Goal: Task Accomplishment & Management: Complete application form

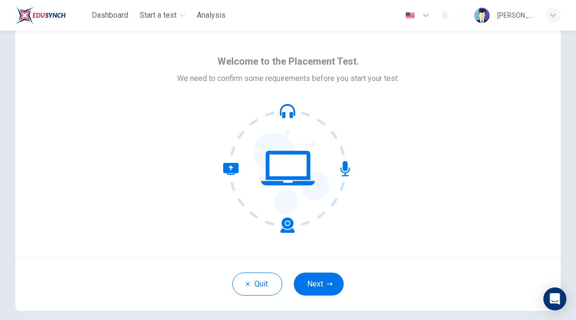
scroll to position [31, 0]
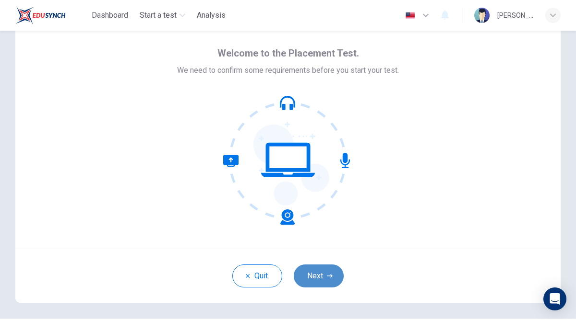
click at [322, 273] on button "Next" at bounding box center [319, 276] width 50 height 23
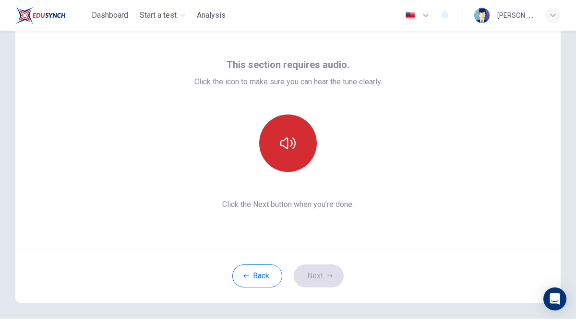
click at [296, 144] on button "button" at bounding box center [288, 144] width 58 height 58
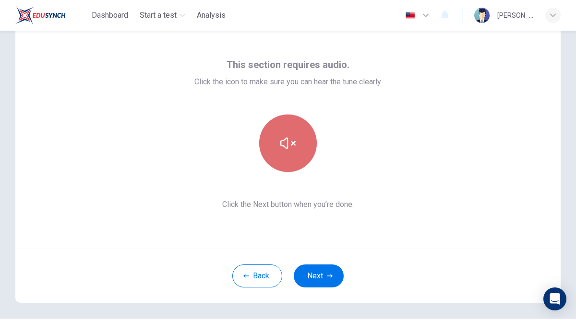
click at [299, 153] on button "button" at bounding box center [288, 144] width 58 height 58
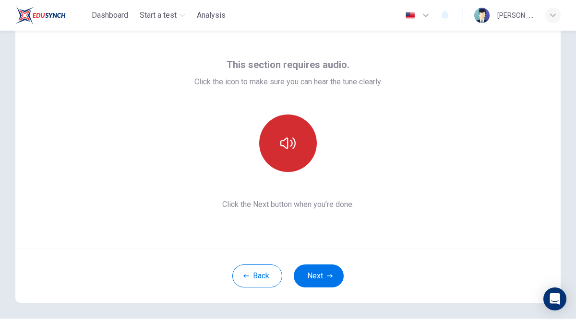
click at [299, 153] on button "button" at bounding box center [288, 144] width 58 height 58
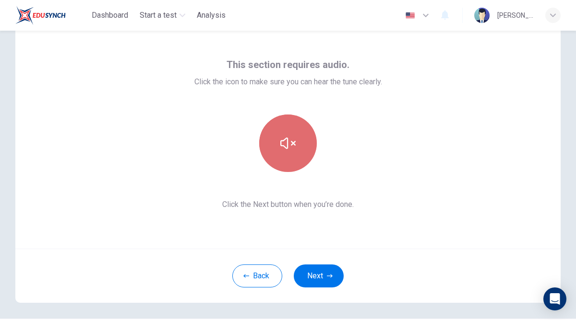
click at [299, 153] on button "button" at bounding box center [288, 144] width 58 height 58
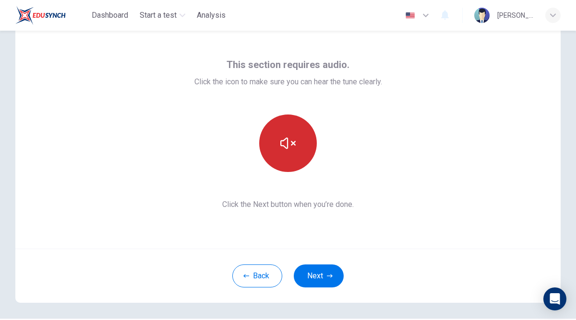
click at [299, 153] on button "button" at bounding box center [288, 144] width 58 height 58
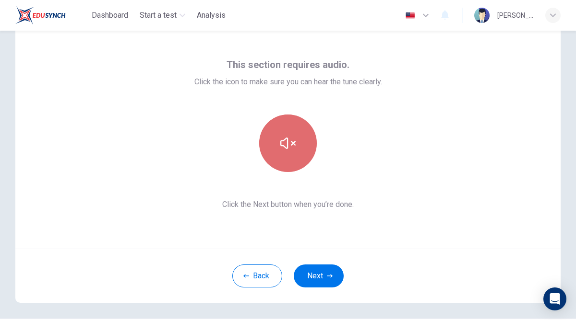
click at [299, 152] on button "button" at bounding box center [288, 144] width 58 height 58
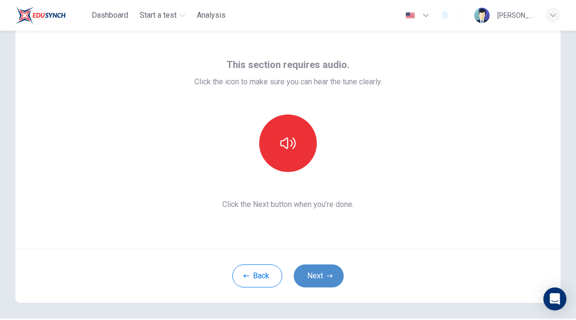
click at [324, 274] on button "Next" at bounding box center [319, 276] width 50 height 23
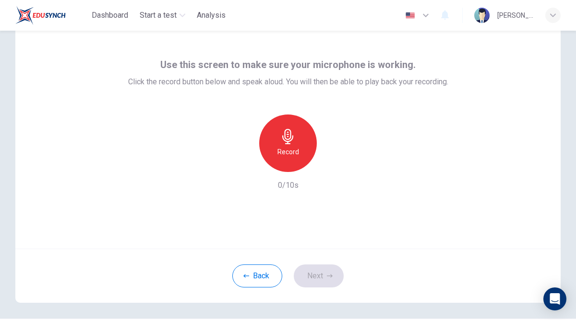
drag, startPoint x: 283, startPoint y: 146, endPoint x: 398, endPoint y: 80, distance: 132.4
click at [398, 80] on div "Use this screen to make sure your microphone is working. Click the record butto…" at bounding box center [288, 124] width 320 height 134
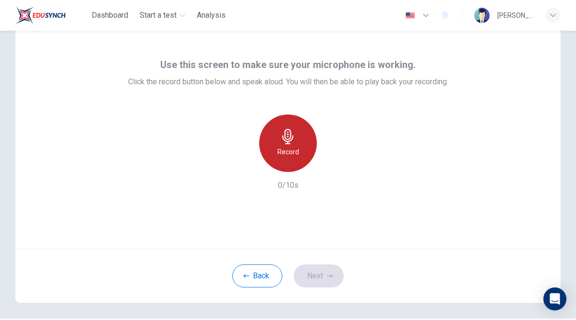
click at [299, 145] on div "Record" at bounding box center [288, 144] width 58 height 58
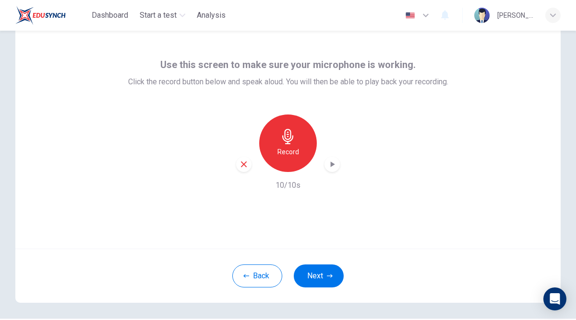
click at [335, 163] on icon "button" at bounding box center [332, 165] width 10 height 10
click at [334, 163] on icon "button" at bounding box center [332, 165] width 10 height 10
click at [332, 158] on div "button" at bounding box center [331, 164] width 15 height 15
click at [332, 161] on icon "button" at bounding box center [332, 165] width 10 height 10
click at [330, 282] on button "Next" at bounding box center [319, 276] width 50 height 23
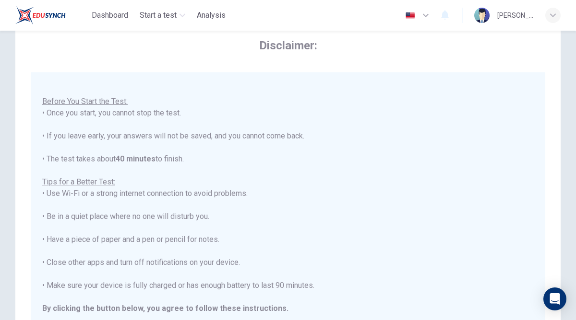
scroll to position [10, 0]
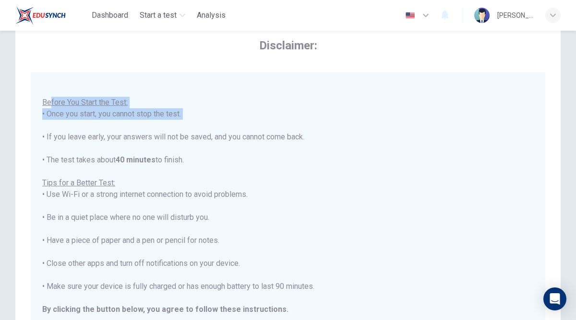
drag, startPoint x: 50, startPoint y: 108, endPoint x: 207, endPoint y: 121, distance: 156.9
click at [207, 121] on div "You are about to start a Placement Test . Before You Start the Test: • Once you…" at bounding box center [287, 206] width 491 height 265
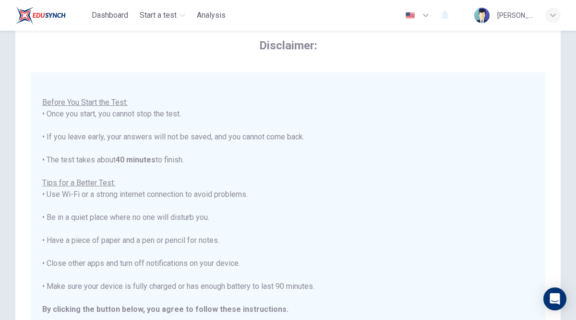
drag, startPoint x: 137, startPoint y: 139, endPoint x: 355, endPoint y: 135, distance: 218.8
click at [355, 135] on div "You are about to start a Placement Test . Before You Start the Test: • Once you…" at bounding box center [287, 206] width 491 height 265
click at [272, 159] on div "You are about to start a Placement Test . Before You Start the Test: • Once you…" at bounding box center [287, 206] width 491 height 265
drag, startPoint x: 54, startPoint y: 162, endPoint x: 217, endPoint y: 162, distance: 163.1
click at [217, 162] on div "You are about to start a Placement Test . Before You Start the Test: • Once you…" at bounding box center [287, 206] width 491 height 265
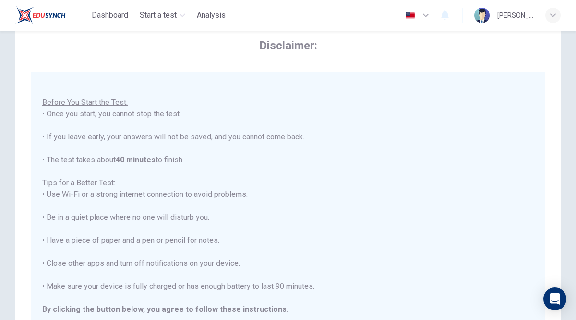
click at [205, 179] on div "You are about to start a Placement Test . Before You Start the Test: • Once you…" at bounding box center [287, 206] width 491 height 265
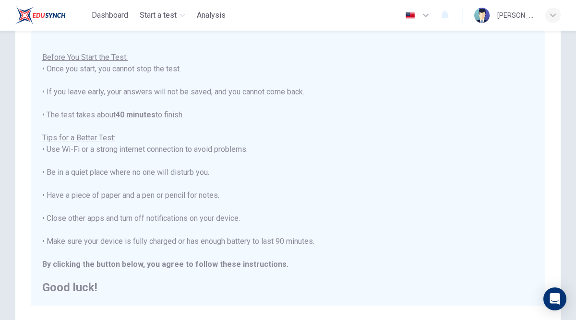
scroll to position [100, 0]
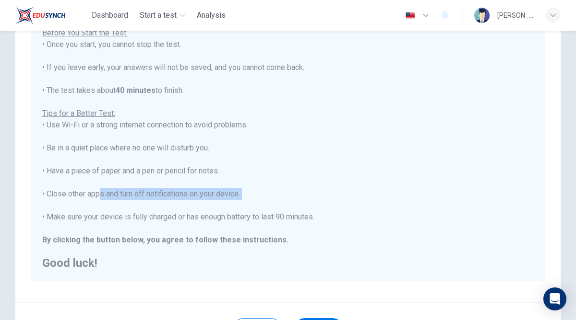
drag, startPoint x: 97, startPoint y: 194, endPoint x: 281, endPoint y: 211, distance: 184.9
click at [300, 211] on div "You are about to start a Placement Test . Before You Start the Test: • Once you…" at bounding box center [287, 136] width 491 height 265
click at [262, 186] on div "You are about to start a Placement Test . Before You Start the Test: • Once you…" at bounding box center [287, 136] width 491 height 265
drag, startPoint x: 47, startPoint y: 194, endPoint x: 298, endPoint y: 194, distance: 250.9
click at [298, 194] on div "You are about to start a Placement Test . Before You Start the Test: • Once you…" at bounding box center [287, 136] width 491 height 265
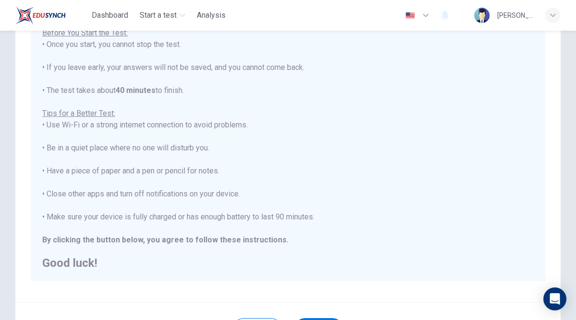
click at [125, 162] on div "You are about to start a Placement Test . Before You Start the Test: • Once you…" at bounding box center [287, 136] width 491 height 265
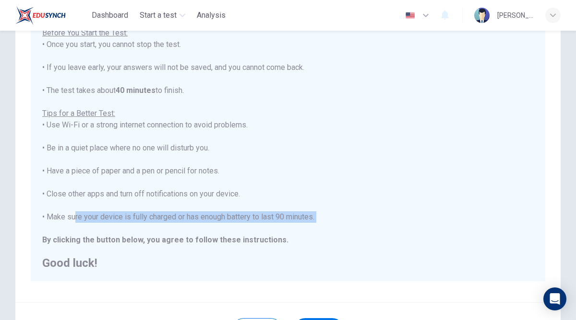
drag, startPoint x: 71, startPoint y: 213, endPoint x: 353, endPoint y: 226, distance: 282.4
click at [353, 226] on div "You are about to start a Placement Test . Before You Start the Test: • Once you…" at bounding box center [287, 136] width 491 height 265
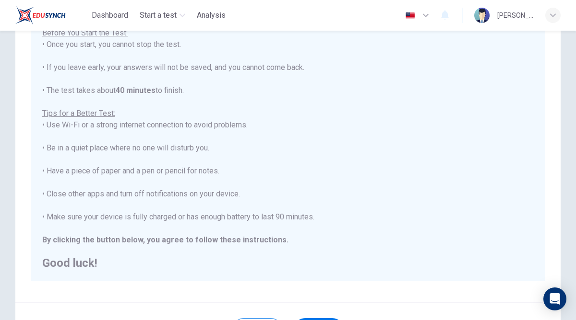
scroll to position [183, 0]
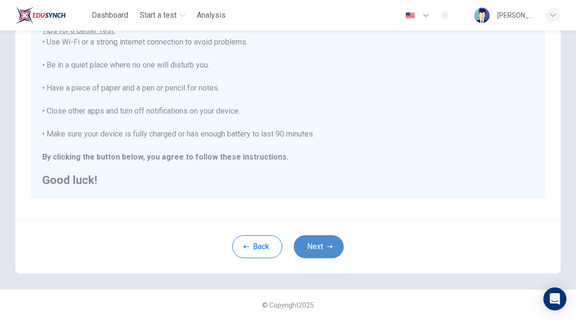
click at [329, 248] on icon "button" at bounding box center [330, 247] width 6 height 6
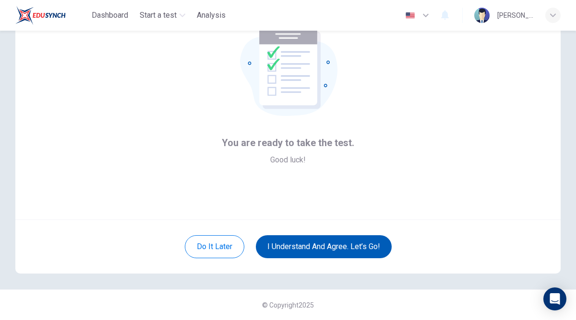
scroll to position [45, 0]
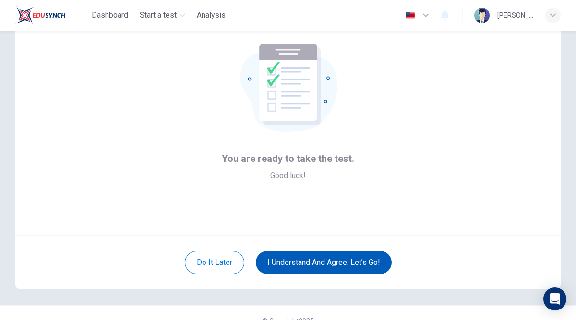
click at [333, 255] on button "I understand and agree. Let’s go!" at bounding box center [324, 262] width 136 height 23
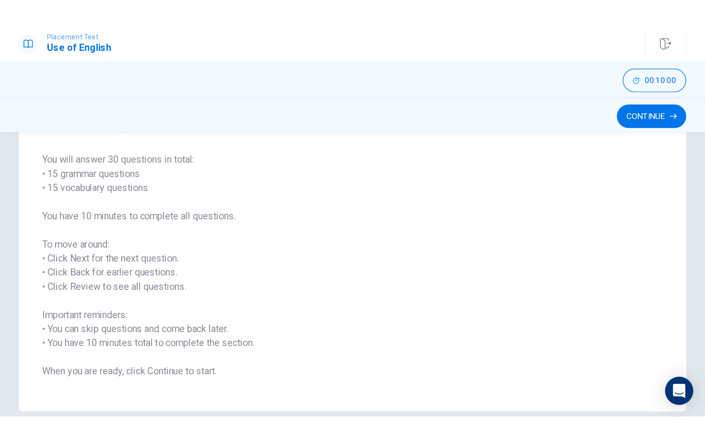
scroll to position [62, 0]
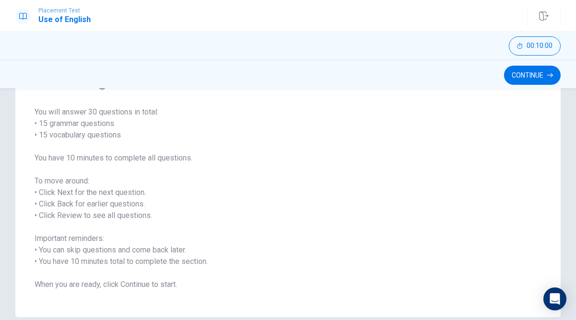
drag, startPoint x: 34, startPoint y: 110, endPoint x: 177, endPoint y: 111, distance: 143.0
click at [177, 111] on div "Use of English Section Directions You will answer 30 questions in total: • 15 g…" at bounding box center [287, 181] width 545 height 272
drag, startPoint x: 60, startPoint y: 119, endPoint x: 185, endPoint y: 121, distance: 124.7
click at [185, 121] on span "You will answer 30 questions in total: • 15 grammar questions • 15 vocabulary q…" at bounding box center [288, 198] width 507 height 184
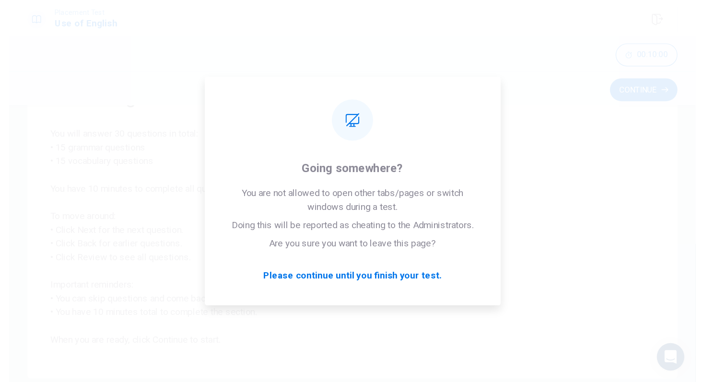
scroll to position [0, 0]
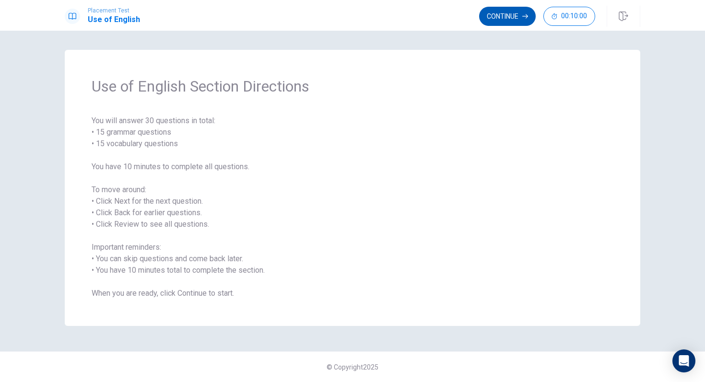
click at [510, 15] on button "Continue" at bounding box center [507, 16] width 57 height 19
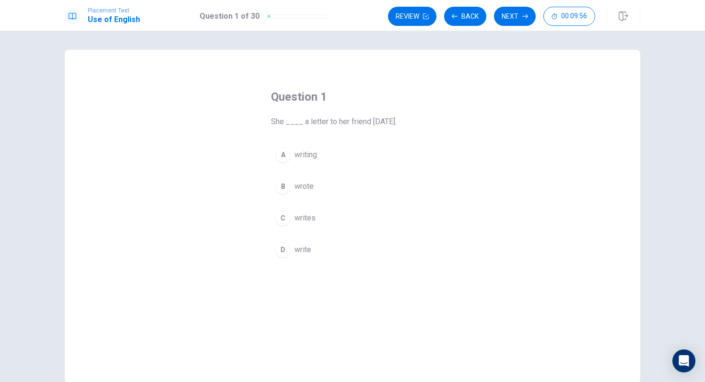
drag, startPoint x: 294, startPoint y: 123, endPoint x: 378, endPoint y: 121, distance: 84.5
click at [378, 121] on span "She ____ a letter to her friend [DATE]." at bounding box center [352, 122] width 163 height 12
click at [279, 188] on div "B" at bounding box center [282, 186] width 15 height 15
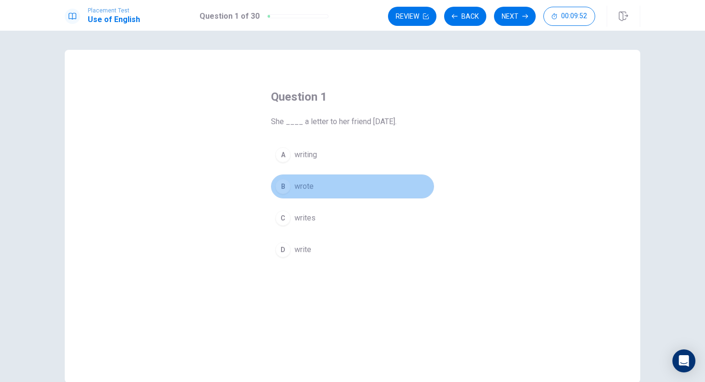
click at [353, 187] on button "B wrote" at bounding box center [352, 187] width 163 height 24
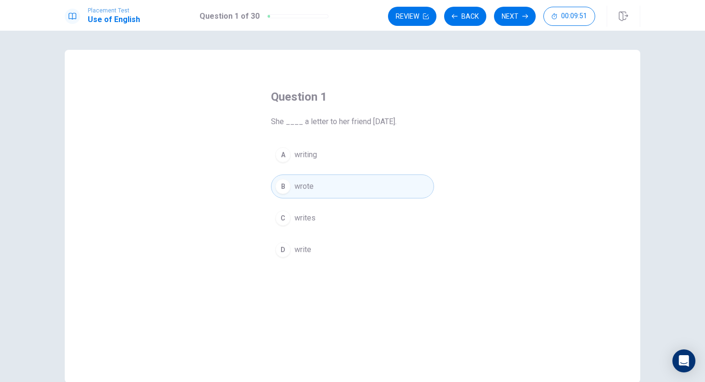
drag, startPoint x: 511, startPoint y: 18, endPoint x: 508, endPoint y: 22, distance: 5.1
click at [511, 18] on button "Next" at bounding box center [515, 16] width 42 height 19
click at [327, 219] on button "C tiger" at bounding box center [352, 218] width 163 height 24
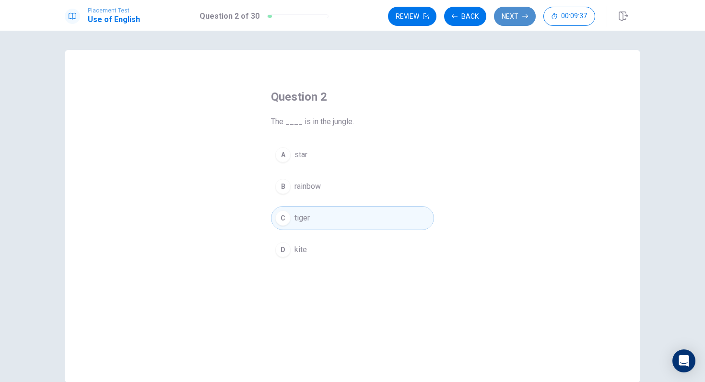
click at [516, 17] on button "Next" at bounding box center [515, 16] width 42 height 19
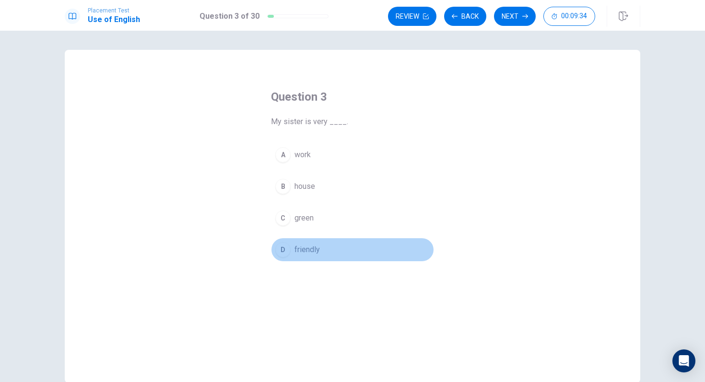
click at [316, 243] on button "D friendly" at bounding box center [352, 250] width 163 height 24
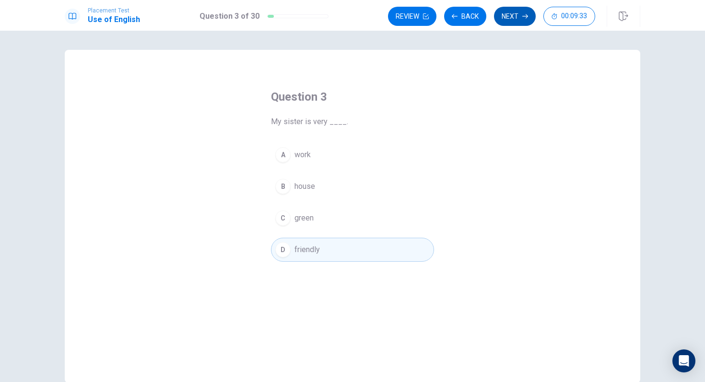
click at [507, 10] on button "Next" at bounding box center [515, 16] width 42 height 19
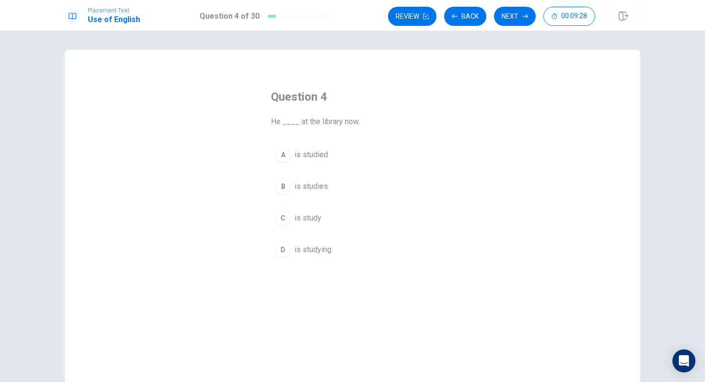
click at [319, 261] on button "D is studying" at bounding box center [352, 250] width 163 height 24
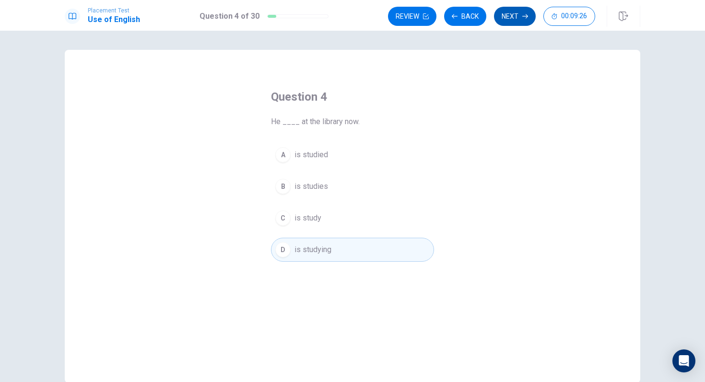
click at [523, 19] on icon "button" at bounding box center [525, 16] width 6 height 6
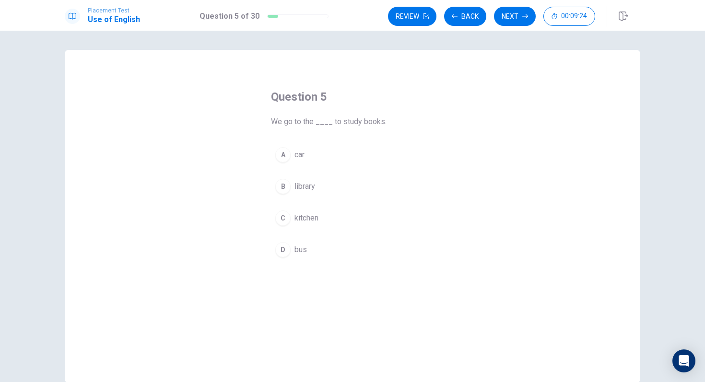
drag, startPoint x: 281, startPoint y: 124, endPoint x: 381, endPoint y: 124, distance: 100.7
click at [381, 124] on span "We go to the ____ to study books." at bounding box center [352, 122] width 163 height 12
click at [295, 228] on button "C kitchen" at bounding box center [352, 218] width 163 height 24
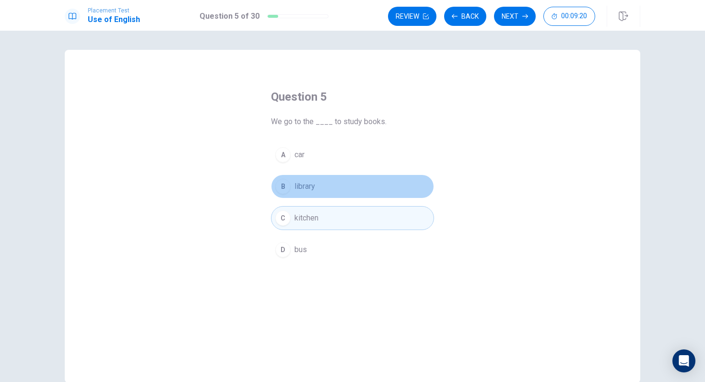
click at [340, 176] on button "B library" at bounding box center [352, 187] width 163 height 24
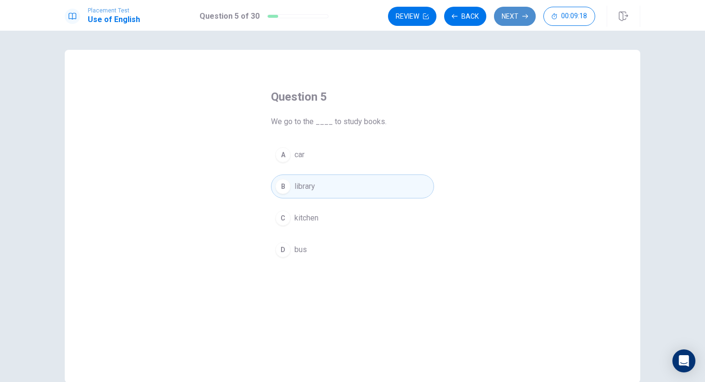
click at [517, 15] on button "Next" at bounding box center [515, 16] width 42 height 19
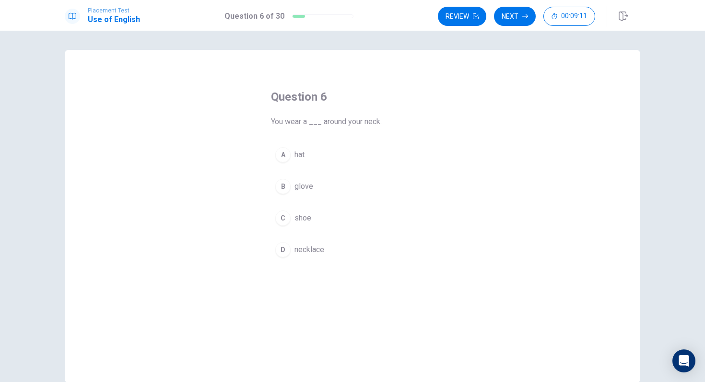
click at [344, 256] on button "D necklace" at bounding box center [352, 250] width 163 height 24
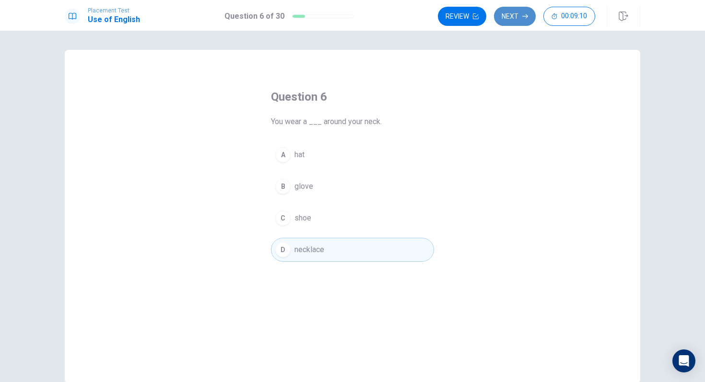
click at [519, 22] on button "Next" at bounding box center [515, 16] width 42 height 19
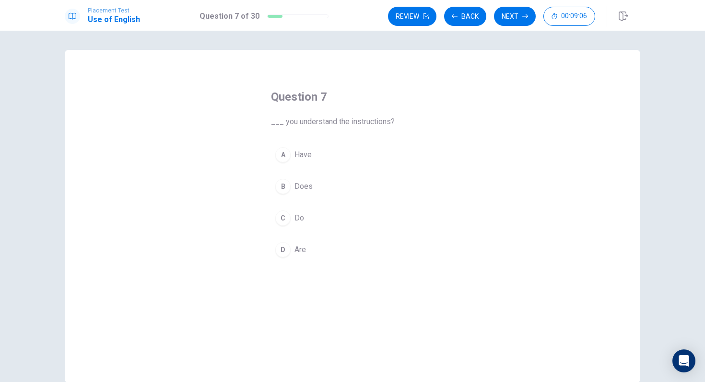
click at [314, 218] on button "C Do" at bounding box center [352, 218] width 163 height 24
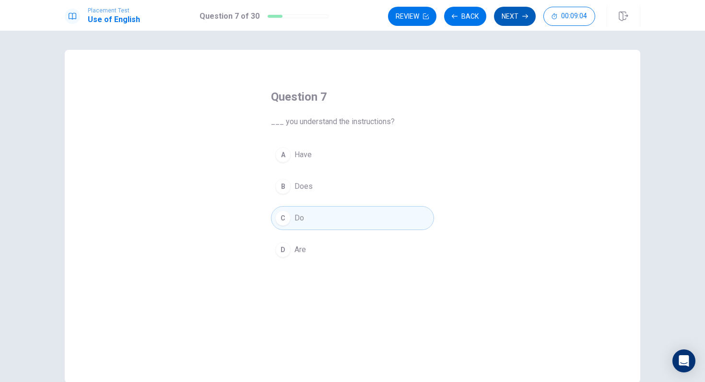
click at [519, 18] on button "Next" at bounding box center [515, 16] width 42 height 19
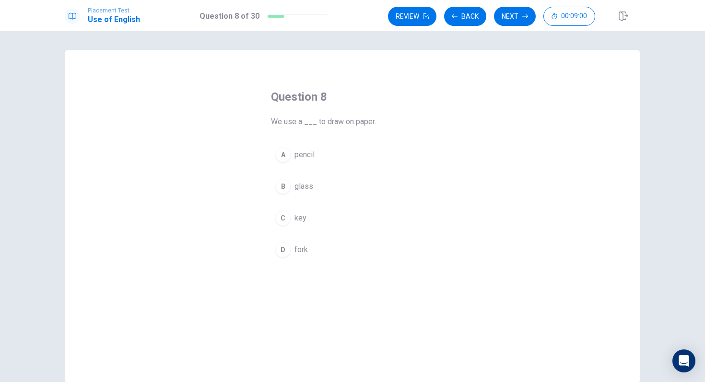
click at [317, 158] on button "A pencil" at bounding box center [352, 155] width 163 height 24
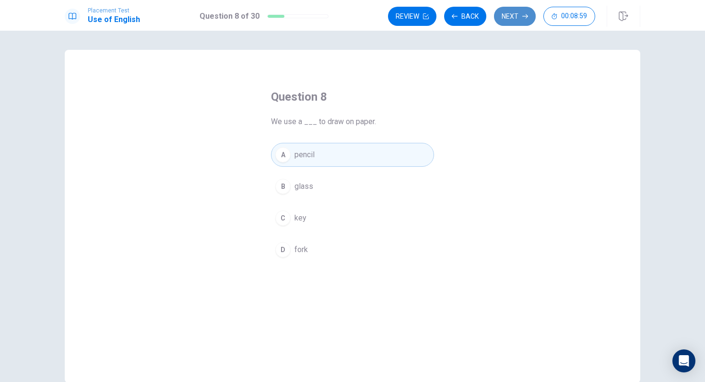
click at [512, 21] on button "Next" at bounding box center [515, 16] width 42 height 19
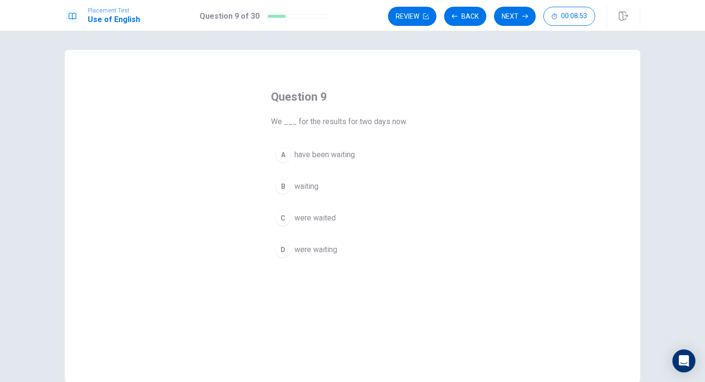
click at [312, 152] on span "have been waiting" at bounding box center [325, 155] width 60 height 12
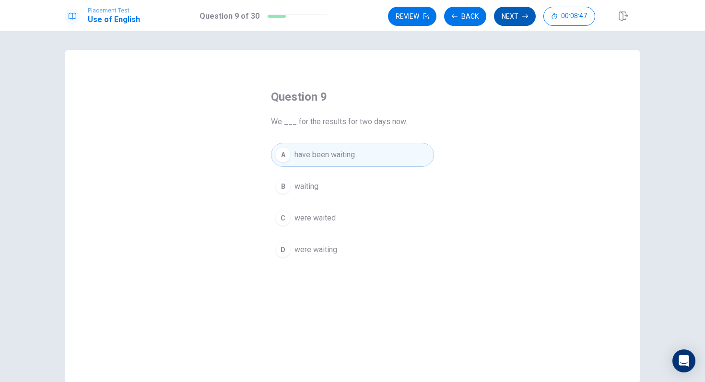
click at [520, 16] on button "Next" at bounding box center [515, 16] width 42 height 19
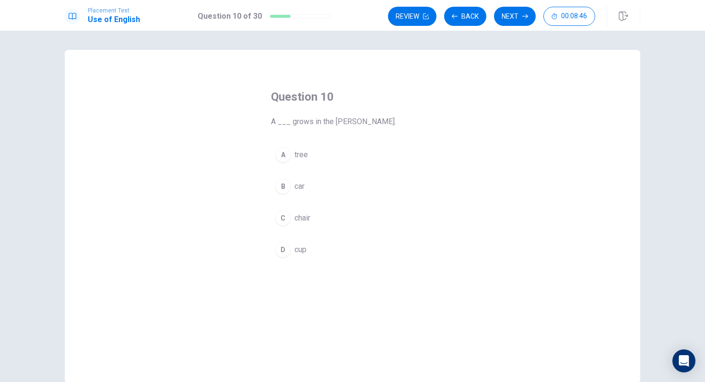
click at [296, 156] on span "tree" at bounding box center [301, 155] width 13 height 12
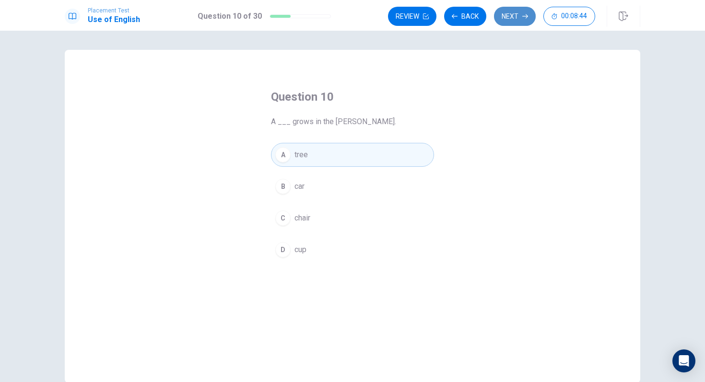
click at [517, 18] on button "Next" at bounding box center [515, 16] width 42 height 19
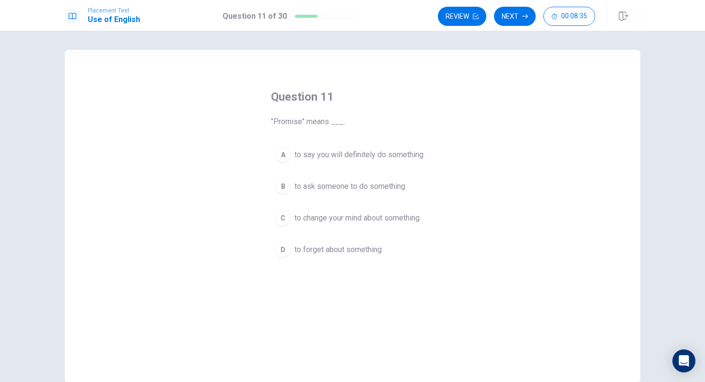
click at [358, 158] on span "to say you will definitely do something" at bounding box center [359, 155] width 129 height 12
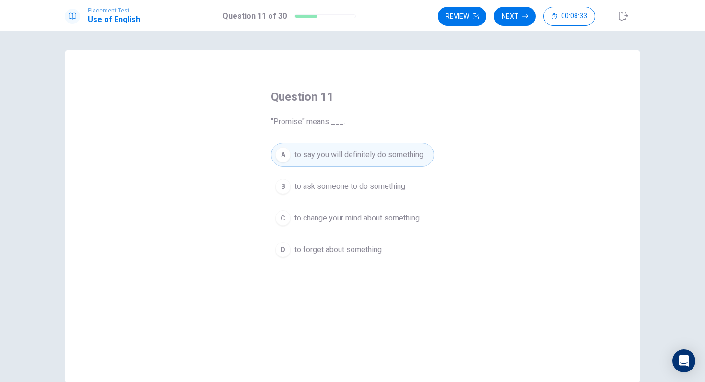
click at [520, 16] on button "Next" at bounding box center [515, 16] width 42 height 19
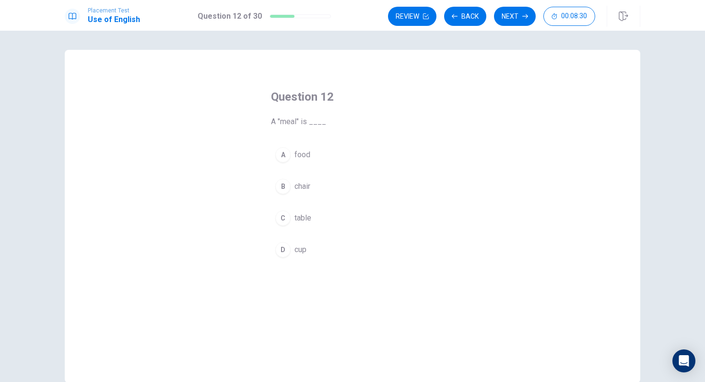
click at [306, 165] on button "A food" at bounding box center [352, 155] width 163 height 24
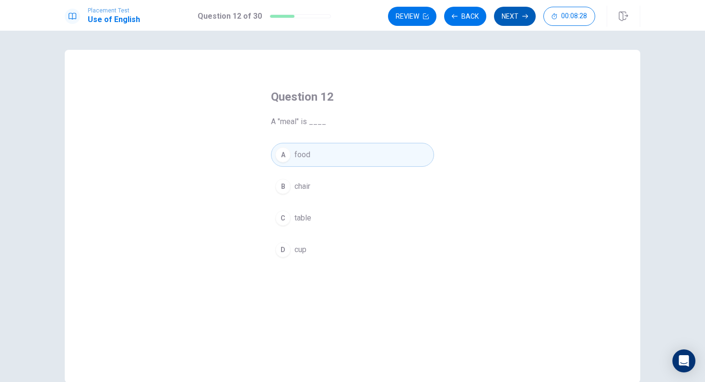
click at [507, 22] on button "Next" at bounding box center [515, 16] width 42 height 19
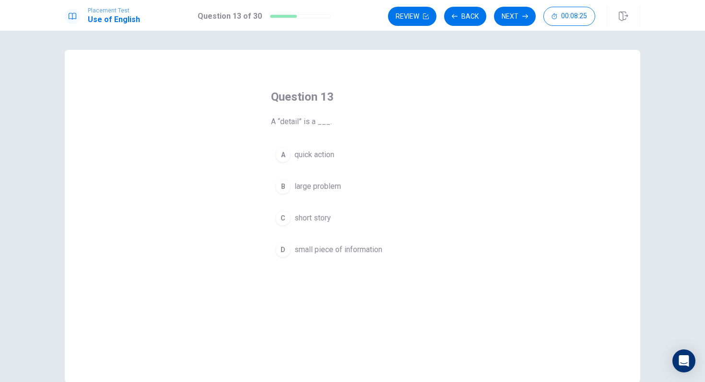
click at [318, 251] on span "small piece of information" at bounding box center [339, 250] width 88 height 12
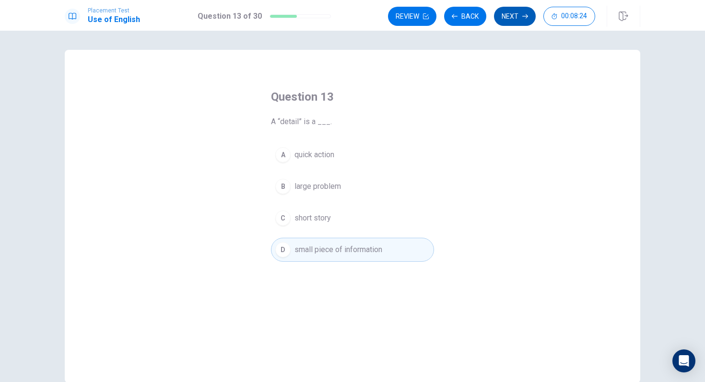
click at [513, 16] on button "Next" at bounding box center [515, 16] width 42 height 19
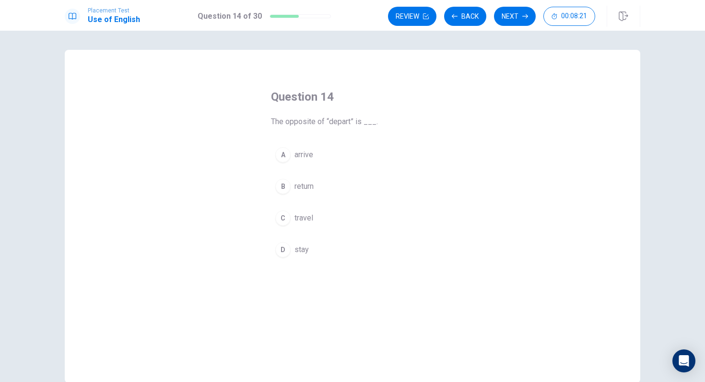
click at [320, 163] on button "A arrive" at bounding box center [352, 155] width 163 height 24
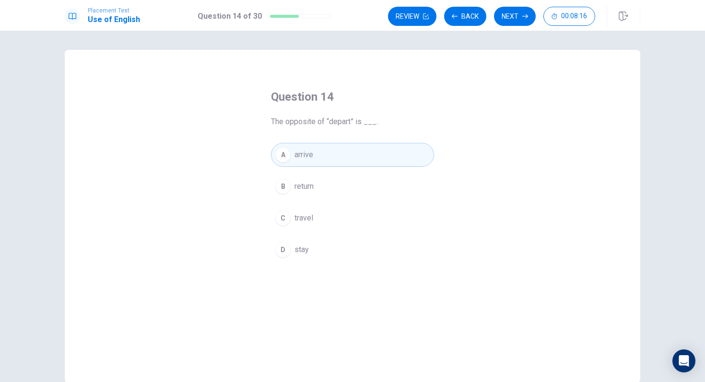
click at [520, 13] on button "Next" at bounding box center [515, 16] width 42 height 19
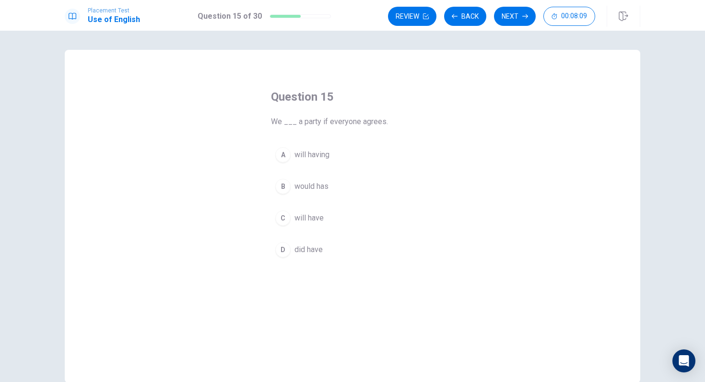
drag, startPoint x: 317, startPoint y: 153, endPoint x: 317, endPoint y: 167, distance: 14.4
click at [317, 153] on span "will having" at bounding box center [312, 155] width 35 height 12
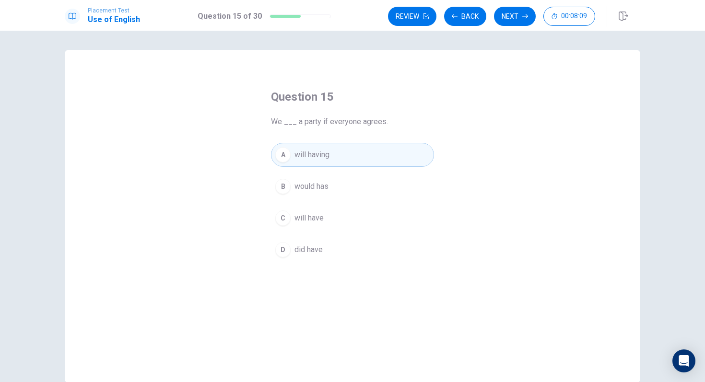
click at [328, 220] on button "C will have" at bounding box center [352, 218] width 163 height 24
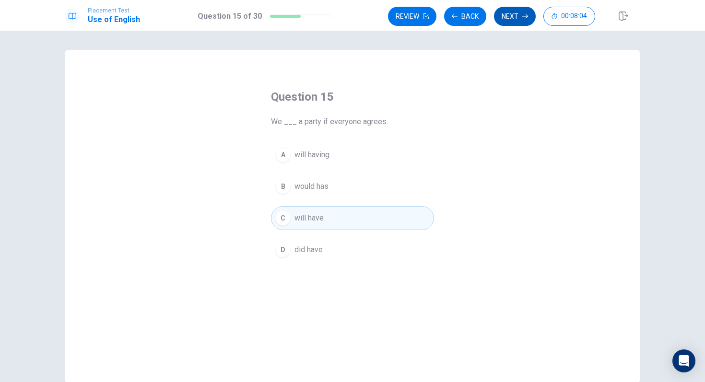
click at [528, 18] on button "Next" at bounding box center [515, 16] width 42 height 19
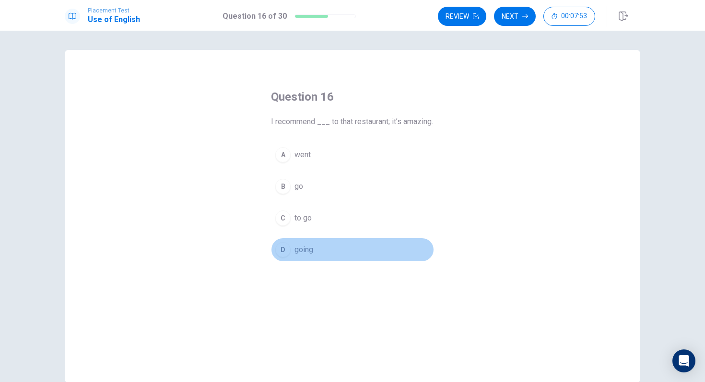
click at [308, 256] on span "going" at bounding box center [304, 250] width 19 height 12
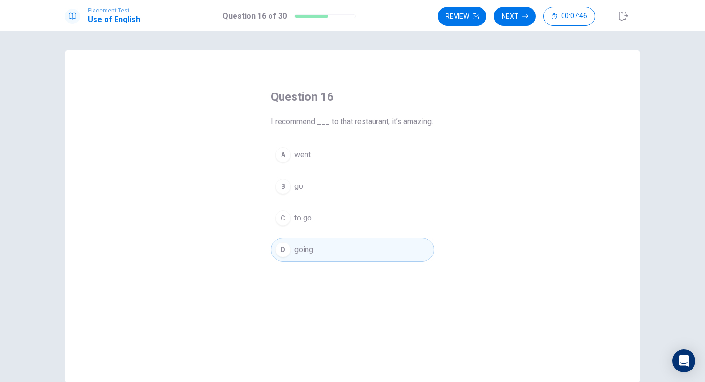
click at [337, 230] on button "C to go" at bounding box center [352, 218] width 163 height 24
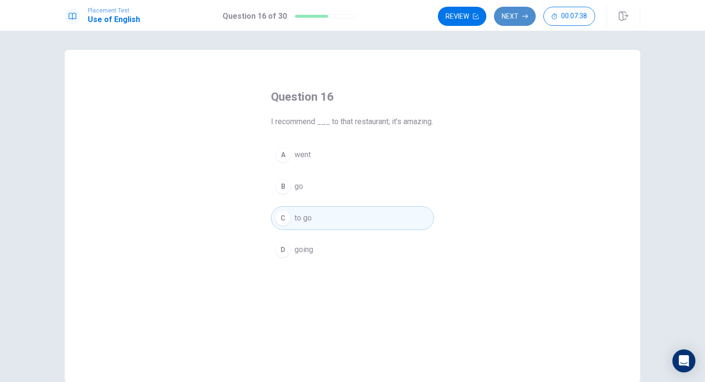
click at [521, 18] on button "Next" at bounding box center [515, 16] width 42 height 19
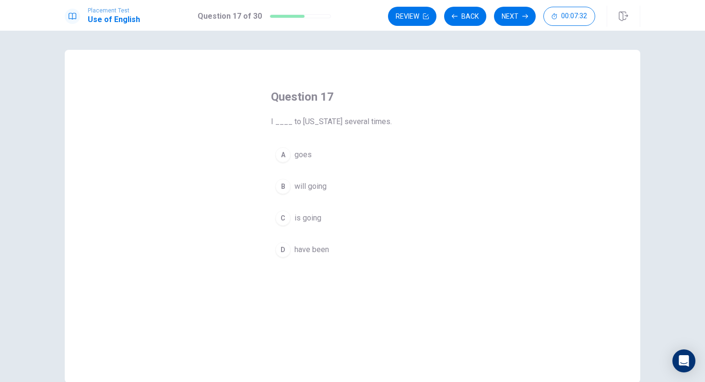
click at [343, 255] on button "D have been" at bounding box center [352, 250] width 163 height 24
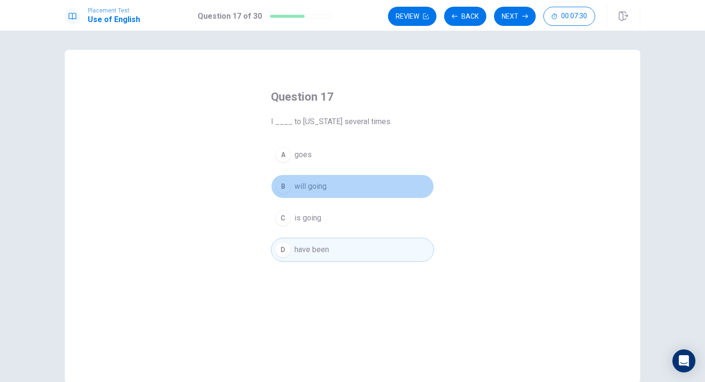
click at [340, 182] on button "B will going" at bounding box center [352, 187] width 163 height 24
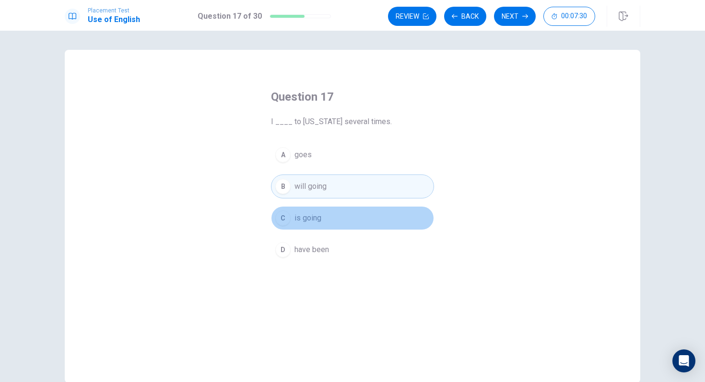
click at [340, 210] on button "C is going" at bounding box center [352, 218] width 163 height 24
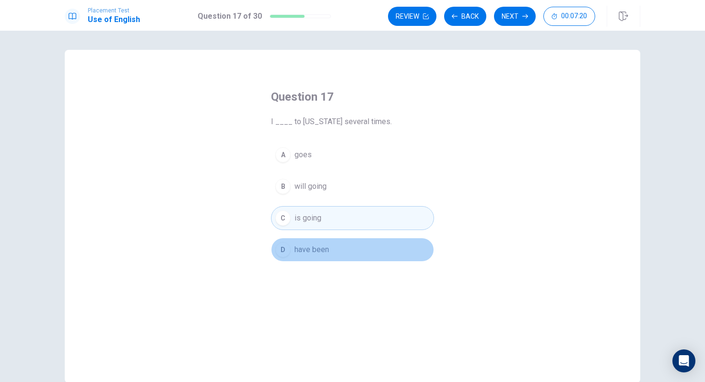
click at [342, 247] on button "D have been" at bounding box center [352, 250] width 163 height 24
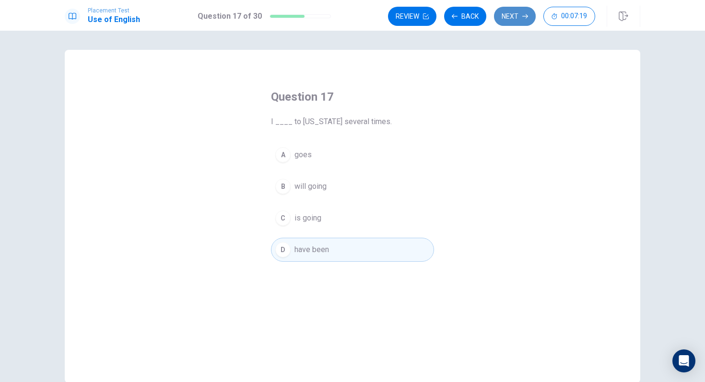
click at [527, 23] on button "Next" at bounding box center [515, 16] width 42 height 19
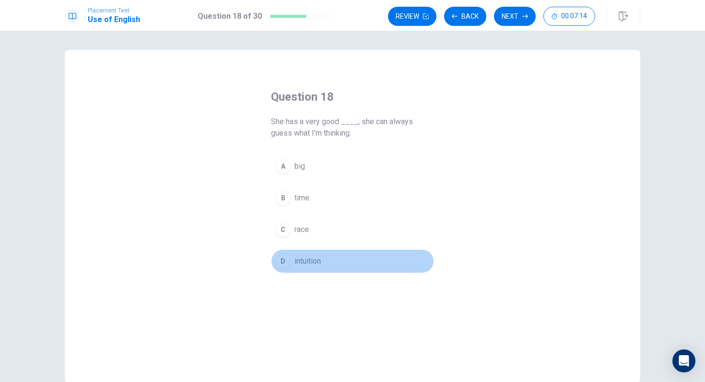
click at [321, 263] on span "intuition" at bounding box center [308, 262] width 26 height 12
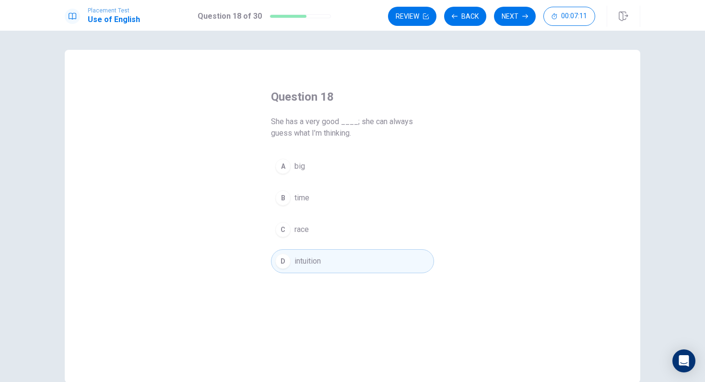
click at [517, 19] on button "Next" at bounding box center [515, 16] width 42 height 19
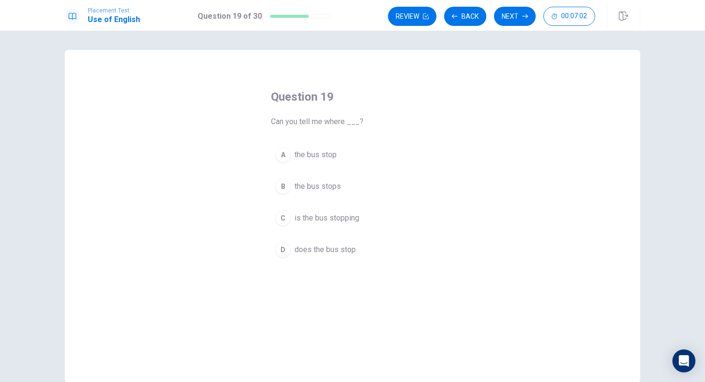
click at [332, 145] on button "A the bus stop" at bounding box center [352, 155] width 163 height 24
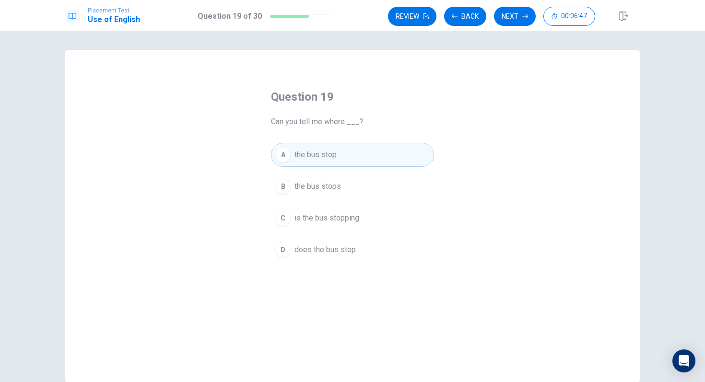
click at [520, 23] on button "Next" at bounding box center [515, 16] width 42 height 19
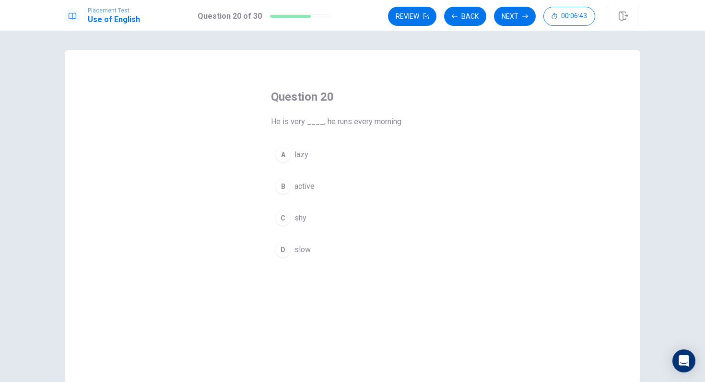
click at [345, 190] on button "B active" at bounding box center [352, 187] width 163 height 24
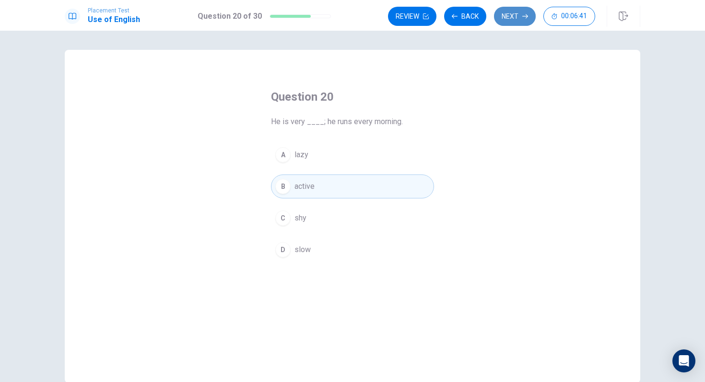
click at [524, 17] on icon "button" at bounding box center [525, 16] width 6 height 6
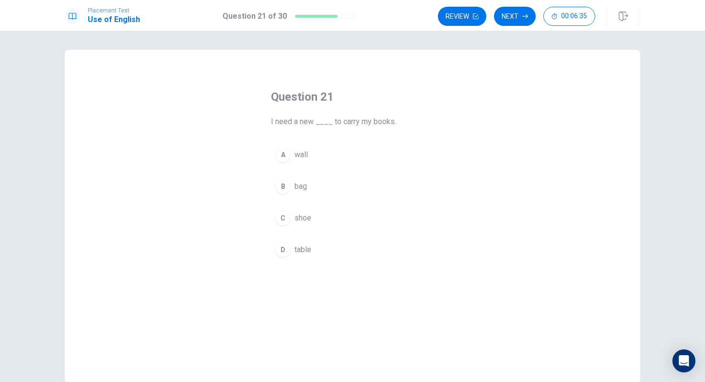
click at [327, 195] on button "B bag" at bounding box center [352, 187] width 163 height 24
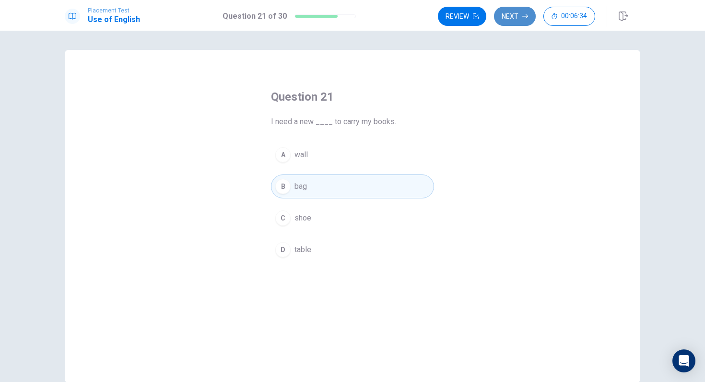
click at [514, 19] on button "Next" at bounding box center [515, 16] width 42 height 19
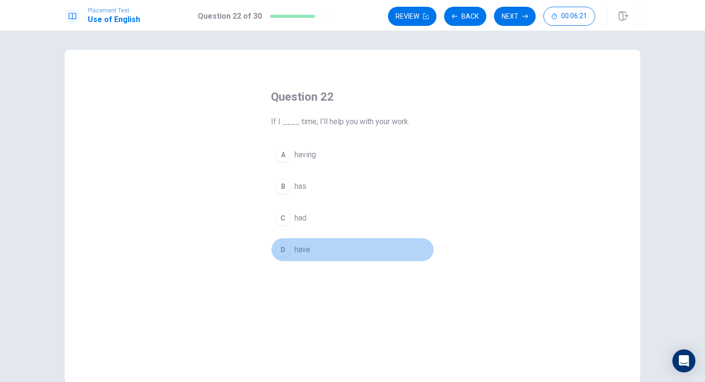
click at [296, 248] on span "have" at bounding box center [303, 250] width 16 height 12
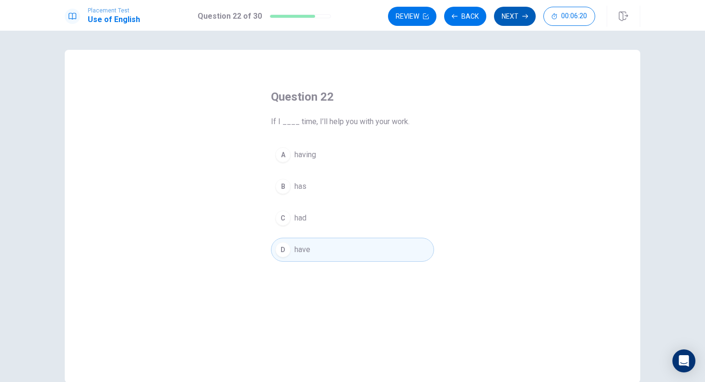
click at [520, 14] on button "Next" at bounding box center [515, 16] width 42 height 19
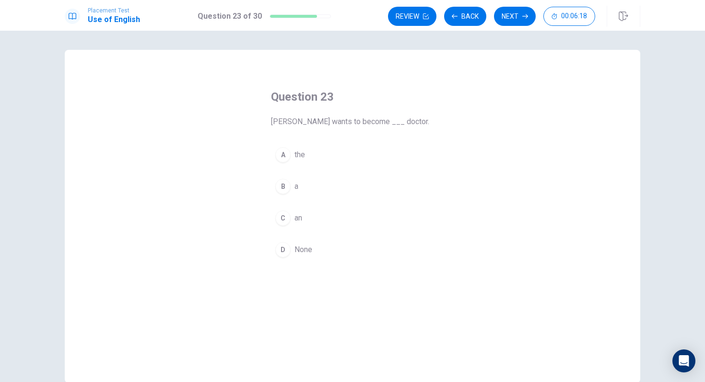
drag, startPoint x: 272, startPoint y: 121, endPoint x: 401, endPoint y: 120, distance: 128.6
click at [401, 121] on span "[PERSON_NAME] wants to become ___ doctor." at bounding box center [352, 122] width 163 height 12
click at [325, 193] on button "B a" at bounding box center [352, 187] width 163 height 24
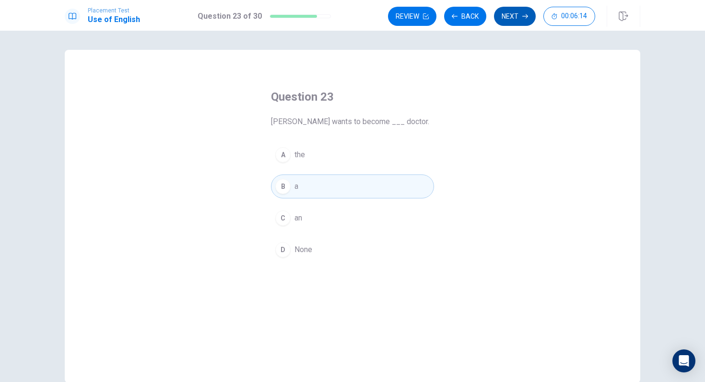
click at [514, 22] on button "Next" at bounding box center [515, 16] width 42 height 19
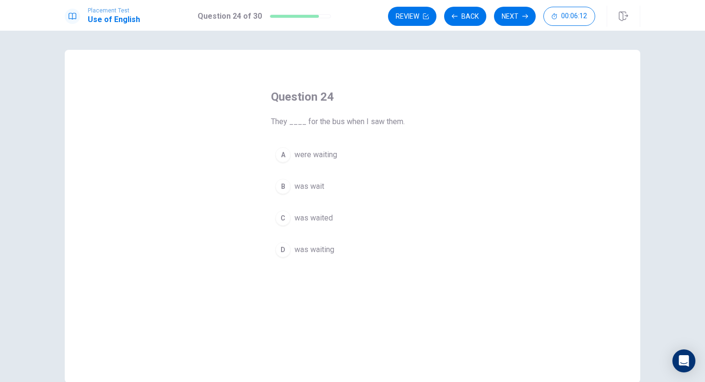
drag, startPoint x: 275, startPoint y: 126, endPoint x: 331, endPoint y: 123, distance: 56.2
click at [331, 124] on span "They ____ for the bus when I saw them." at bounding box center [352, 122] width 163 height 12
click at [354, 162] on button "A were waiting" at bounding box center [352, 155] width 163 height 24
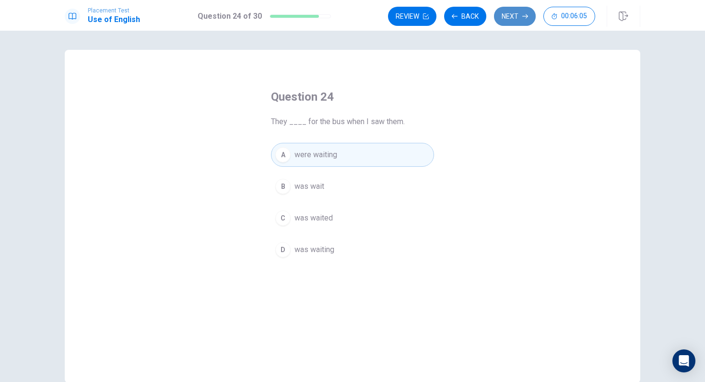
click at [522, 15] on icon "button" at bounding box center [525, 16] width 6 height 6
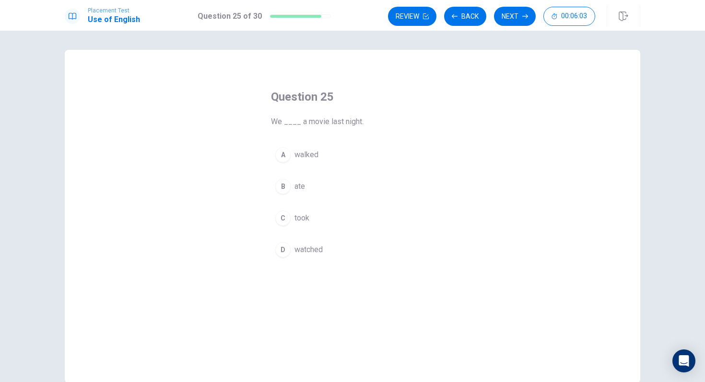
drag, startPoint x: 273, startPoint y: 123, endPoint x: 346, endPoint y: 123, distance: 72.9
click at [345, 123] on span "We ____ a movie last night." at bounding box center [352, 122] width 163 height 12
click at [340, 266] on div "Question 25 We ____ a movie last night. A walked B ate C took D watched" at bounding box center [352, 175] width 201 height 203
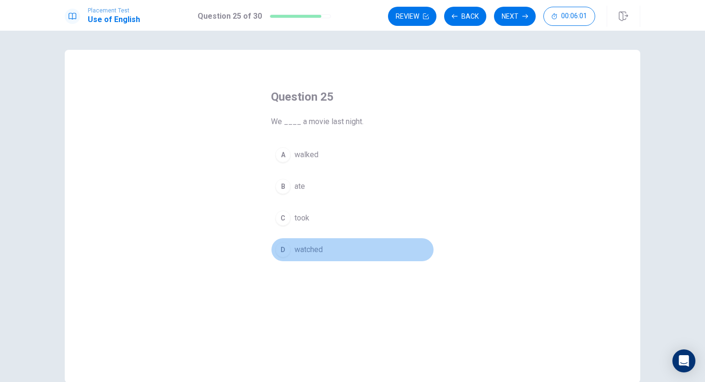
click at [343, 259] on button "D watched" at bounding box center [352, 250] width 163 height 24
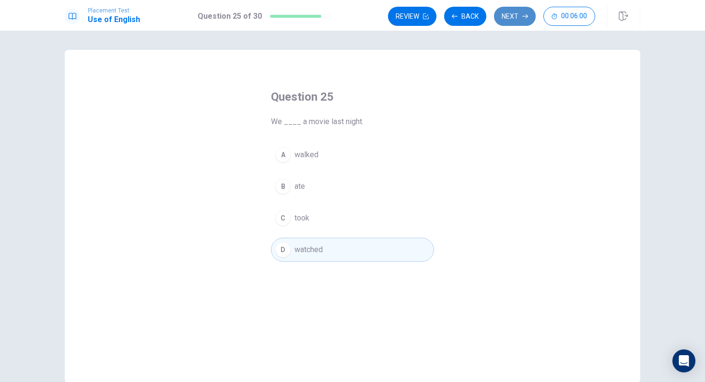
click at [516, 22] on button "Next" at bounding box center [515, 16] width 42 height 19
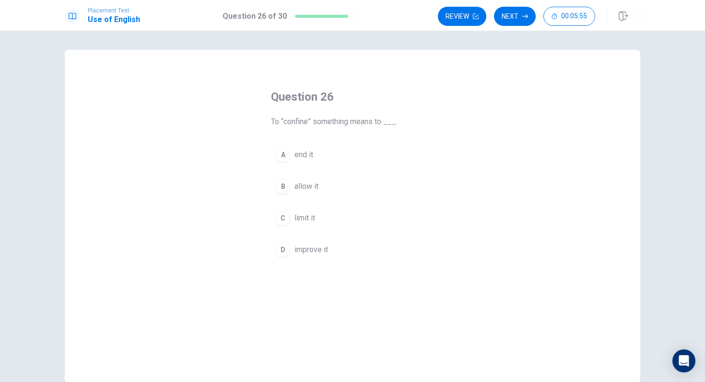
scroll to position [9, 0]
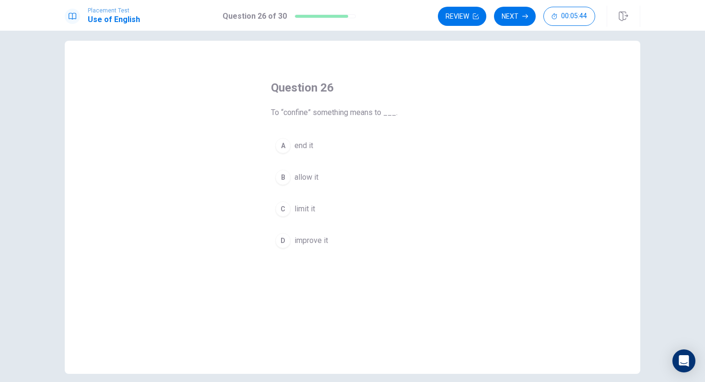
click at [342, 206] on button "C limit it" at bounding box center [352, 209] width 163 height 24
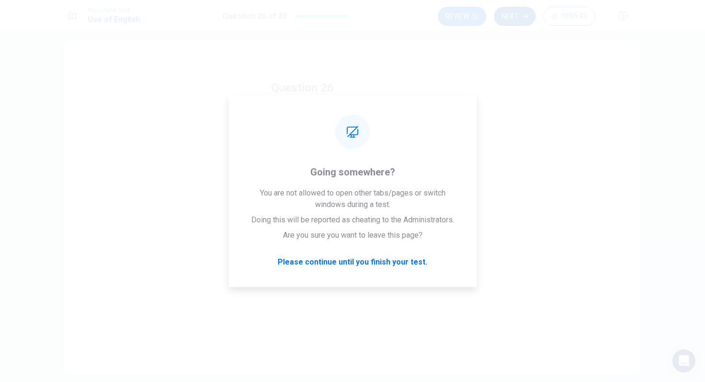
click at [526, 7] on button "Next" at bounding box center [515, 16] width 42 height 19
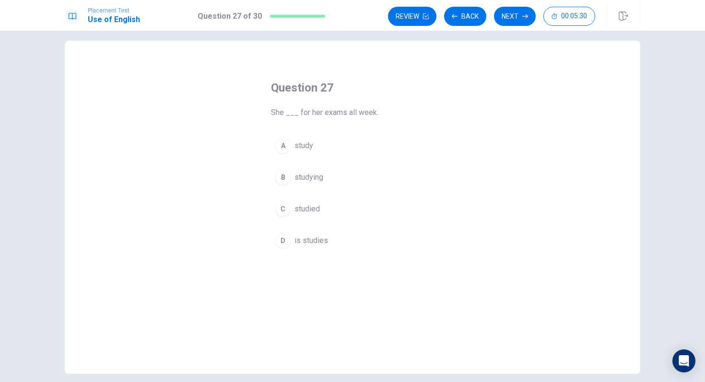
click at [329, 210] on button "C studied" at bounding box center [352, 209] width 163 height 24
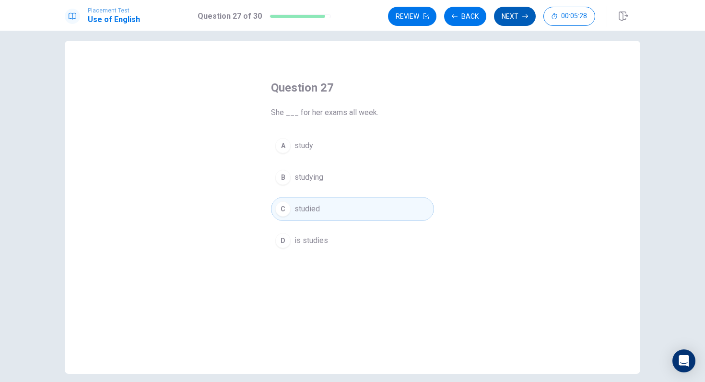
click at [520, 17] on button "Next" at bounding box center [515, 16] width 42 height 19
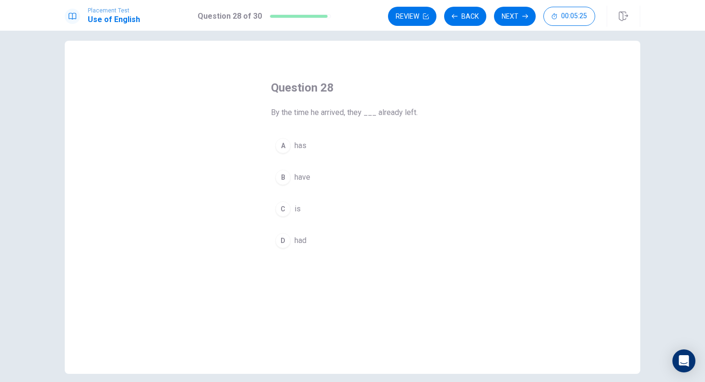
drag, startPoint x: 289, startPoint y: 113, endPoint x: 380, endPoint y: 106, distance: 91.4
click at [376, 107] on span "By the time he arrived, they ___ already left." at bounding box center [352, 113] width 163 height 12
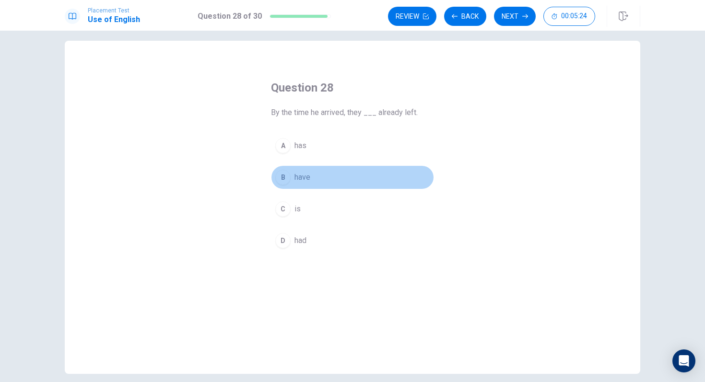
click at [334, 181] on button "B have" at bounding box center [352, 178] width 163 height 24
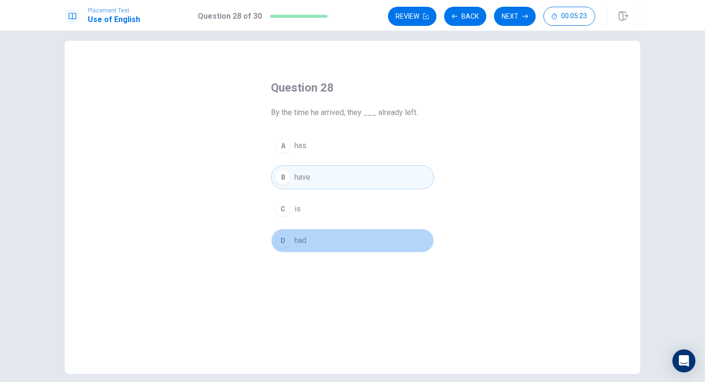
click at [328, 237] on button "D had" at bounding box center [352, 241] width 163 height 24
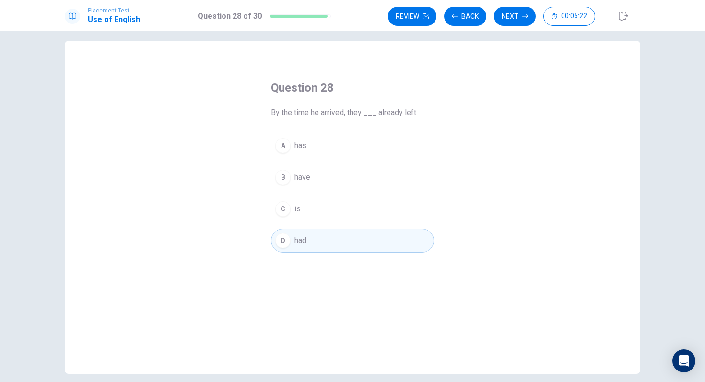
click at [357, 160] on div "A has B have C is D had" at bounding box center [352, 193] width 163 height 119
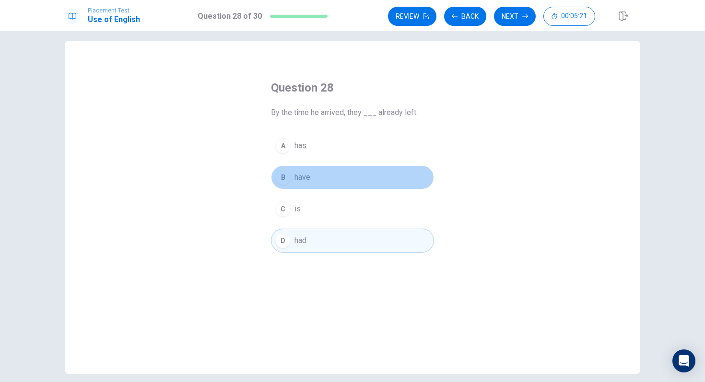
click at [345, 177] on button "B have" at bounding box center [352, 178] width 163 height 24
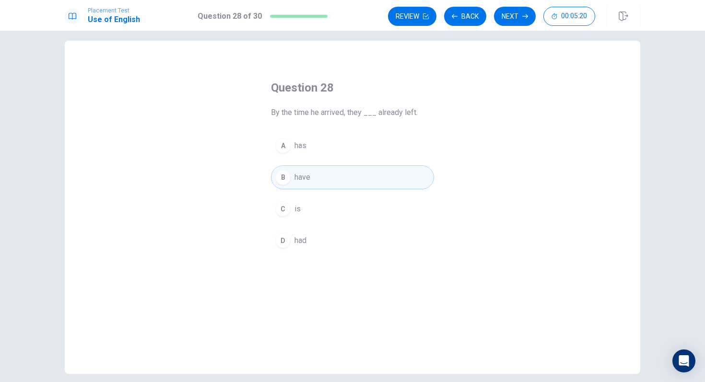
click at [322, 242] on button "D had" at bounding box center [352, 241] width 163 height 24
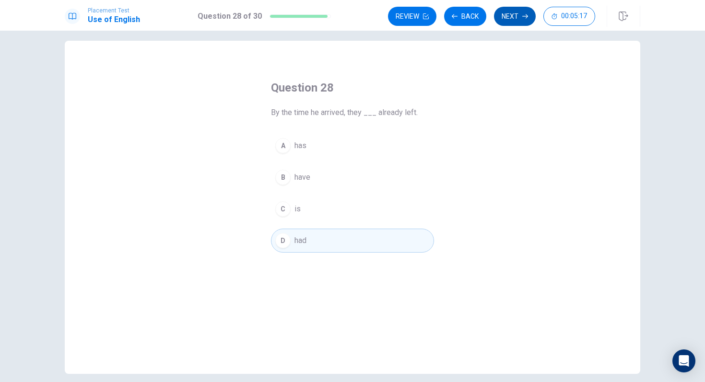
click at [525, 16] on icon "button" at bounding box center [525, 16] width 6 height 6
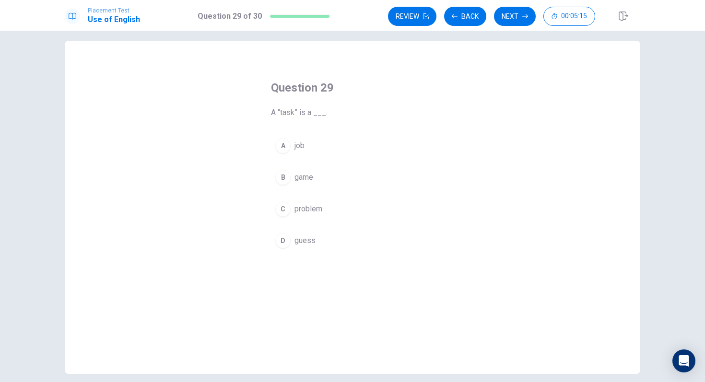
click at [305, 151] on button "A job" at bounding box center [352, 146] width 163 height 24
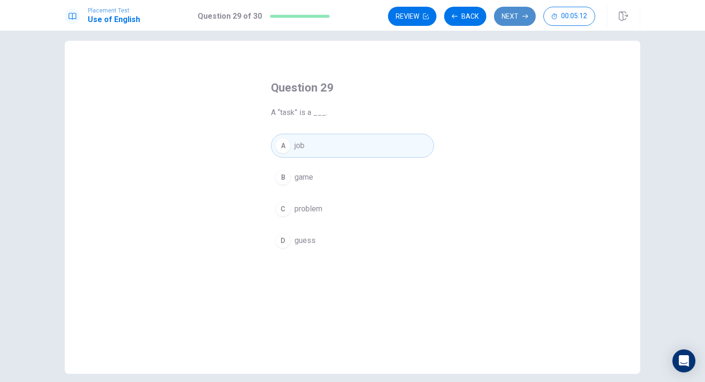
click at [521, 24] on button "Next" at bounding box center [515, 16] width 42 height 19
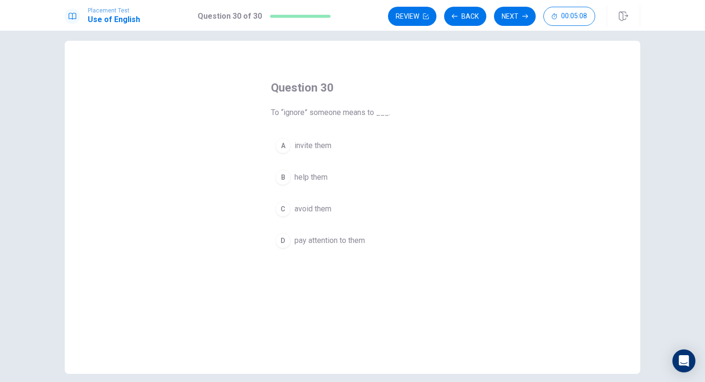
click at [345, 212] on button "C avoid them" at bounding box center [352, 209] width 163 height 24
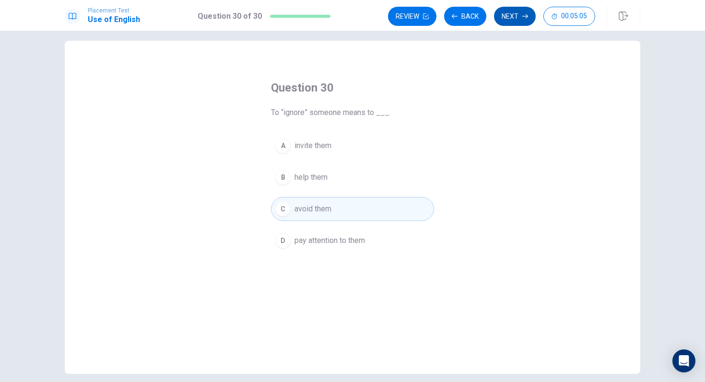
click at [519, 20] on button "Next" at bounding box center [515, 16] width 42 height 19
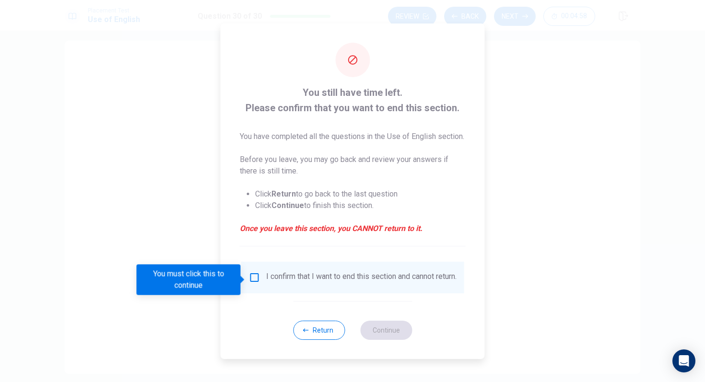
click at [255, 279] on input "You must click this to continue" at bounding box center [255, 278] width 12 height 12
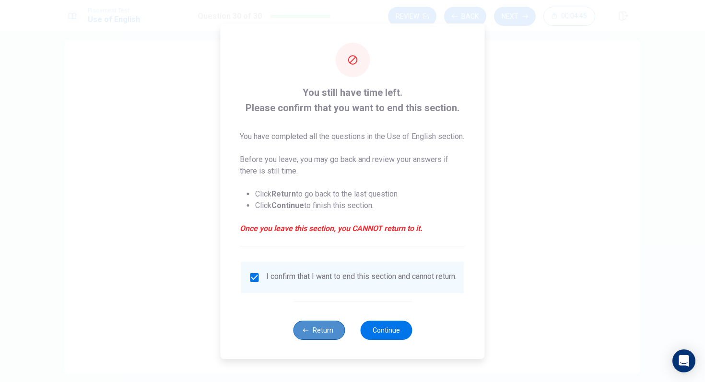
click at [331, 320] on button "Return" at bounding box center [319, 330] width 52 height 19
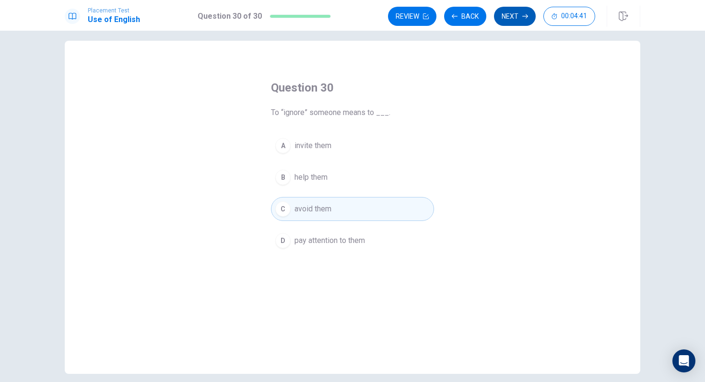
click at [514, 15] on button "Next" at bounding box center [515, 16] width 42 height 19
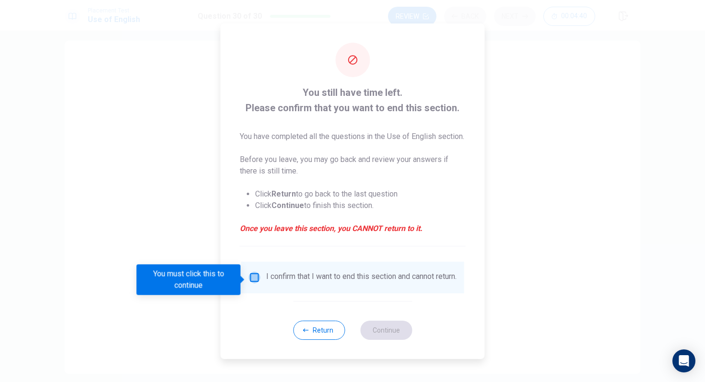
click at [254, 281] on input "You must click this to continue" at bounding box center [255, 278] width 12 height 12
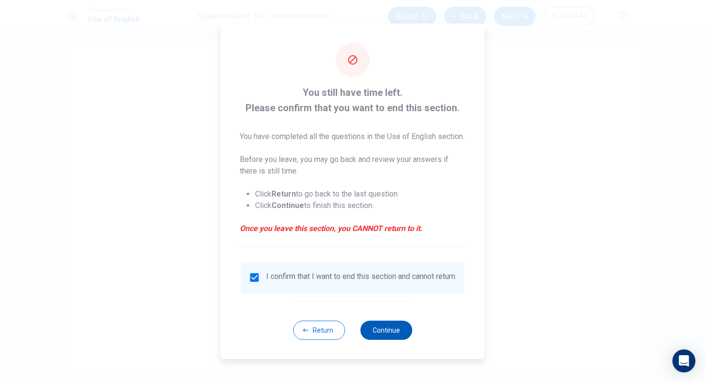
click at [379, 320] on button "Continue" at bounding box center [386, 330] width 52 height 19
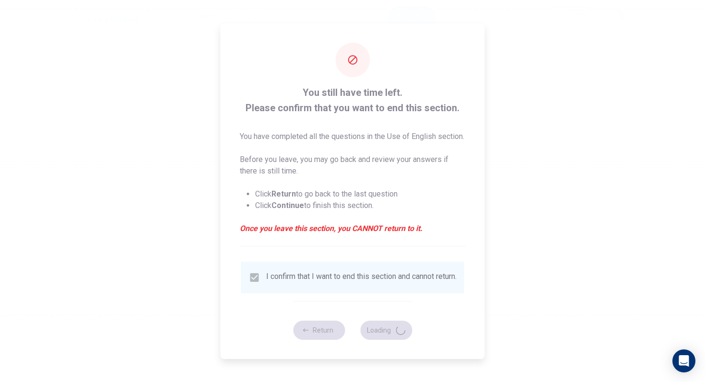
scroll to position [0, 0]
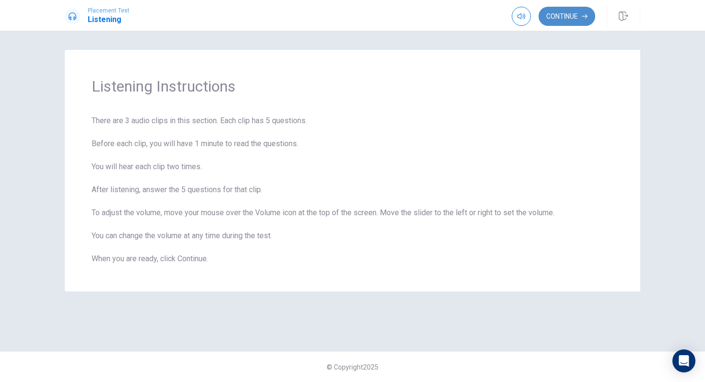
click at [575, 19] on button "Continue" at bounding box center [567, 16] width 57 height 19
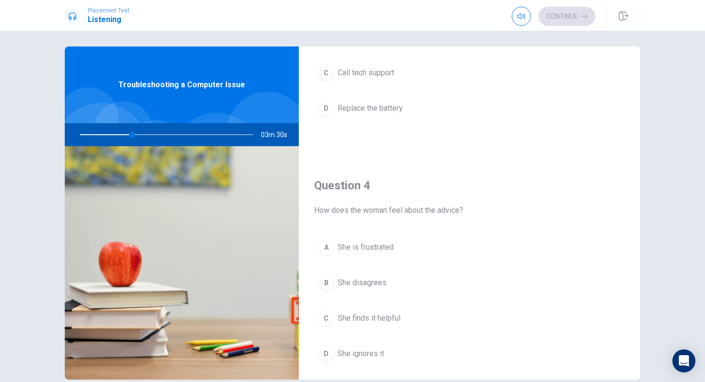
scroll to position [895, 0]
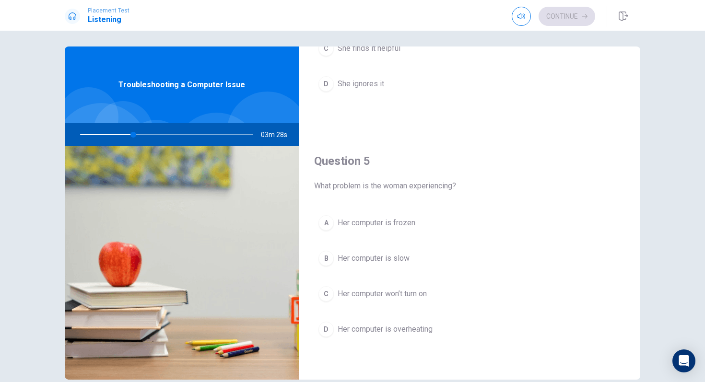
click at [358, 253] on span "Her computer is slow" at bounding box center [374, 259] width 72 height 12
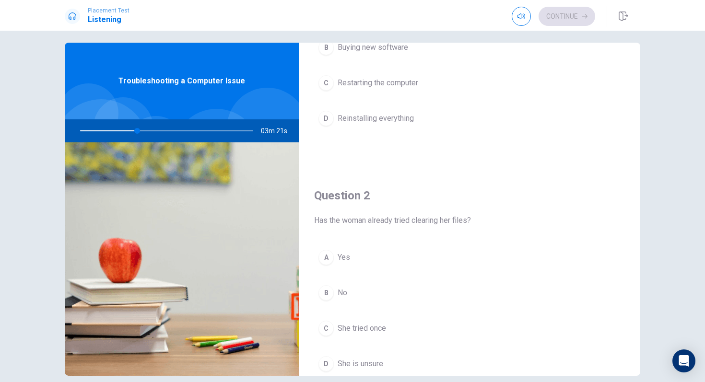
scroll to position [128, 0]
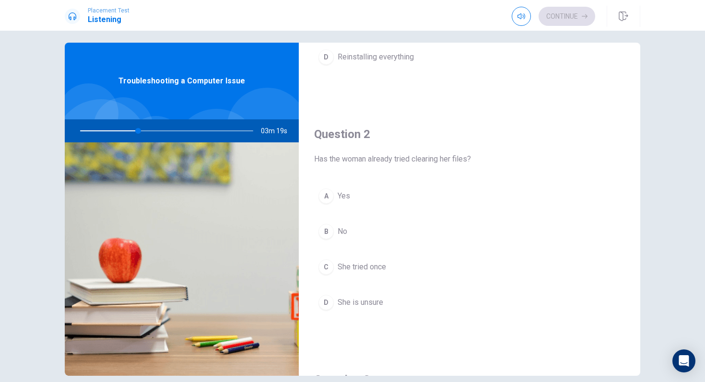
click at [374, 312] on button "D She is unsure" at bounding box center [469, 303] width 311 height 24
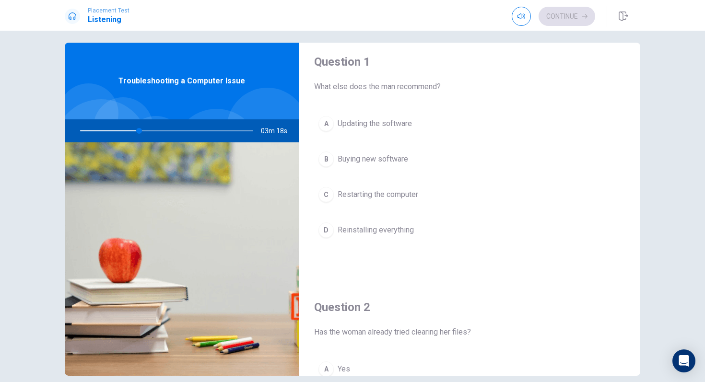
scroll to position [0, 0]
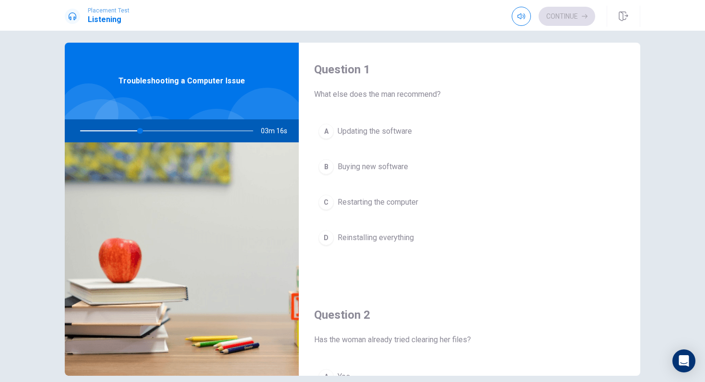
click at [407, 204] on span "Restarting the computer" at bounding box center [378, 203] width 81 height 12
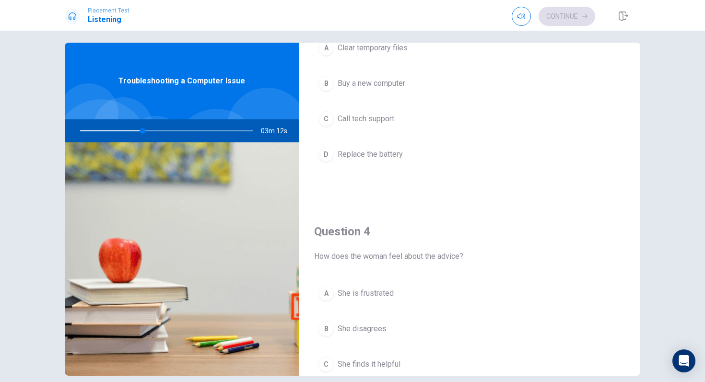
scroll to position [576, 0]
click at [366, 320] on span "She finds it helpful" at bounding box center [369, 363] width 63 height 12
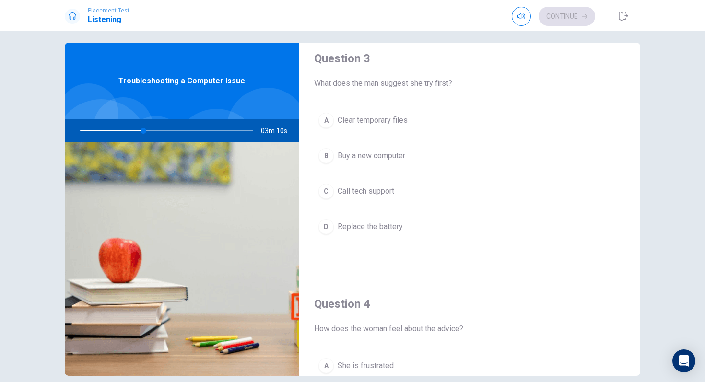
scroll to position [497, 0]
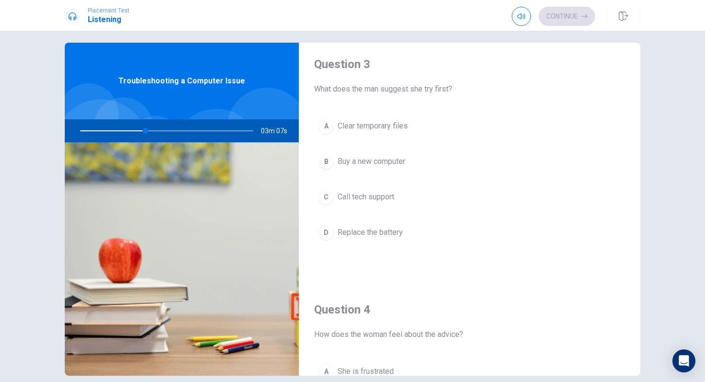
click at [412, 130] on button "A Clear temporary files" at bounding box center [469, 126] width 311 height 24
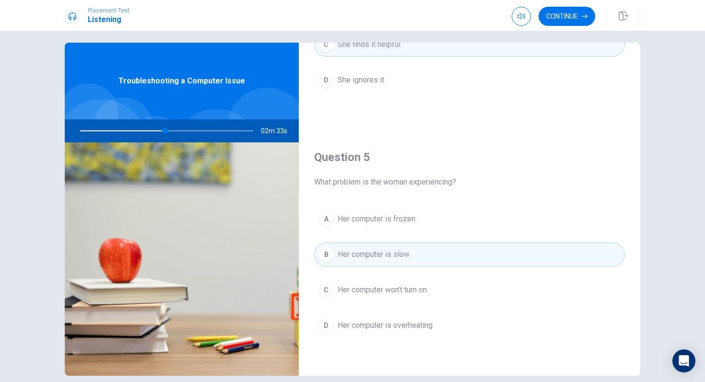
scroll to position [35, 0]
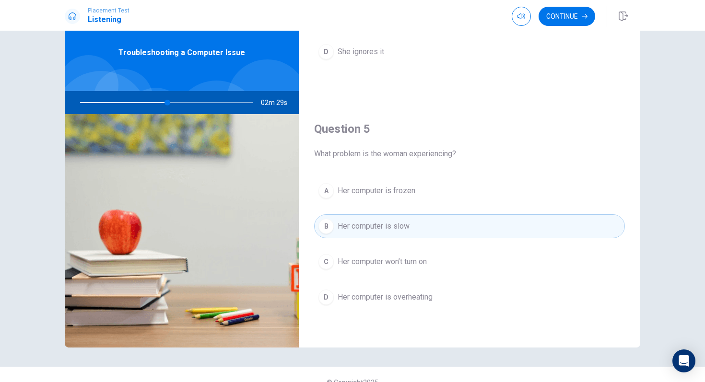
click at [169, 100] on div at bounding box center [165, 102] width 192 height 23
drag, startPoint x: 169, startPoint y: 102, endPoint x: 190, endPoint y: 102, distance: 21.1
click at [190, 102] on div at bounding box center [165, 102] width 192 height 23
click at [563, 16] on button "Continue" at bounding box center [567, 16] width 57 height 19
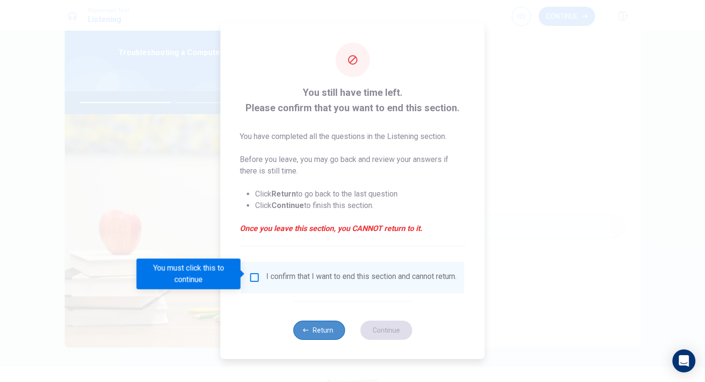
click at [307, 320] on button "Return" at bounding box center [319, 330] width 52 height 19
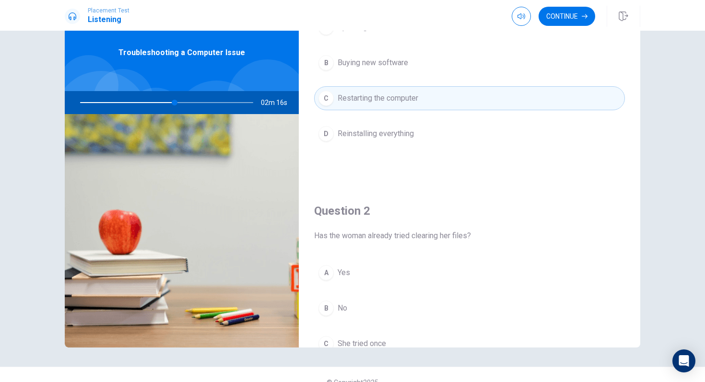
scroll to position [0, 0]
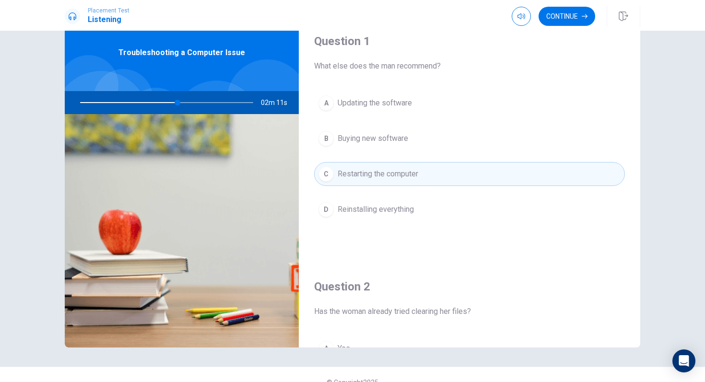
drag, startPoint x: 318, startPoint y: 66, endPoint x: 428, endPoint y: 60, distance: 110.5
click at [428, 60] on span "What else does the man recommend?" at bounding box center [469, 66] width 311 height 12
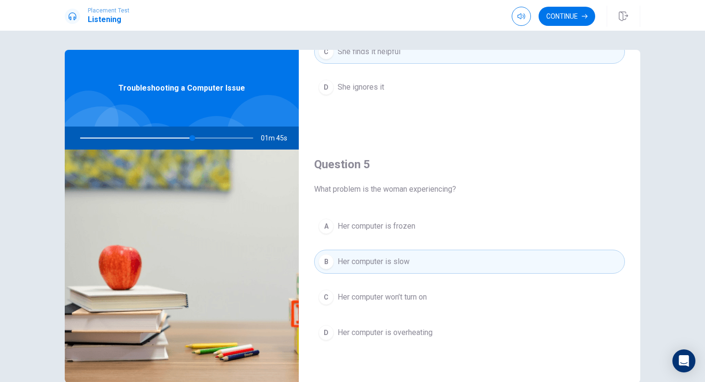
drag, startPoint x: 194, startPoint y: 139, endPoint x: 212, endPoint y: 139, distance: 17.7
click at [212, 139] on div at bounding box center [165, 138] width 192 height 23
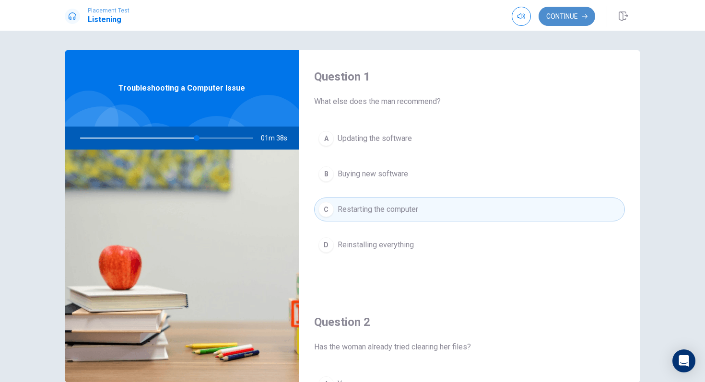
click at [575, 20] on button "Continue" at bounding box center [567, 16] width 57 height 19
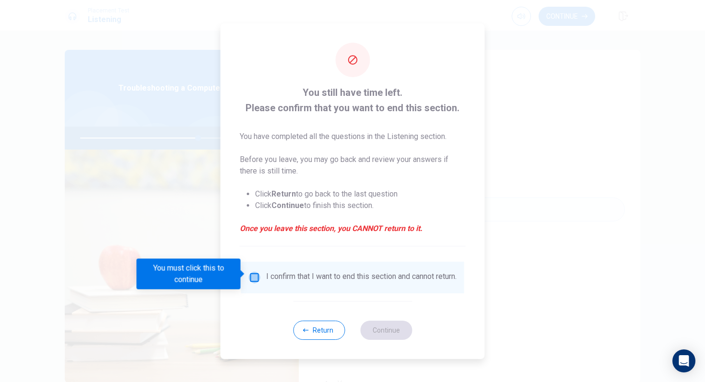
click at [252, 275] on input "You must click this to continue" at bounding box center [255, 278] width 12 height 12
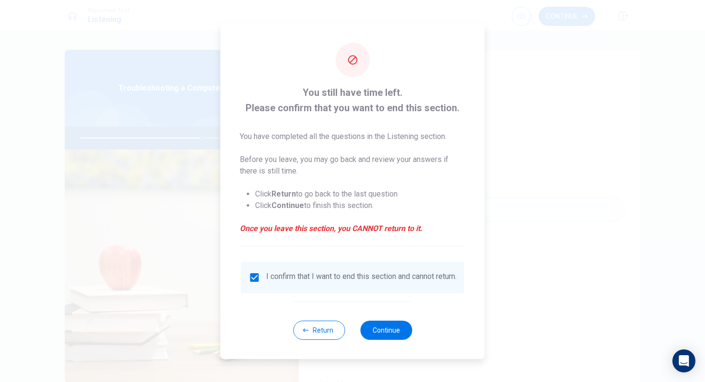
drag, startPoint x: 257, startPoint y: 193, endPoint x: 325, endPoint y: 185, distance: 68.1
click at [323, 189] on li "Click Return to go back to the last question" at bounding box center [360, 195] width 211 height 12
click at [309, 320] on button "Return" at bounding box center [319, 330] width 52 height 19
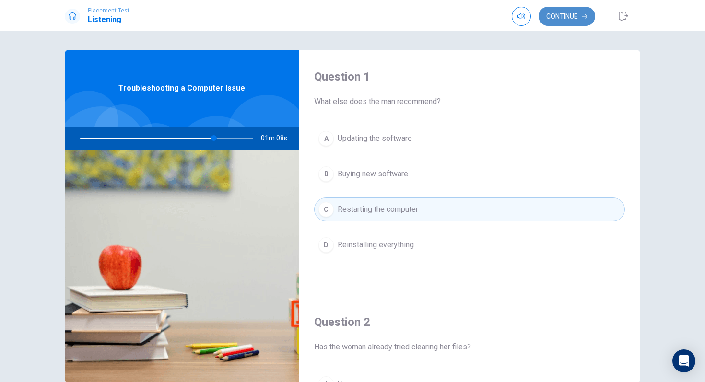
click at [575, 24] on button "Continue" at bounding box center [567, 16] width 57 height 19
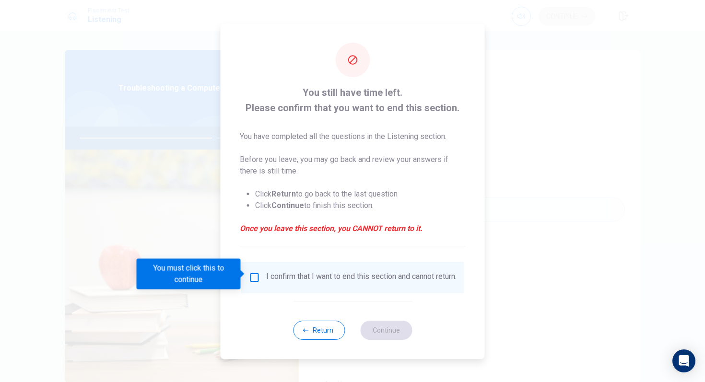
click at [252, 273] on input "You must click this to continue" at bounding box center [255, 278] width 12 height 12
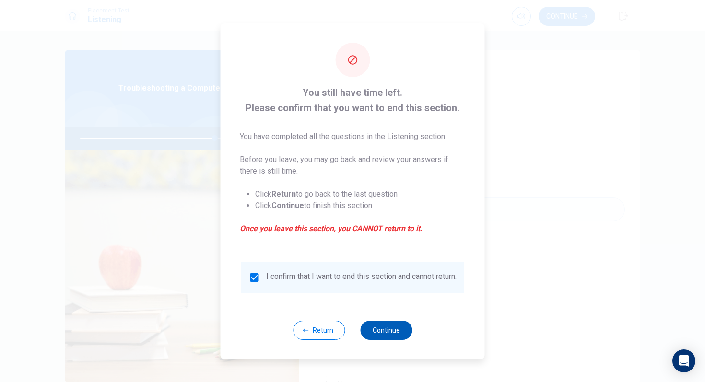
click at [400, 320] on button "Continue" at bounding box center [386, 330] width 52 height 19
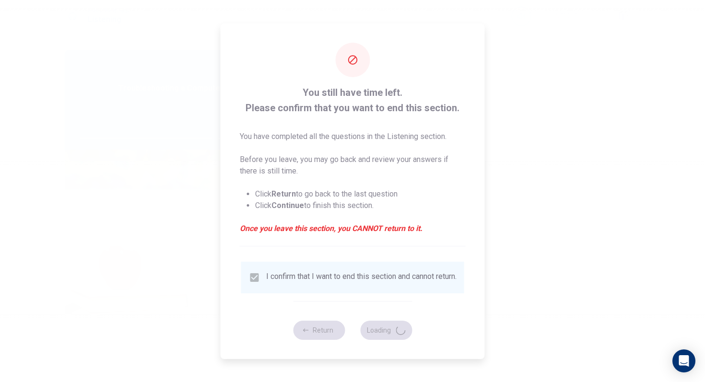
type input "79"
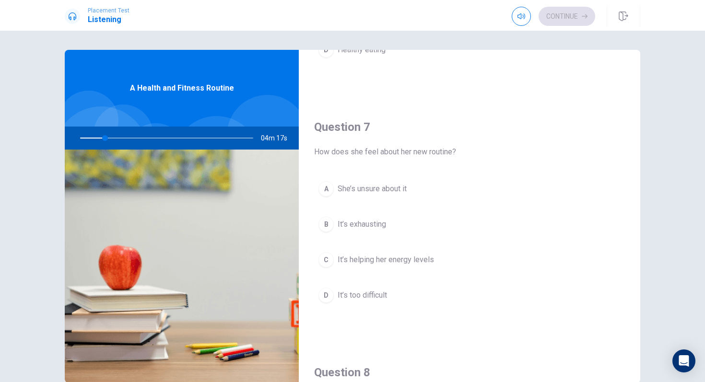
scroll to position [198, 0]
click at [126, 141] on div at bounding box center [165, 138] width 192 height 23
drag, startPoint x: 127, startPoint y: 142, endPoint x: 150, endPoint y: 142, distance: 22.5
click at [150, 142] on div at bounding box center [165, 138] width 192 height 23
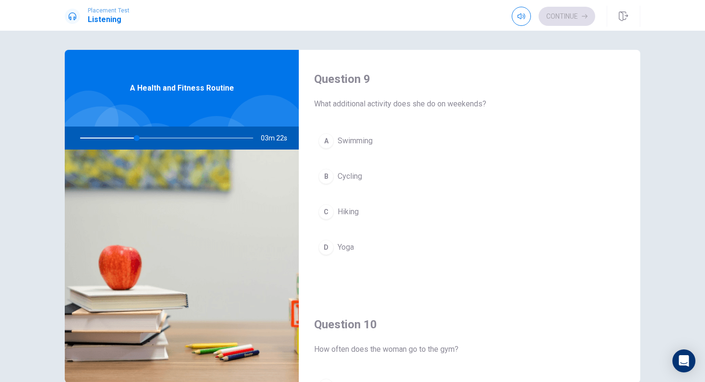
scroll to position [757, 0]
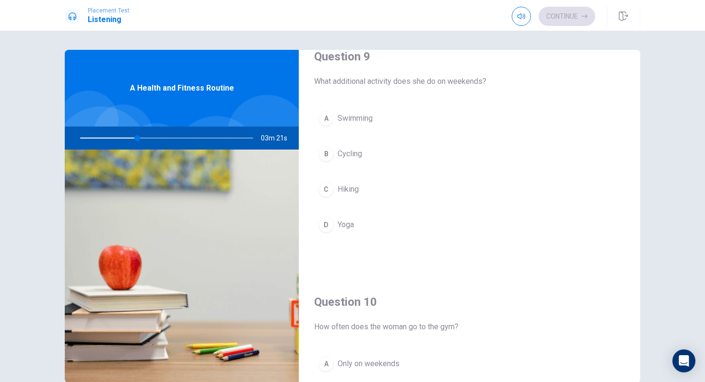
click at [343, 239] on div "A Swimming B Cycling C Hiking D Yoga" at bounding box center [469, 181] width 311 height 150
click at [343, 234] on button "D Yoga" at bounding box center [469, 225] width 311 height 24
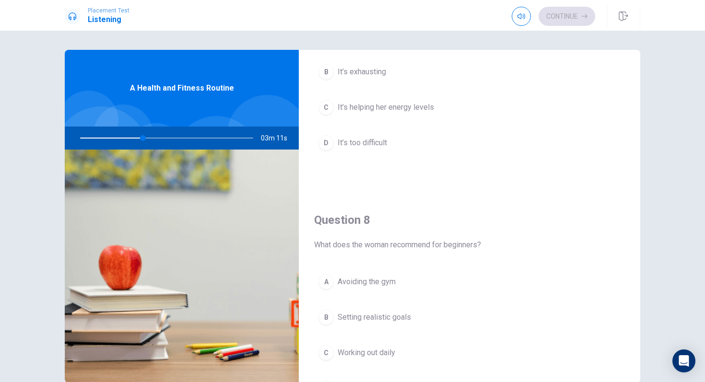
scroll to position [428, 0]
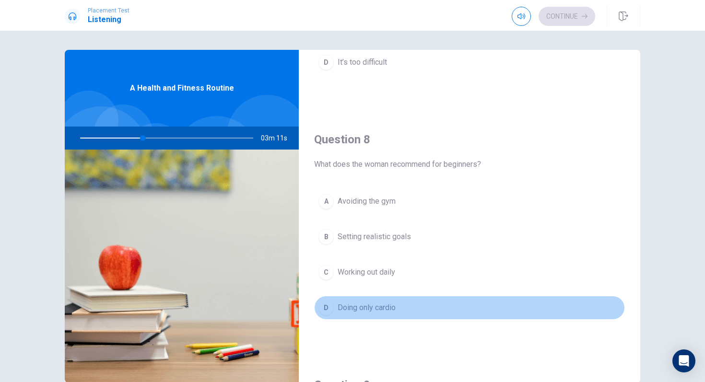
click at [407, 307] on button "D Doing only cardio" at bounding box center [469, 308] width 311 height 24
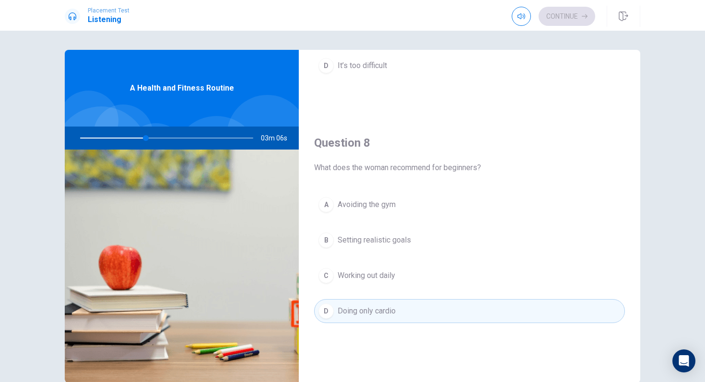
scroll to position [468, 0]
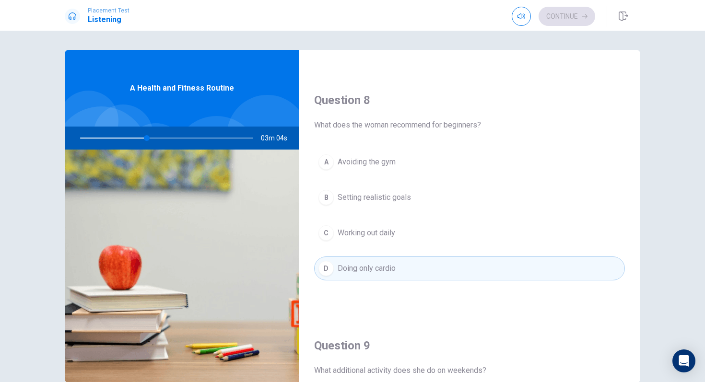
click at [395, 195] on span "Setting realistic goals" at bounding box center [374, 198] width 73 height 12
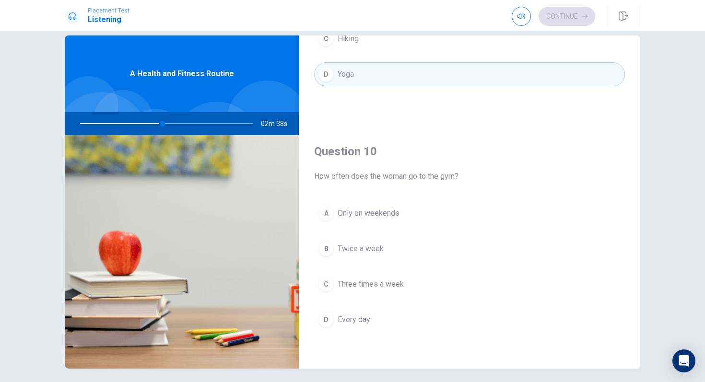
scroll to position [11, 0]
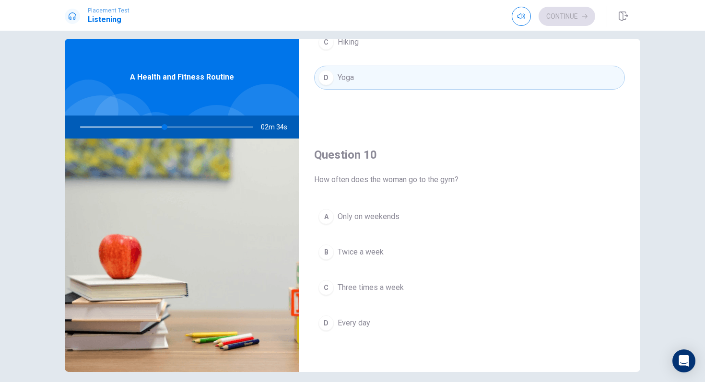
click at [396, 287] on span "Three times a week" at bounding box center [371, 288] width 66 height 12
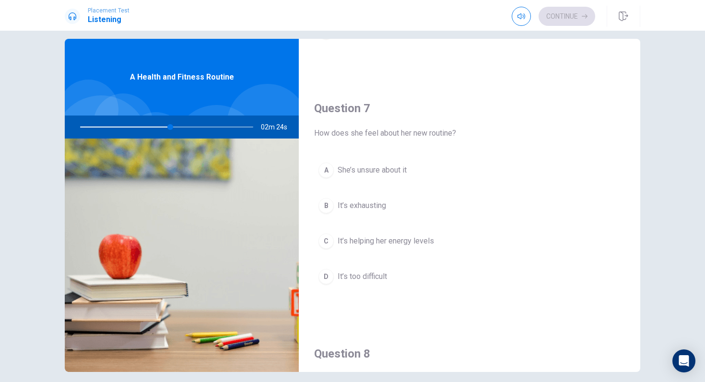
scroll to position [194, 0]
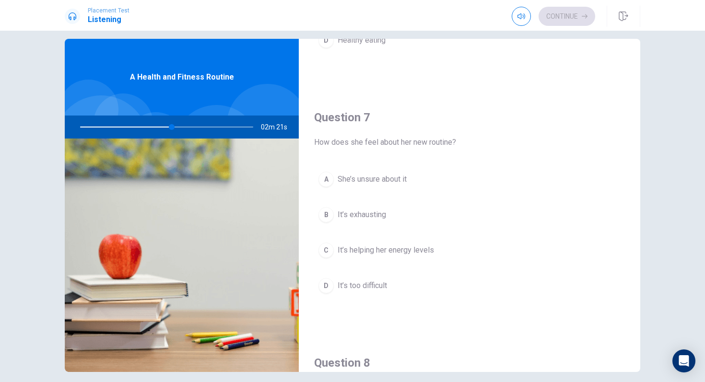
click at [460, 253] on button "C It’s helping her energy levels" at bounding box center [469, 250] width 311 height 24
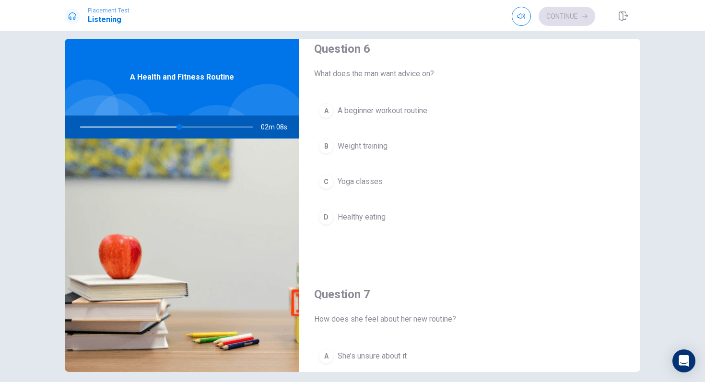
scroll to position [0, 0]
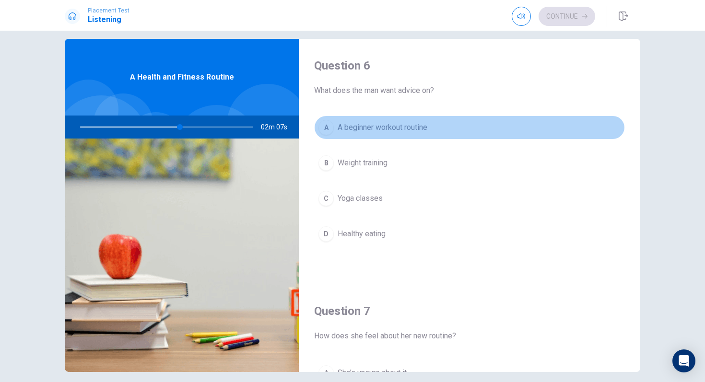
click at [430, 135] on button "A A beginner workout routine" at bounding box center [469, 128] width 311 height 24
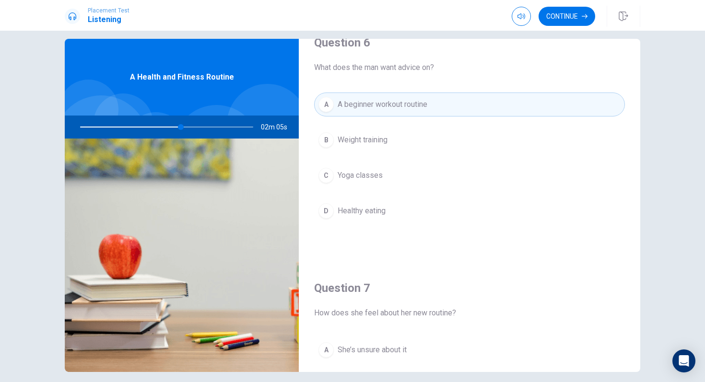
scroll to position [10, 0]
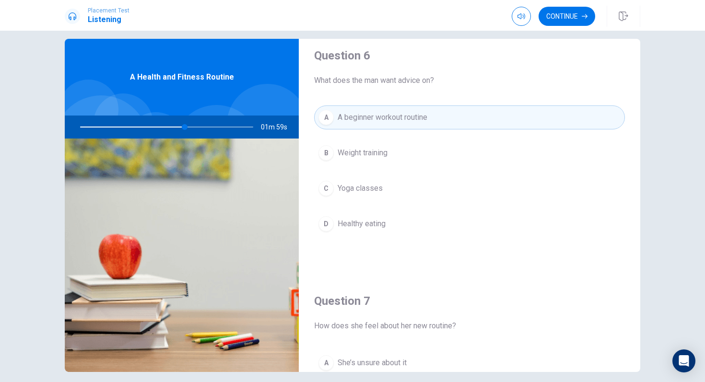
click at [467, 145] on button "B Weight training" at bounding box center [469, 153] width 311 height 24
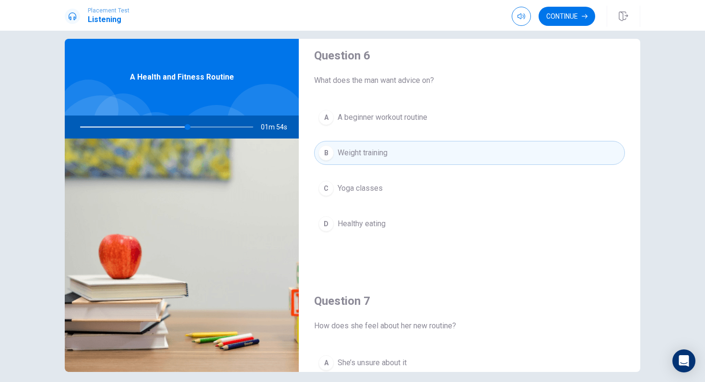
click at [477, 122] on button "A A beginner workout routine" at bounding box center [469, 118] width 311 height 24
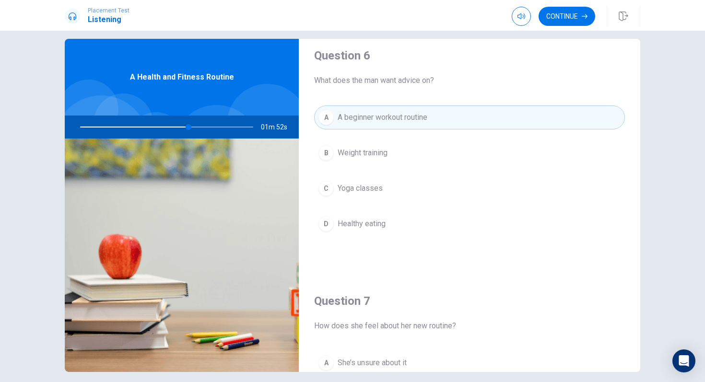
click at [518, 153] on button "B Weight training" at bounding box center [469, 153] width 311 height 24
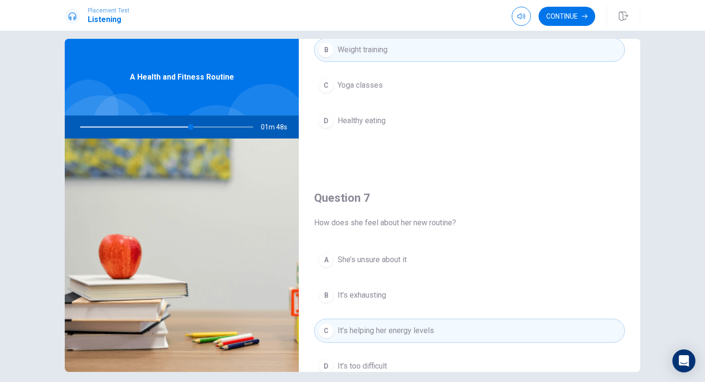
scroll to position [89, 0]
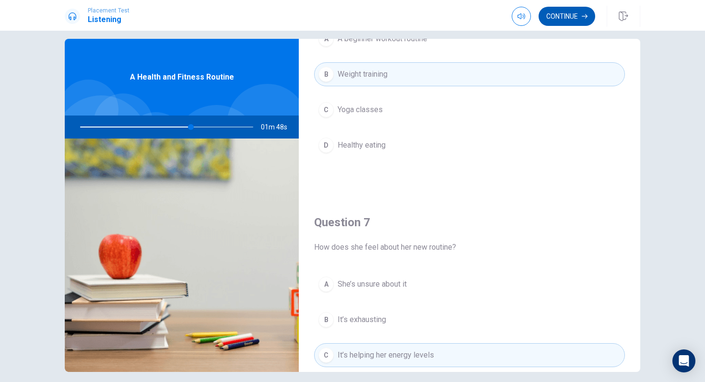
click at [569, 20] on button "Continue" at bounding box center [567, 16] width 57 height 19
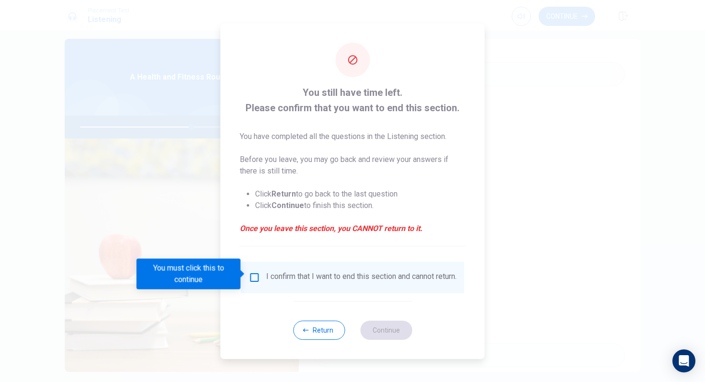
click at [247, 273] on div "You must click this to continue" at bounding box center [192, 274] width 111 height 31
click at [262, 277] on div "I confirm that I want to end this section and cannot return." at bounding box center [353, 278] width 208 height 12
click at [260, 277] on div "I confirm that I want to end this section and cannot return." at bounding box center [353, 278] width 208 height 12
click at [258, 277] on input "You must click this to continue" at bounding box center [255, 278] width 12 height 12
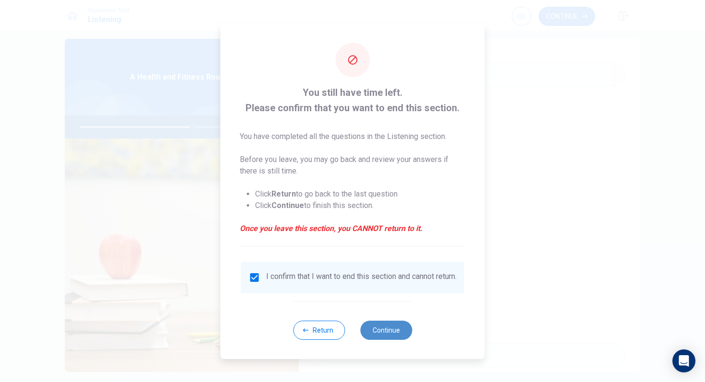
click at [389, 320] on button "Continue" at bounding box center [386, 330] width 52 height 19
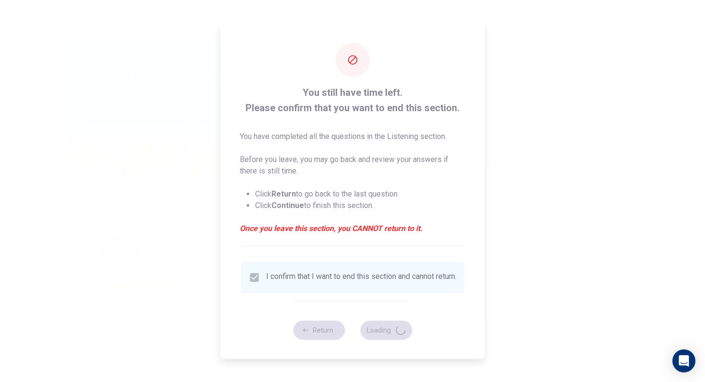
type input "66"
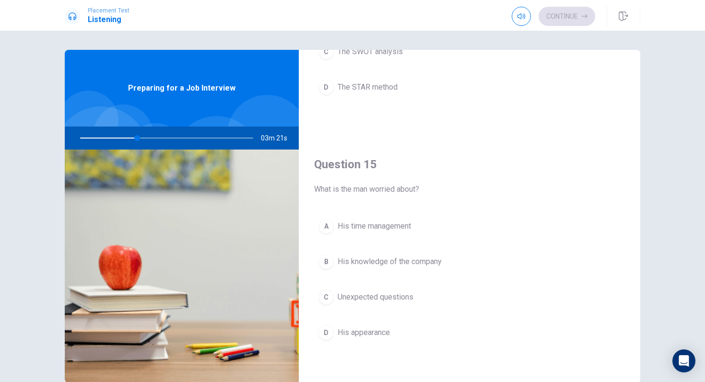
scroll to position [893, 0]
click at [435, 302] on button "C Unexpected questions" at bounding box center [469, 299] width 311 height 24
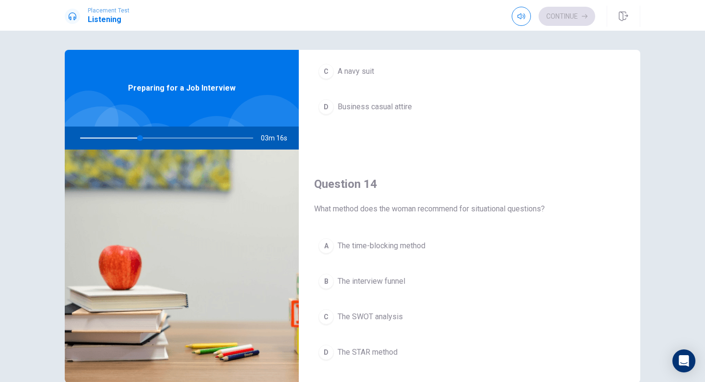
scroll to position [630, 0]
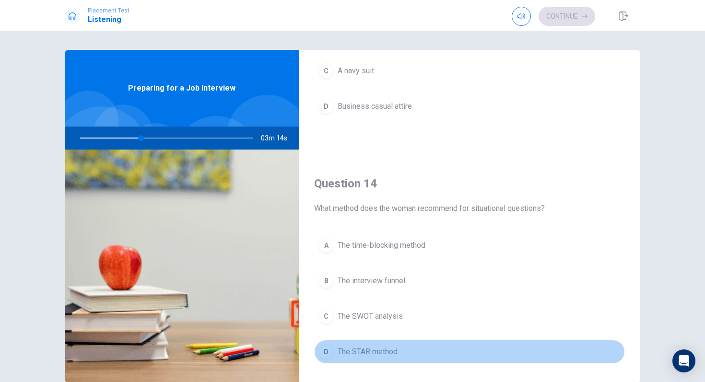
click at [388, 320] on button "D The STAR method" at bounding box center [469, 352] width 311 height 24
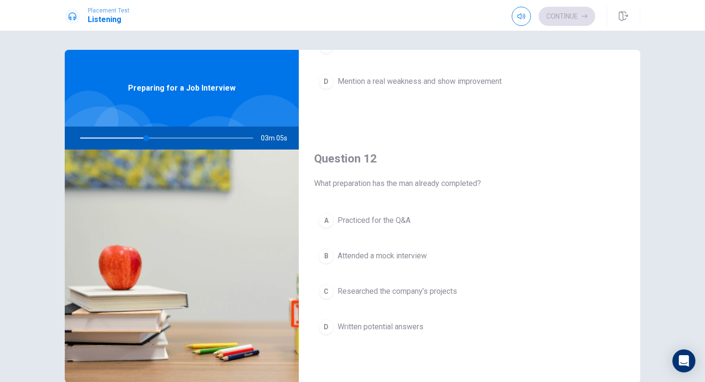
scroll to position [0, 0]
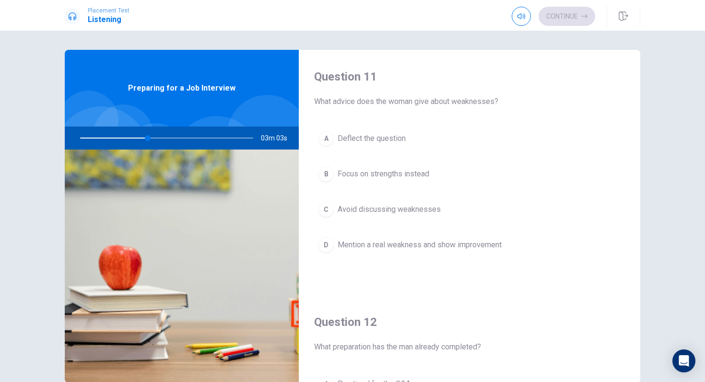
click at [414, 243] on span "Mention a real weakness and show improvement" at bounding box center [420, 245] width 164 height 12
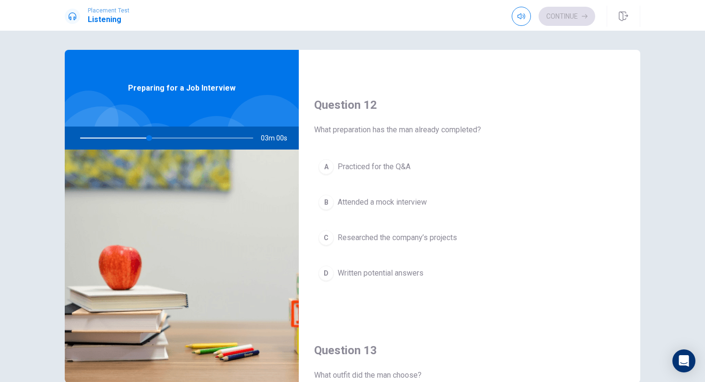
scroll to position [216, 0]
drag, startPoint x: 326, startPoint y: 124, endPoint x: 400, endPoint y: 126, distance: 74.4
click at [400, 126] on div "Question 12 What preparation has the man already completed?" at bounding box center [469, 117] width 311 height 38
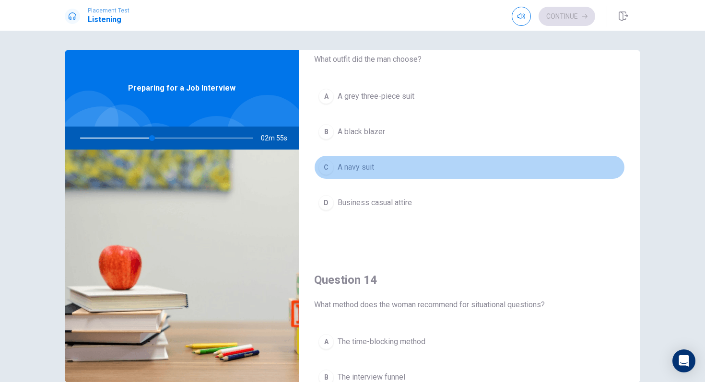
click at [416, 168] on button "C A navy suit" at bounding box center [469, 167] width 311 height 24
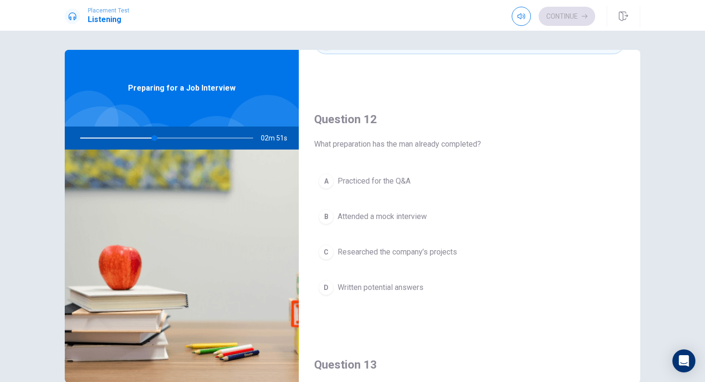
scroll to position [199, 0]
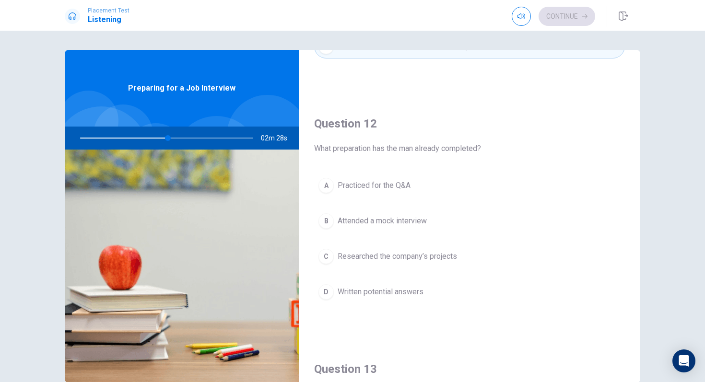
click at [429, 180] on button "A Practiced for the Q&A" at bounding box center [469, 186] width 311 height 24
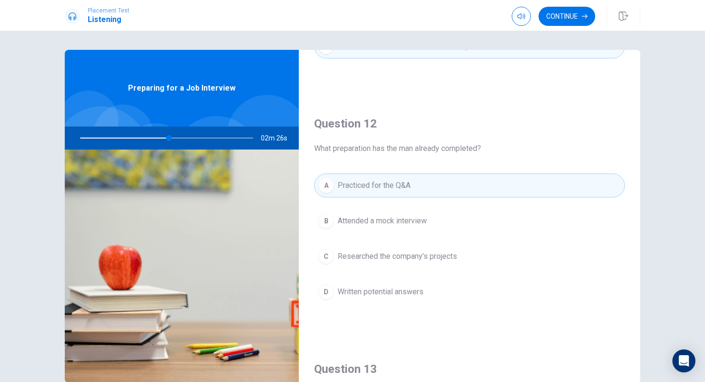
click at [439, 257] on span "Researched the company’s projects" at bounding box center [397, 257] width 119 height 12
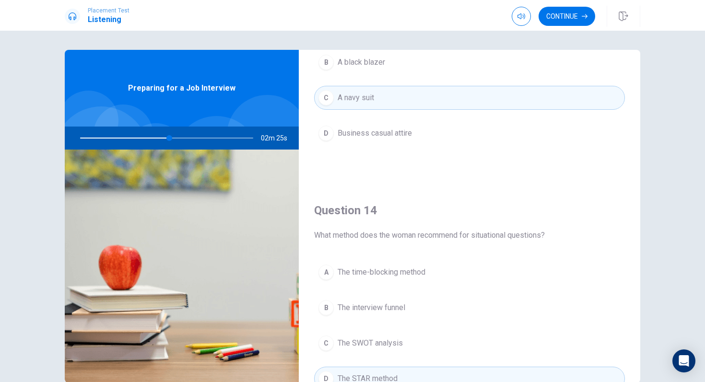
scroll to position [895, 0]
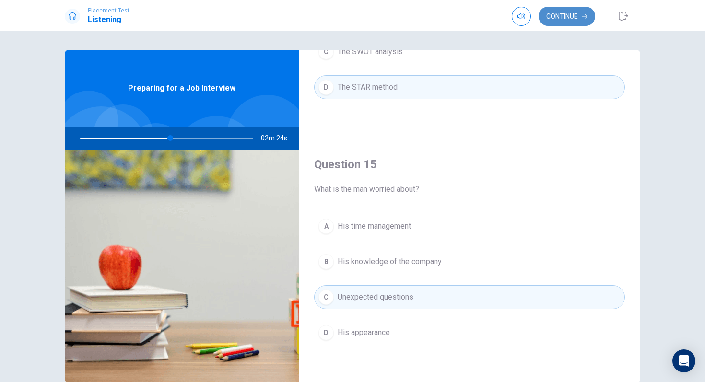
click at [575, 16] on icon "button" at bounding box center [585, 16] width 6 height 4
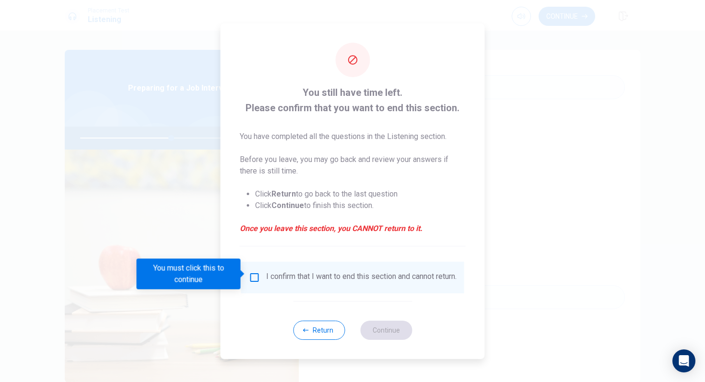
click at [254, 272] on input "You must click this to continue" at bounding box center [255, 278] width 12 height 12
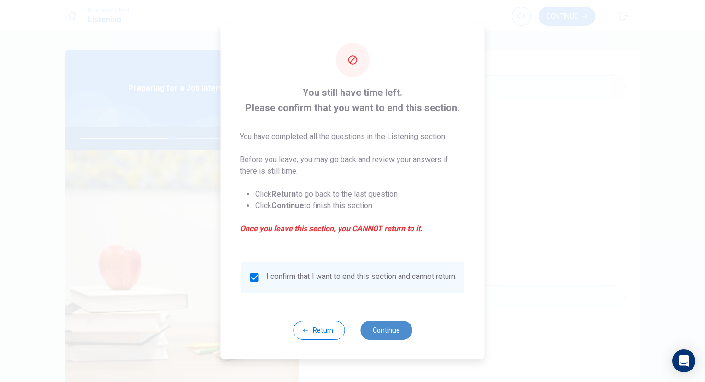
click at [391, 320] on button "Continue" at bounding box center [386, 330] width 52 height 19
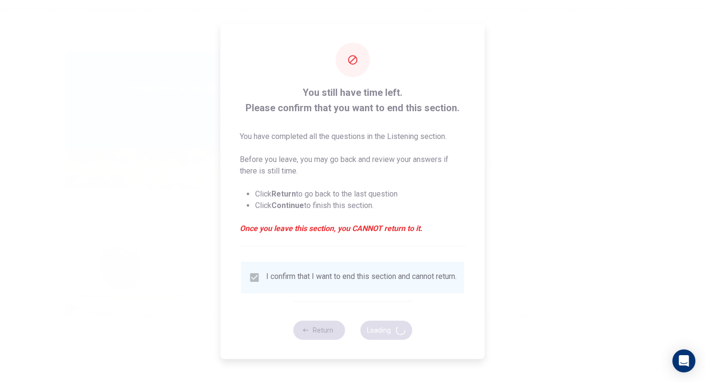
type input "53"
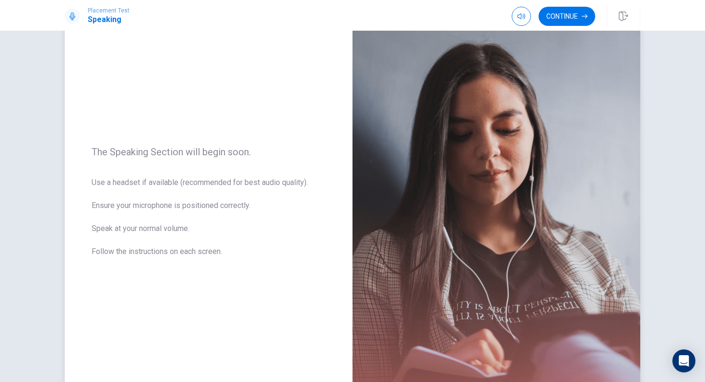
scroll to position [0, 0]
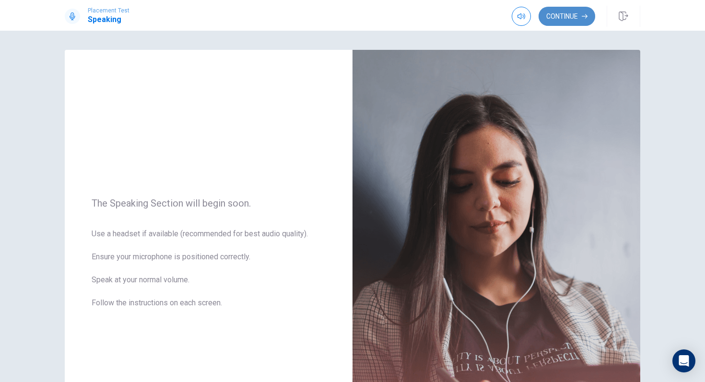
click at [571, 16] on button "Continue" at bounding box center [567, 16] width 57 height 19
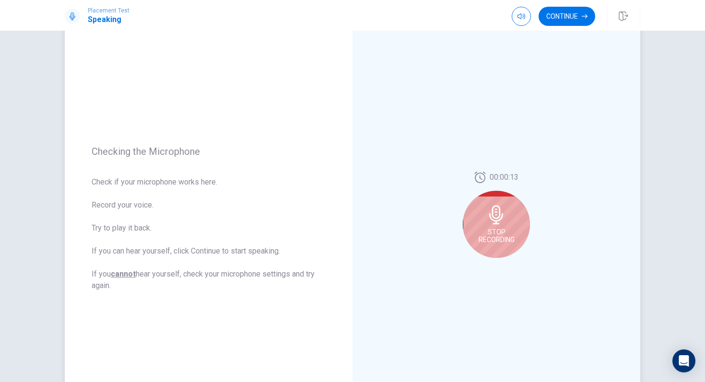
scroll to position [40, 0]
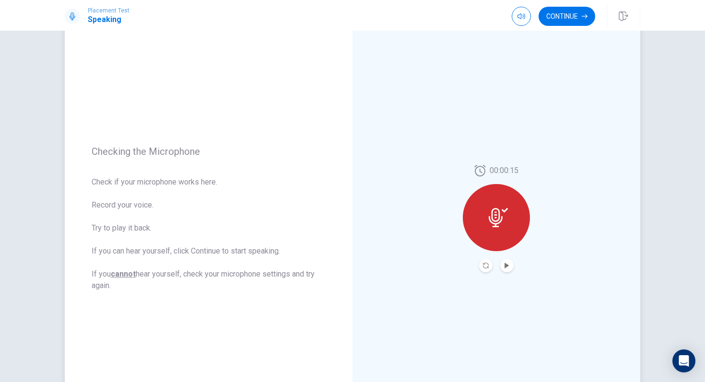
click at [506, 273] on div "00:00:15" at bounding box center [497, 219] width 288 height 418
click at [506, 272] on button "Play Audio" at bounding box center [506, 265] width 13 height 13
click at [508, 268] on icon "Pause Audio" at bounding box center [507, 266] width 5 height 6
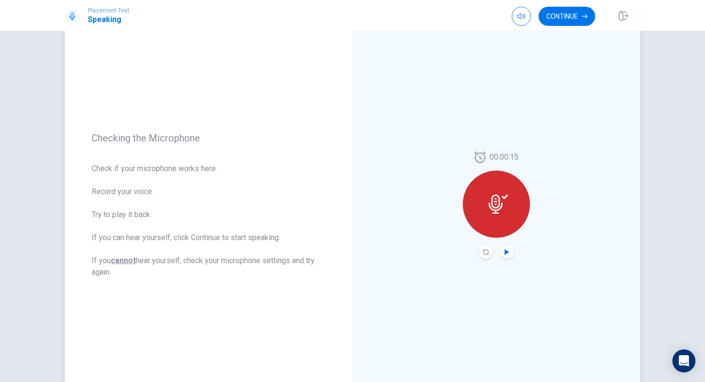
scroll to position [0, 0]
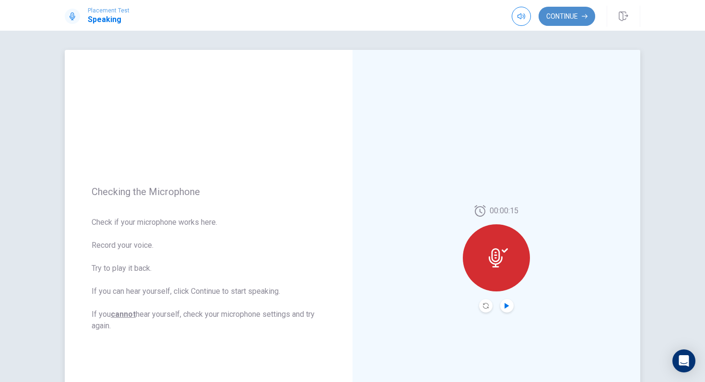
click at [575, 19] on button "Continue" at bounding box center [567, 16] width 57 height 19
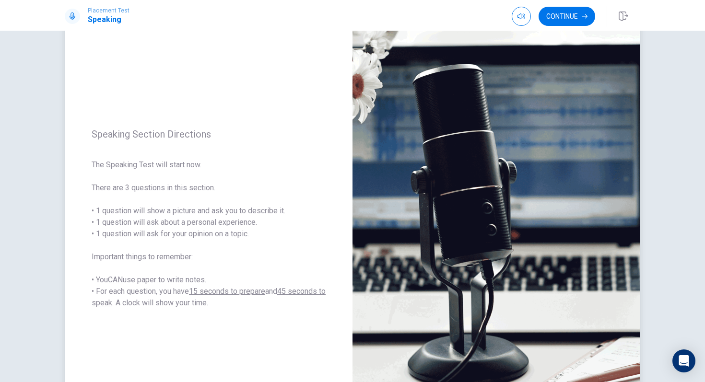
scroll to position [44, 0]
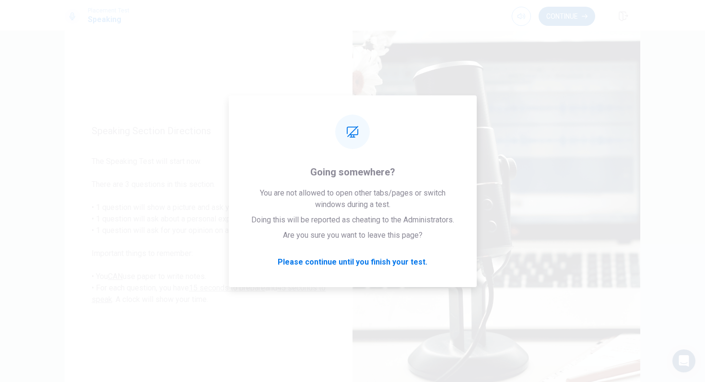
click at [556, 9] on button "Continue" at bounding box center [567, 16] width 57 height 19
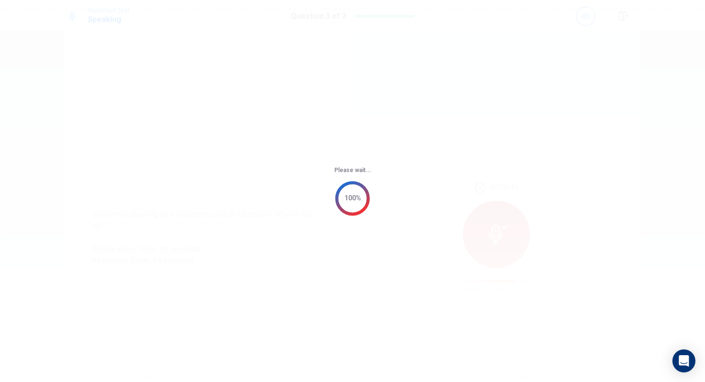
scroll to position [0, 0]
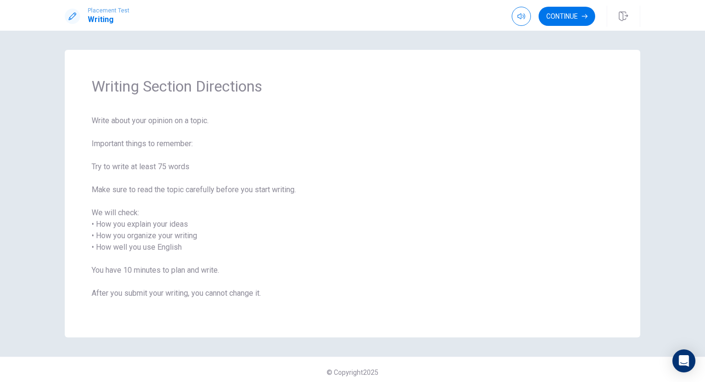
drag, startPoint x: 84, startPoint y: 122, endPoint x: 258, endPoint y: 122, distance: 173.7
click at [258, 122] on div "Writing Section Directions Write about your opinion on a topic. Important thing…" at bounding box center [353, 194] width 576 height 288
drag, startPoint x: 91, startPoint y: 143, endPoint x: 207, endPoint y: 140, distance: 116.1
click at [207, 141] on div "Writing Section Directions Write about your opinion on a topic. Important thing…" at bounding box center [353, 194] width 576 height 288
drag, startPoint x: 94, startPoint y: 166, endPoint x: 197, endPoint y: 167, distance: 102.7
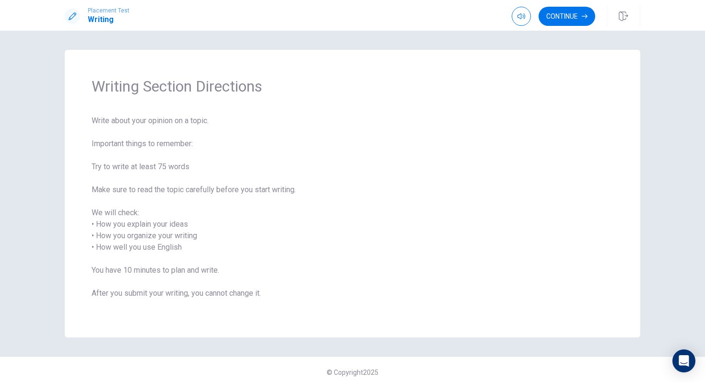
click at [197, 167] on span "Write about your opinion on a topic. Important things to remember: Try to write…" at bounding box center [353, 213] width 522 height 196
drag, startPoint x: 95, startPoint y: 190, endPoint x: 188, endPoint y: 190, distance: 93.1
click at [188, 190] on span "Write about your opinion on a topic. Important things to remember: Try to write…" at bounding box center [353, 213] width 522 height 196
click at [575, 12] on button "Continue" at bounding box center [567, 16] width 57 height 19
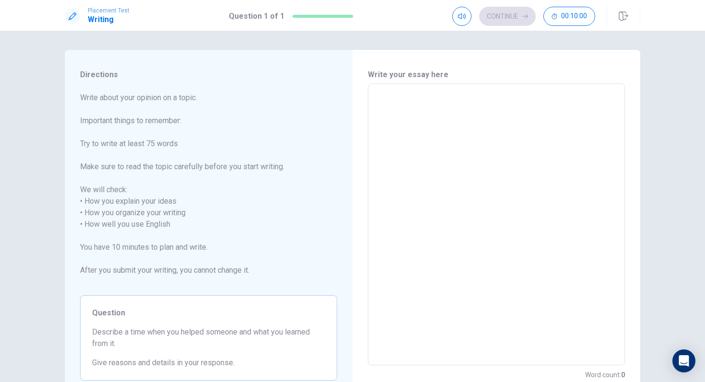
click at [438, 153] on textarea at bounding box center [497, 225] width 244 height 266
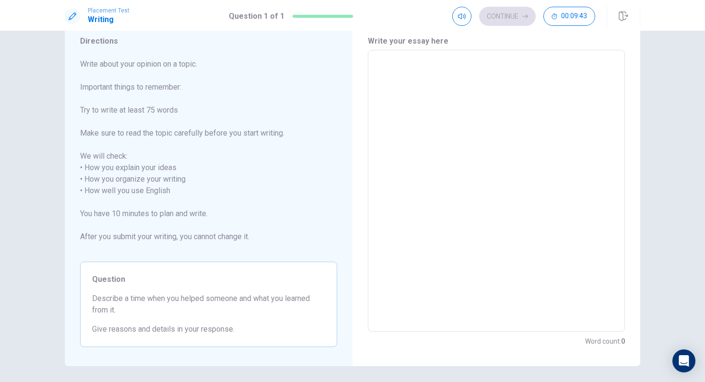
type textarea "S"
type textarea "x"
type textarea "S"
type textarea "x"
type textarea "So"
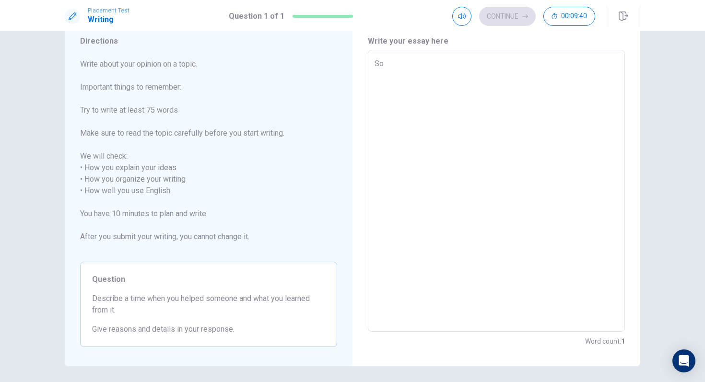
type textarea "x"
type textarea "Som"
type textarea "x"
type textarea "Some"
type textarea "x"
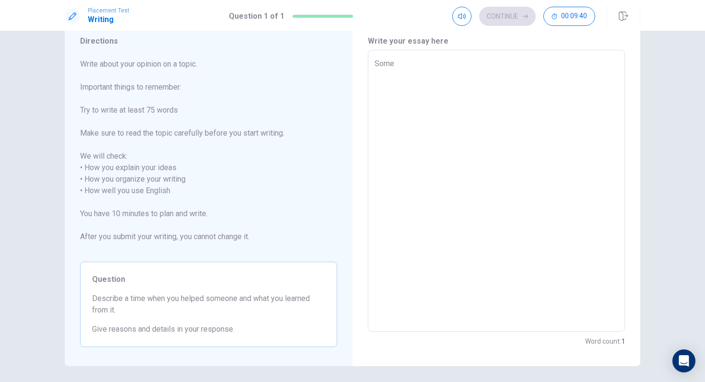
type textarea "Somet"
type textarea "x"
type textarea "Someti"
type textarea "x"
type textarea "Sometim"
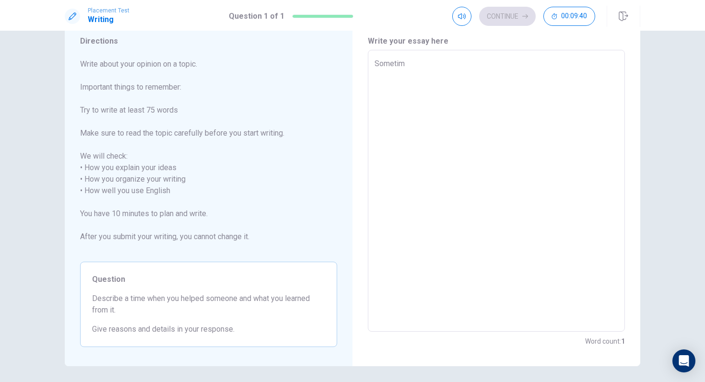
type textarea "x"
type textarea "Sometime"
type textarea "x"
type textarea "Sometimes"
type textarea "x"
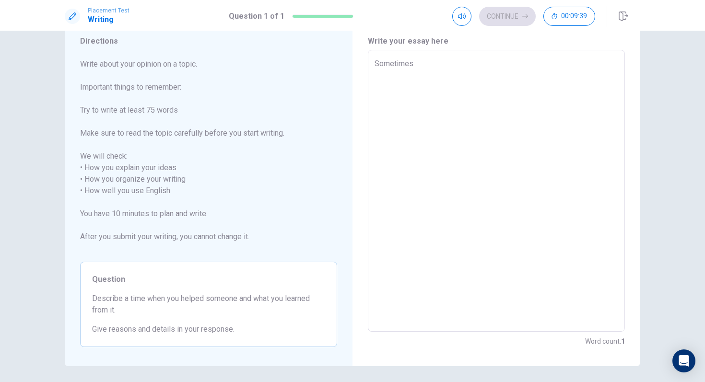
type textarea "Sometimes,"
type textarea "x"
type textarea "Sometimes,"
type textarea "x"
type textarea "Sometimes, h"
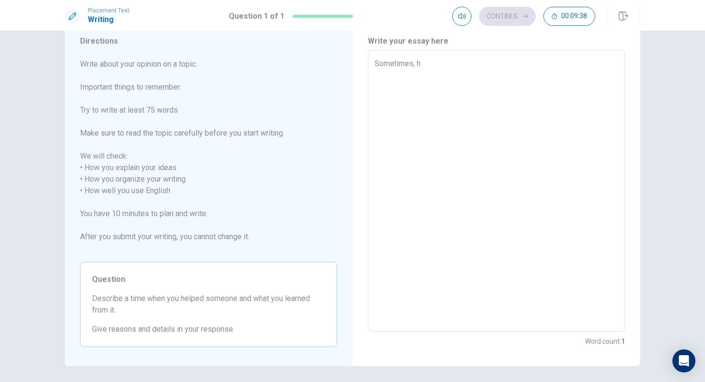
type textarea "x"
type textarea "Sometimes, he"
type textarea "x"
type textarea "Sometimes, hel"
type textarea "x"
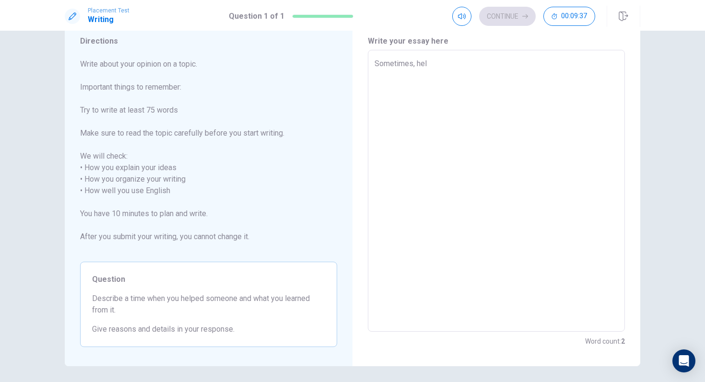
type textarea "Sometimes, help"
type textarea "x"
type textarea "Sometimes, helpi"
type textarea "x"
type textarea "Sometimes, helpin"
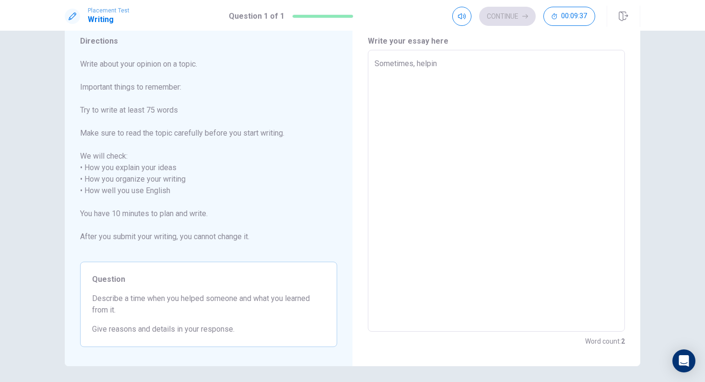
type textarea "x"
type textarea "Sometimes, helping"
type textarea "x"
type textarea "Sometimes, helping"
type textarea "x"
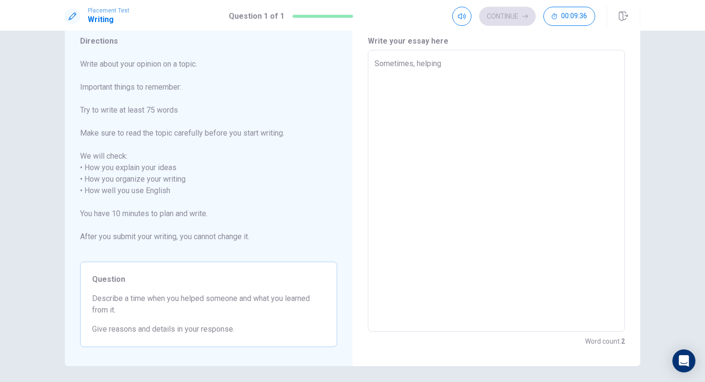
type textarea "Sometimes, helping a"
type textarea "x"
type textarea "Sometimes, helping a"
type textarea "x"
type textarea "Sometimes, helping a"
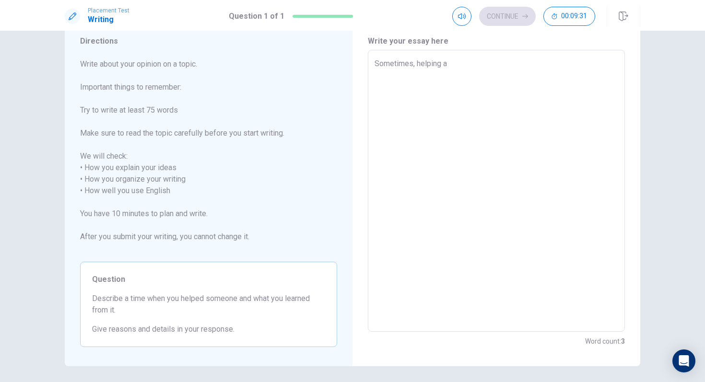
type textarea "x"
type textarea "Sometimes, helping an"
type textarea "x"
type textarea "Sometimes, helping an"
type textarea "x"
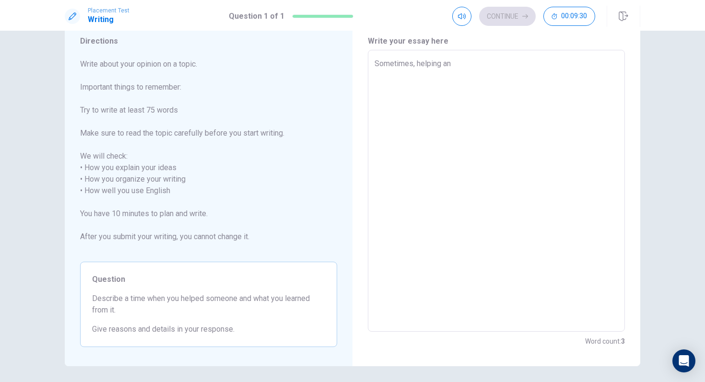
type textarea "Sometimes, helping an i"
type textarea "x"
type textarea "Sometimes, helping an in"
type textarea "x"
type textarea "Sometimes, helping an inn"
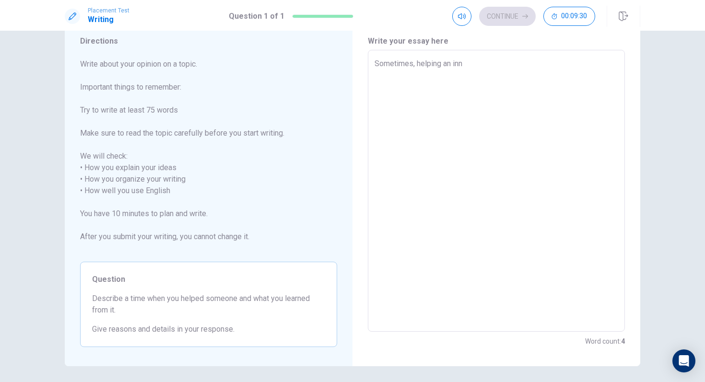
type textarea "x"
type textarea "Sometimes, helping an in"
type textarea "x"
type textarea "Sometimes, helping an ind"
type textarea "x"
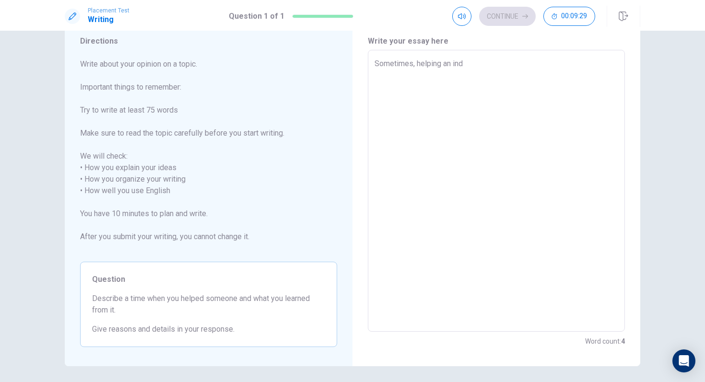
type textarea "Sometimes, helping an indi"
type textarea "x"
type textarea "Sometimes, helping an indiv"
type textarea "x"
type textarea "Sometimes, helping an indivi"
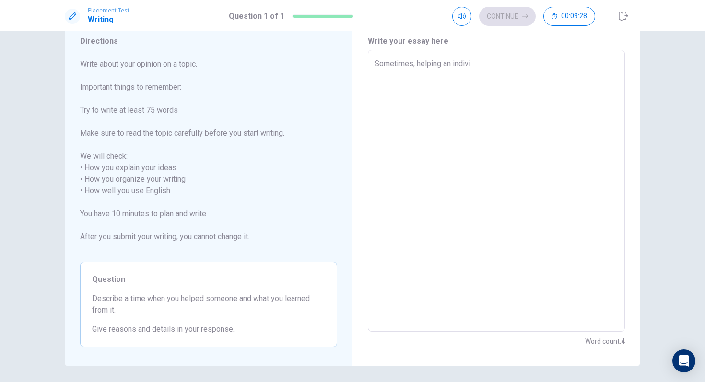
type textarea "x"
type textarea "Sometimes, helping an individ"
type textarea "x"
type textarea "Sometimes, helping an individu"
type textarea "x"
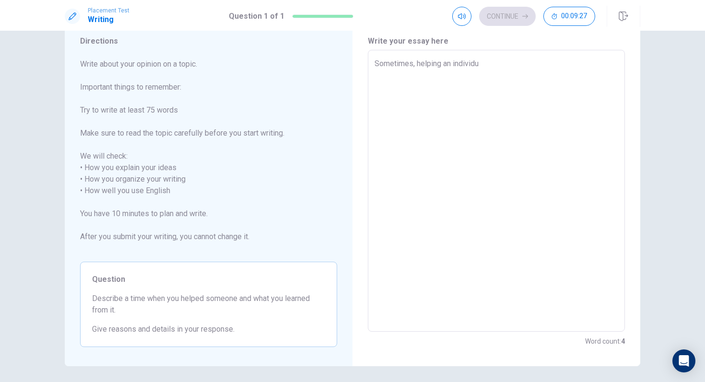
type textarea "Sometimes, helping an individua"
type textarea "x"
type textarea "Sometimes, helping an individual"
type textarea "x"
type textarea "Sometimes, helping an individual"
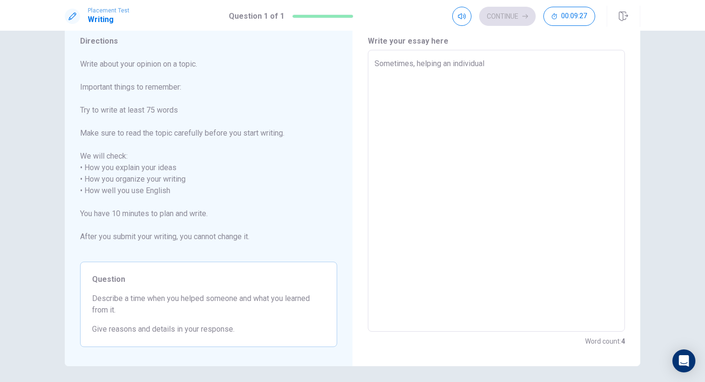
type textarea "x"
type textarea "Sometimes, helping an individual c"
type textarea "x"
type textarea "Sometimes, helping an individual ca"
type textarea "x"
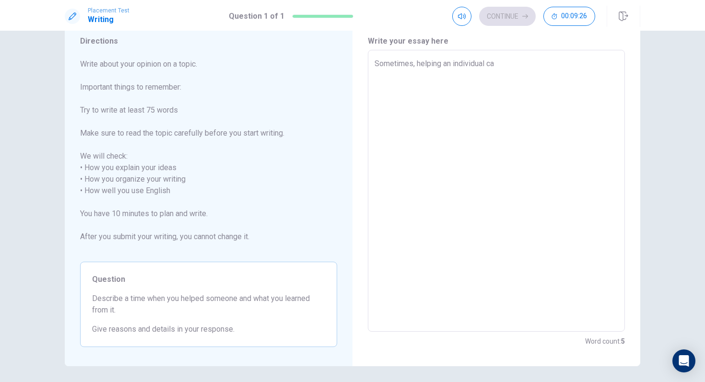
type textarea "Sometimes, helping an individual can"
type textarea "x"
type textarea "Sometimes, helping an individual can"
type textarea "x"
type textarea "Sometimes, helping an individual can r"
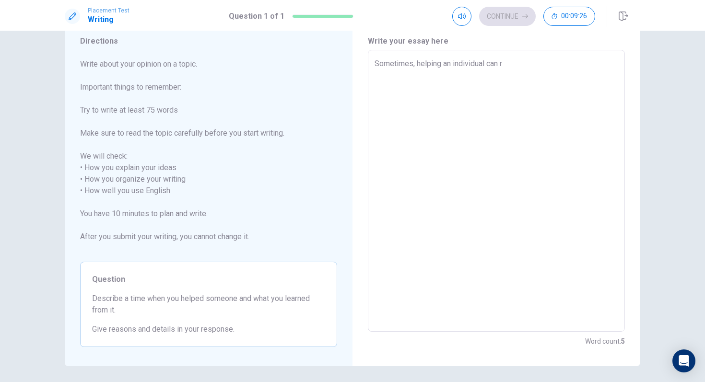
type textarea "x"
type textarea "Sometimes, helping an individual can re"
type textarea "x"
type textarea "Sometimes, helping an individual can rea"
type textarea "x"
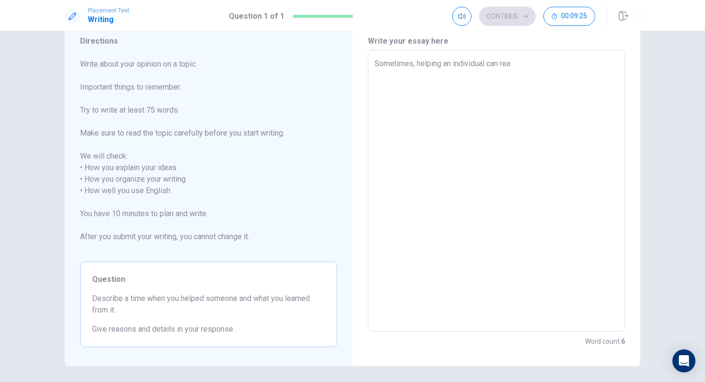
type textarea "Sometimes, helping an individual can real"
type textarea "x"
type textarea "Sometimes, helping an individual can reall"
type textarea "x"
type textarea "Sometimes, helping an individual can really"
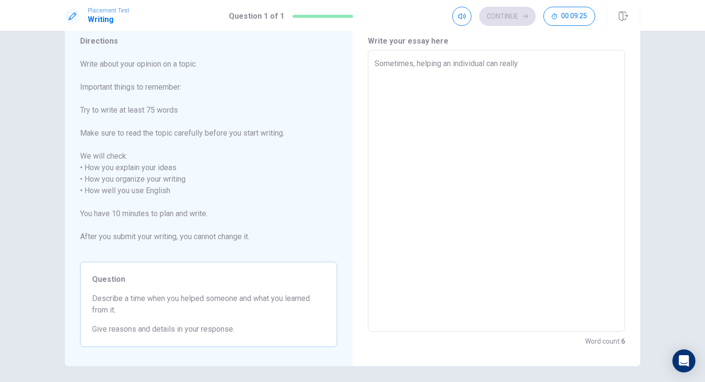
type textarea "x"
type textarea "Sometimes, helping an individual can really"
type textarea "x"
type textarea "Sometimes, helping an individual can really b"
type textarea "x"
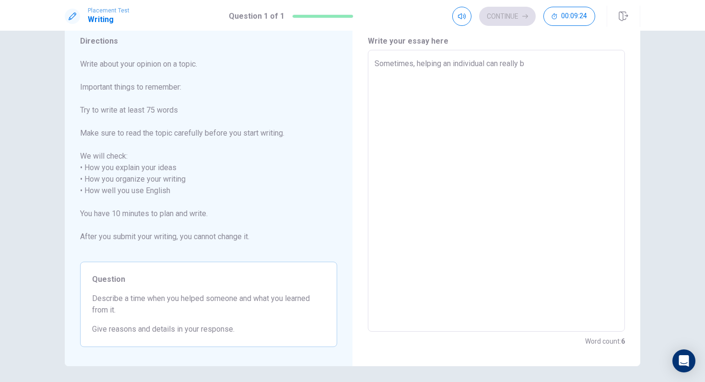
type textarea "Sometimes, helping an individual can really be"
type textarea "x"
type textarea "Sometimes, helping an individual can really bem"
type textarea "x"
type textarea "Sometimes, helping an individual can really beme"
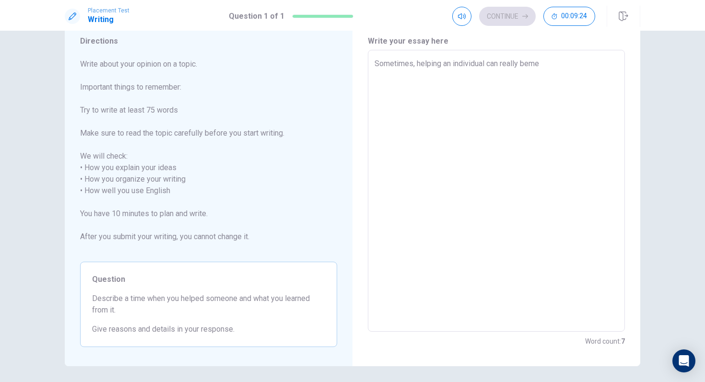
type textarea "x"
type textarea "Sometimes, helping an individual can really bem"
type textarea "x"
type textarea "Sometimes, helping an individual can really be"
type textarea "x"
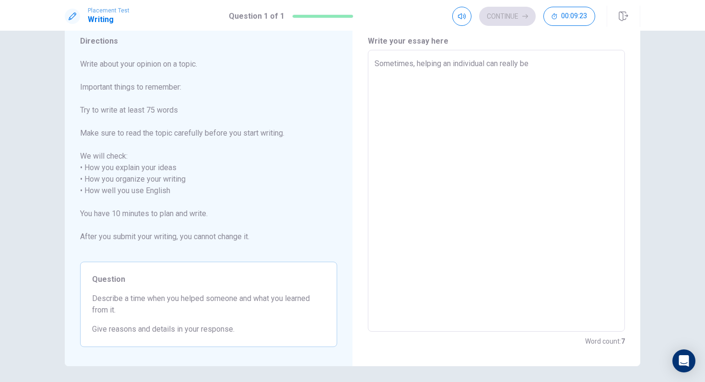
type textarea "Sometimes, helping an individual can really ben"
type textarea "x"
type textarea "Sometimes, helping an individual can really bene"
type textarea "x"
type textarea "Sometimes, helping an individual can really benef"
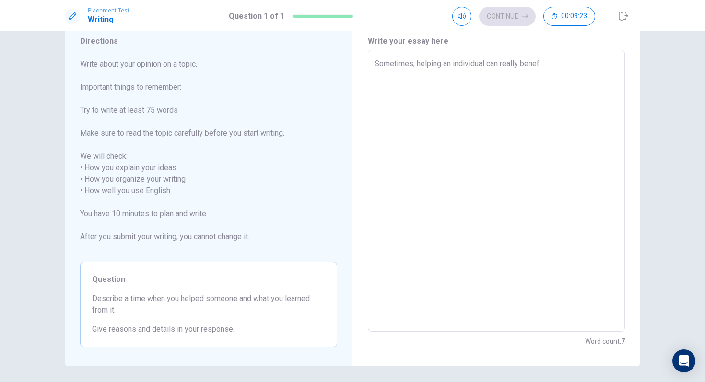
type textarea "x"
type textarea "Sometimes, helping an individual can really benefo"
type textarea "x"
type textarea "Sometimes, helping an individual can really benef"
type textarea "x"
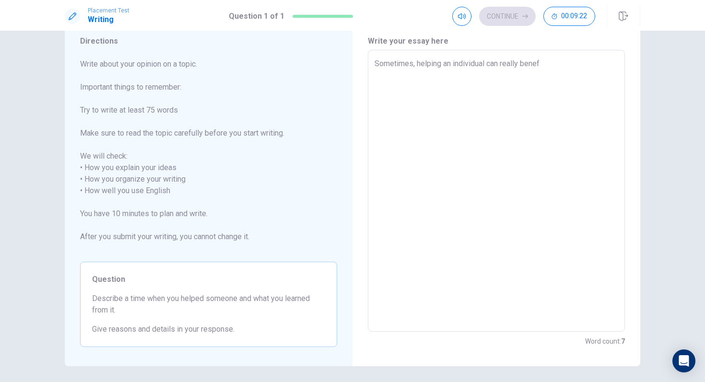
type textarea "Sometimes, helping an individual can really benefi"
type textarea "x"
type textarea "Sometimes, helping an individual can really benefit"
type textarea "x"
type textarea "Sometimes, helping an individual can really benefit"
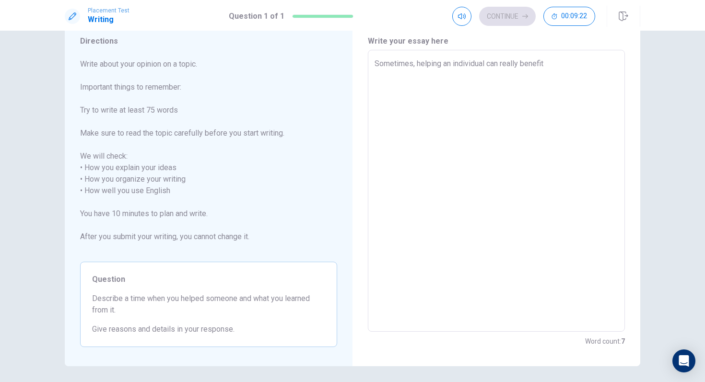
type textarea "x"
type textarea "Sometimes, helping an individual can really benefit n"
type textarea "x"
type textarea "Sometimes, helping an individual can really benefit no"
type textarea "x"
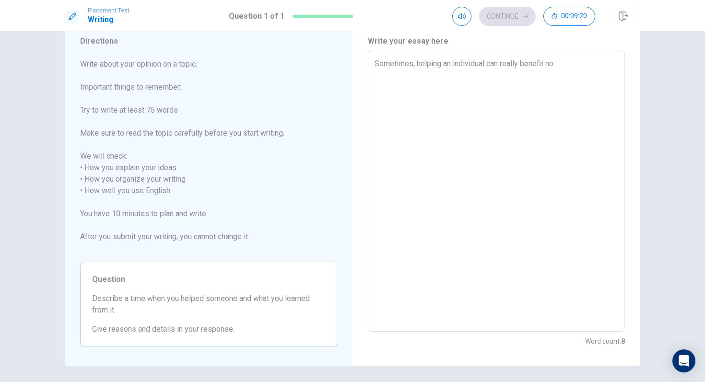
type textarea "Sometimes, helping an individual can really benefit not"
type textarea "x"
type textarea "Sometimes, helping an individual can really benefit not"
type textarea "x"
type textarea "Sometimes, helping an individual can really benefit not j"
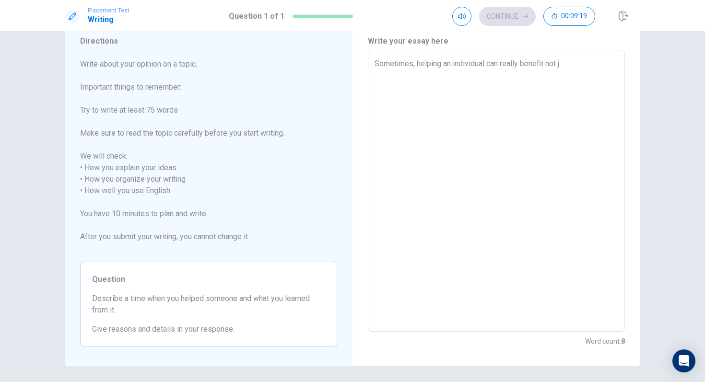
type textarea "x"
type textarea "Sometimes, helping an individual can really benefit not ju"
type textarea "x"
type textarea "Sometimes, helping an individual can really benefit not jus"
type textarea "x"
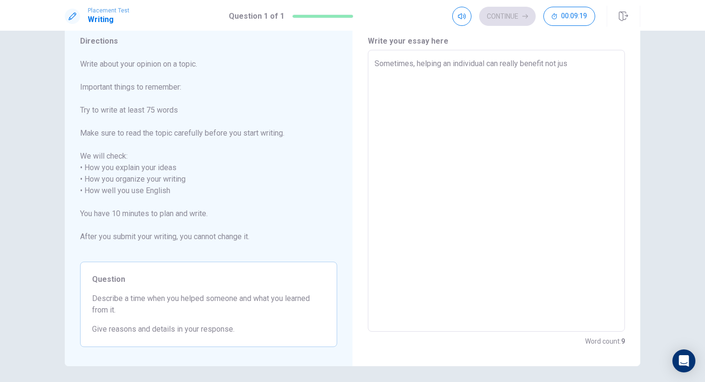
type textarea "Sometimes, helping an individual can really benefit not just"
type textarea "x"
type textarea "Sometimes, helping an individual can really benefit not just"
type textarea "x"
type textarea "Sometimes, helping an individual can really benefit not just t"
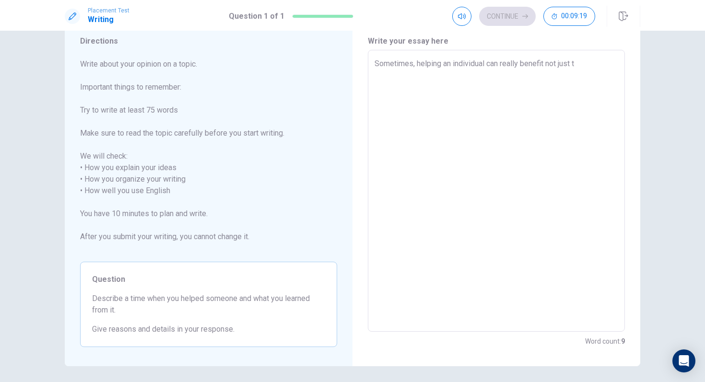
type textarea "x"
type textarea "Sometimes, helping an individual can really benefit not just th"
type textarea "x"
type textarea "Sometimes, helping an individual can really benefit not just the"
type textarea "x"
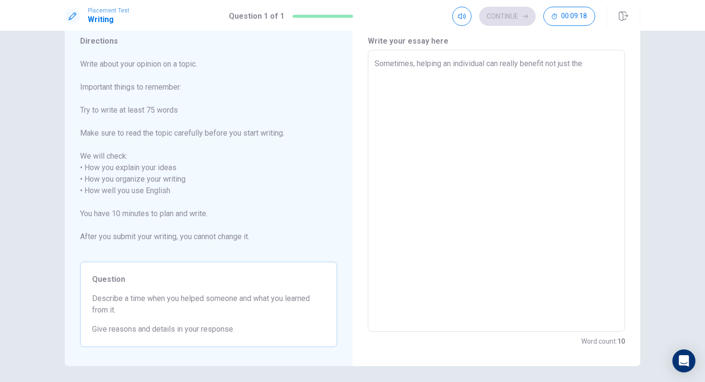
type textarea "Sometimes, helping an individual can really benefit not just the"
type textarea "x"
type textarea "Sometimes, helping an individual can really benefit not just the p"
type textarea "x"
type textarea "Sometimes, helping an individual can really benefit not just the pe"
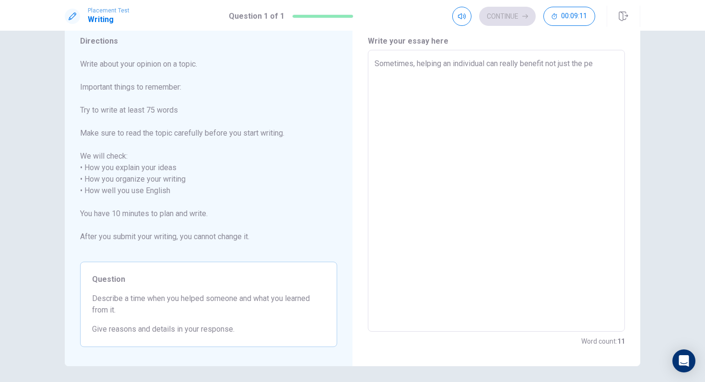
type textarea "x"
type textarea "Sometimes, helping an individual can really benefit not just the per"
type textarea "x"
type textarea "Sometimes, helping an individual can really benefit not just the pers"
type textarea "x"
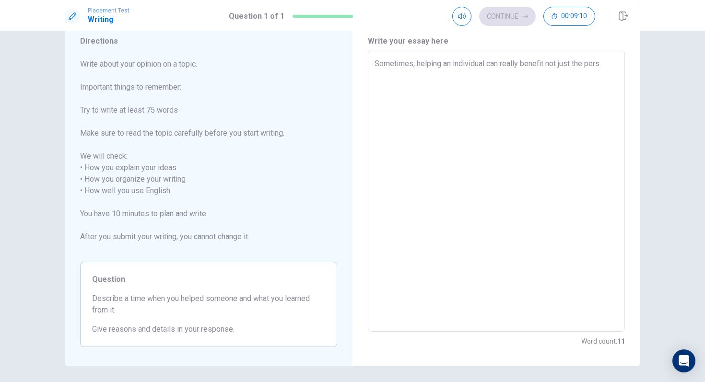
type textarea "Sometimes, helping an individual can really benefit not just the per"
type textarea "x"
type textarea "Sometimes, helping an individual can really benefit not just the pe"
type textarea "x"
type textarea "Sometimes, helping an individual can really benefit not just the p"
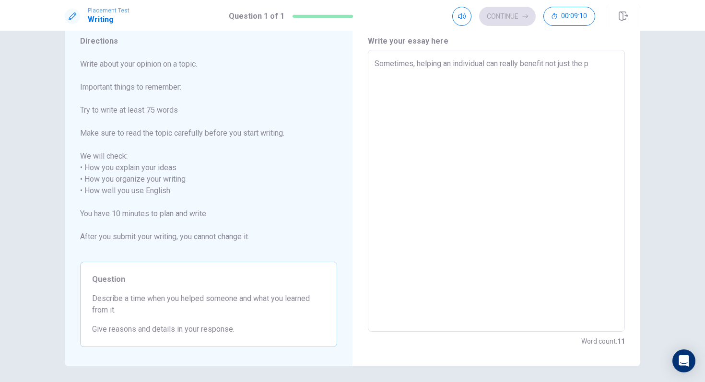
type textarea "x"
type textarea "Sometimes, helping an individual can really benefit not just the"
type textarea "x"
type textarea "Sometimes, helping an individual can really benefit not just the"
type textarea "x"
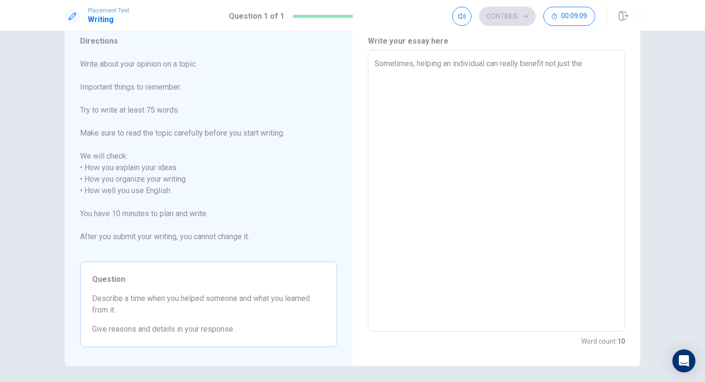
type textarea "Sometimes, helping an individual can really benefit not just the"
type textarea "x"
type textarea "Sometimes, helping an individual can really benefit not just the p"
type textarea "x"
type textarea "Sometimes, helping an individual can really benefit not just the pe"
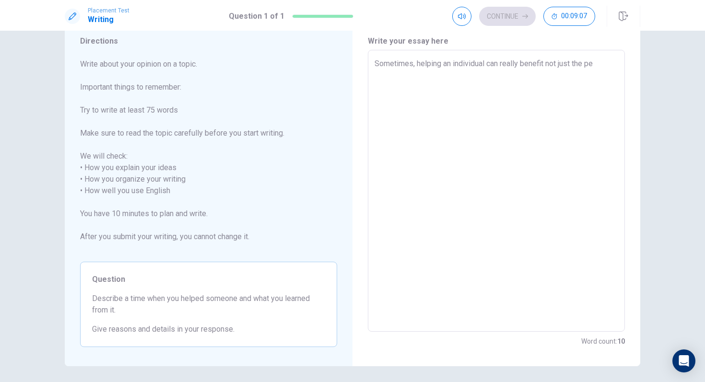
type textarea "x"
type textarea "Sometimes, helping an individual can really benefit not just the pee"
type textarea "x"
type textarea "Sometimes, helping an individual can really benefit not just the pe"
type textarea "x"
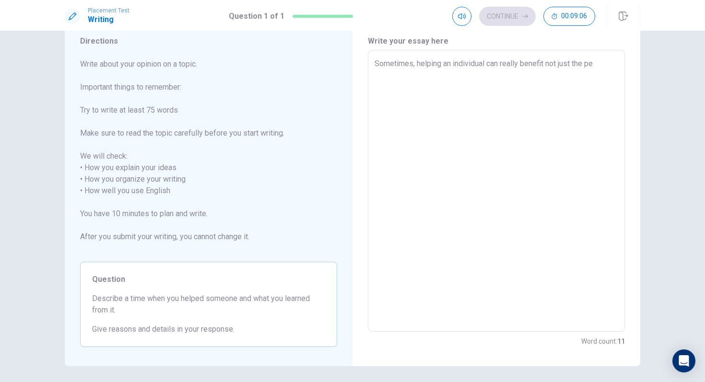
type textarea "Sometimes, helping an individual can really benefit not just the per"
type textarea "x"
type textarea "Sometimes, helping an individual can really benefit not just the pers"
type textarea "x"
type textarea "Sometimes, helping an individual can really benefit not just the perso"
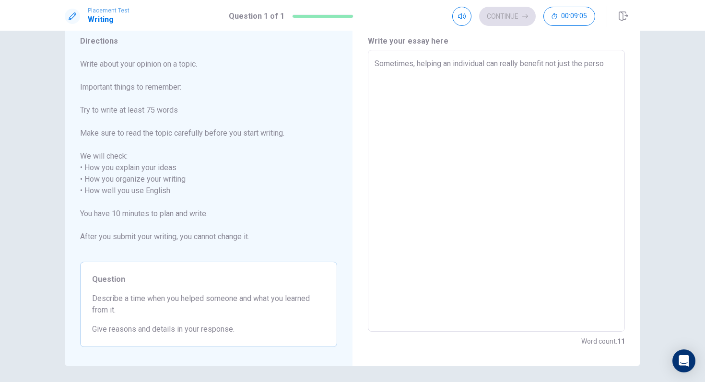
type textarea "x"
type textarea "Sometimes, helping an individual can really benefit not just the person"
type textarea "x"
type textarea "Sometimes, helping an individual can really benefit not just the person,"
type textarea "x"
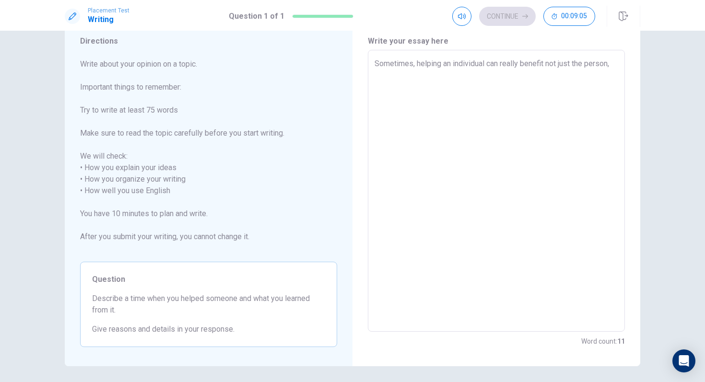
type textarea "Sometimes, helping an individual can really benefit not just the person,"
type textarea "x"
type textarea "Sometimes, helping an individual can really benefit not just the person, b"
type textarea "x"
type textarea "Sometimes, helping an individual can really benefit not just the person, bt"
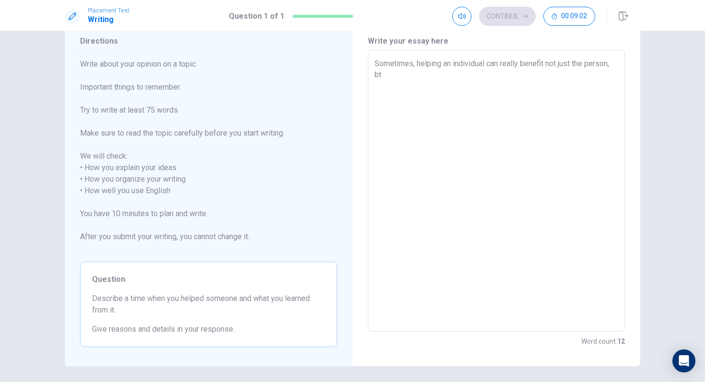
type textarea "x"
type textarea "Sometimes, helping an individual can really benefit not just the person, b"
click at [429, 74] on textarea "Sometimes, helping an individual can really benefit not just the person, but as…" at bounding box center [497, 191] width 244 height 266
click at [575, 70] on textarea "Sometimes, helping an individual can really benefit not just the person, but as…" at bounding box center [497, 191] width 244 height 266
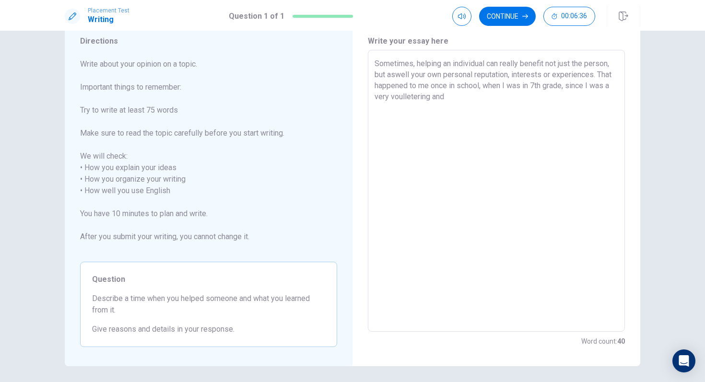
click at [427, 93] on textarea "Sometimes, helping an individual can really benefit not just the person, but as…" at bounding box center [497, 191] width 244 height 266
click at [431, 98] on textarea "Sometimes, helping an individual can really benefit not just the person, but as…" at bounding box center [497, 191] width 244 height 266
click at [575, 96] on textarea "Sometimes, helping an individual can really benefit not just the person, but as…" at bounding box center [497, 191] width 244 height 266
click at [377, 89] on textarea "Sometimes, helping an individual can really benefit not just the person, but as…" at bounding box center [497, 191] width 244 height 266
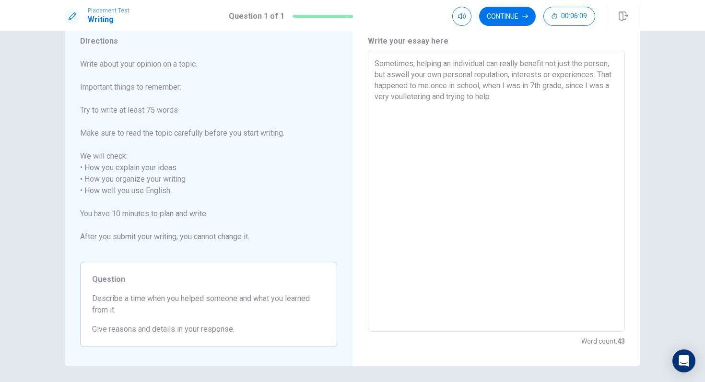
click at [377, 88] on textarea "Sometimes, helping an individual can really benefit not just the person, but as…" at bounding box center [497, 191] width 244 height 266
click at [524, 101] on textarea "Sometimes, helping an individual can really benefit not just the person, but as…" at bounding box center [497, 191] width 244 height 266
click at [523, 104] on textarea "Sometimes, helping an individual can really benefit not just the person, but as…" at bounding box center [497, 191] width 244 height 266
click at [523, 116] on textarea "Sometimes, helping an individual can really benefit not just the person, but as…" at bounding box center [497, 191] width 244 height 266
click at [575, 80] on textarea "Sometimes, helping an individual can really benefit not just the person, but as…" at bounding box center [497, 191] width 244 height 266
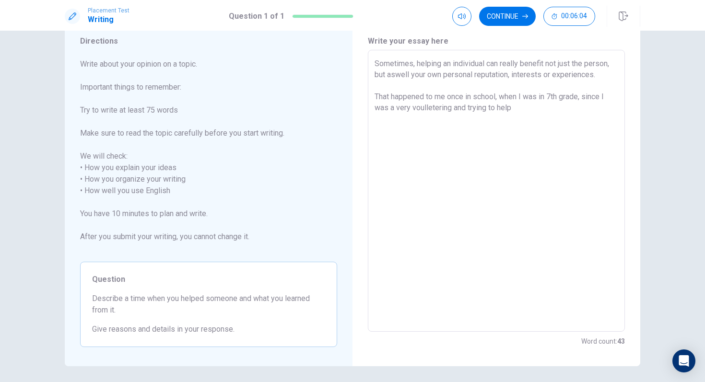
click at [541, 115] on textarea "Sometimes, helping an individual can really benefit not just the person, but as…" at bounding box center [497, 191] width 244 height 266
click at [575, 76] on textarea "Sometimes, helping an individual can really benefit not just the person, but as…" at bounding box center [497, 191] width 244 height 266
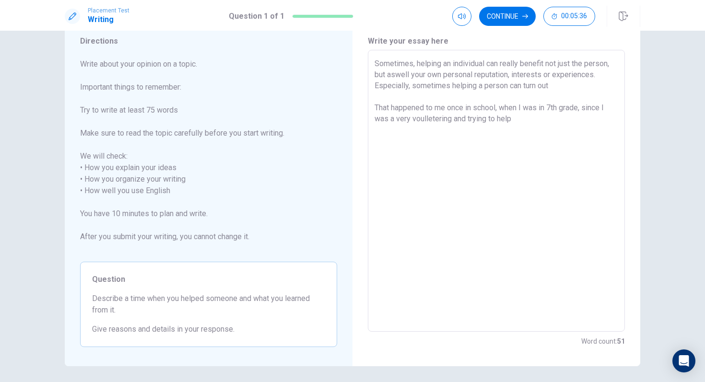
drag, startPoint x: 442, startPoint y: 88, endPoint x: 601, endPoint y: 86, distance: 158.8
click at [575, 86] on textarea "Sometimes, helping an individual can really benefit not just the person, but as…" at bounding box center [497, 191] width 244 height 266
click at [575, 90] on textarea "Sometimes, helping an individual can really benefit not just the person, but as…" at bounding box center [497, 191] width 244 height 266
click at [552, 90] on textarea "Sometimes, helping an individual can really benefit not just the person, but as…" at bounding box center [497, 191] width 244 height 266
click at [555, 90] on textarea "Sometimes, helping an individual can really benefit not just the person, but as…" at bounding box center [497, 191] width 244 height 266
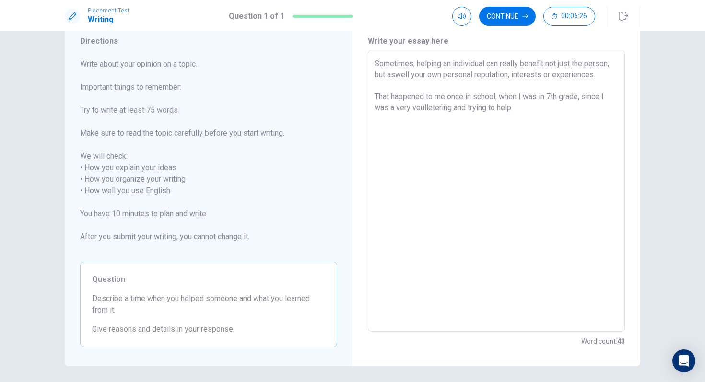
click at [507, 95] on textarea "Sometimes, helping an individual can really benefit not just the person, but as…" at bounding box center [497, 191] width 244 height 266
click at [507, 111] on textarea "Sometimes, helping an individual can really benefit not just the person, but as…" at bounding box center [497, 191] width 244 height 266
click at [512, 116] on textarea "Sometimes, helping an individual can really benefit not just the person, but as…" at bounding box center [497, 191] width 244 height 266
click at [441, 116] on textarea "Sometimes, helping an individual can really benefit not just the person, but as…" at bounding box center [497, 191] width 244 height 266
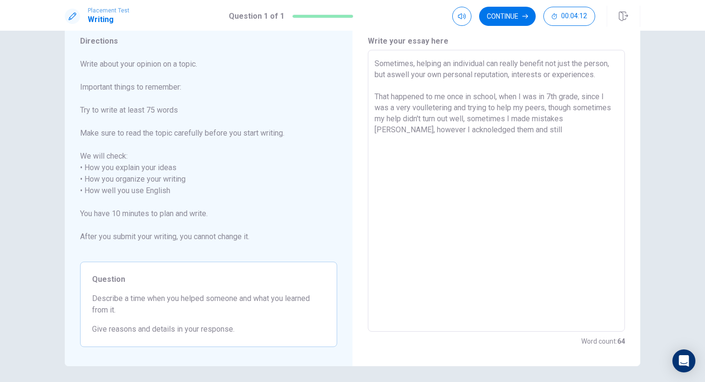
click at [478, 132] on textarea "Sometimes, helping an individual can really benefit not just the person, but as…" at bounding box center [497, 191] width 244 height 266
click at [541, 131] on textarea "Sometimes, helping an individual can really benefit not just the person, but as…" at bounding box center [497, 191] width 244 height 266
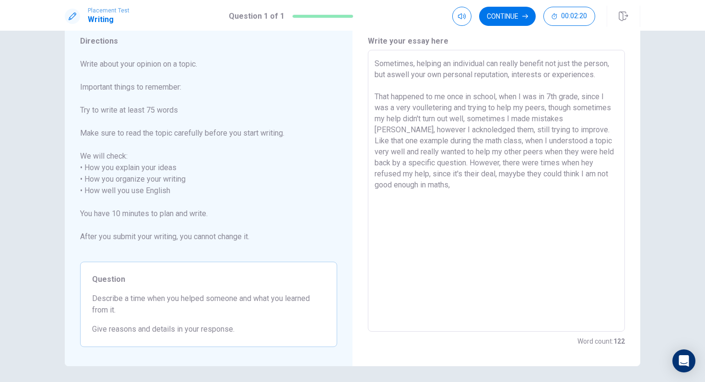
click at [475, 176] on textarea "Sometimes, helping an individual can really benefit not just the person, but as…" at bounding box center [497, 191] width 244 height 266
click at [519, 199] on textarea "Sometimes, helping an individual can really benefit not just the person, but as…" at bounding box center [497, 191] width 244 height 266
click at [444, 165] on textarea "Sometimes, helping an individual can really benefit not just the person, but as…" at bounding box center [497, 191] width 244 height 266
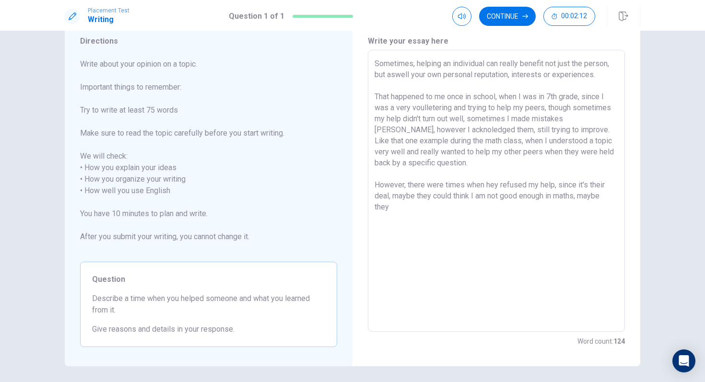
click at [492, 164] on textarea "Sometimes, helping an individual can really benefit not just the person, but as…" at bounding box center [497, 191] width 244 height 266
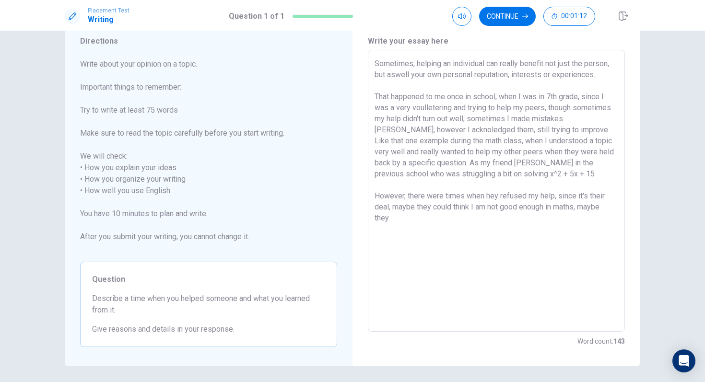
click at [505, 212] on textarea "Sometimes, helping an individual can really benefit not just the person, but as…" at bounding box center [497, 191] width 244 height 266
click at [500, 233] on textarea "Sometimes, helping an individual can really benefit not just the person, but as…" at bounding box center [497, 191] width 244 height 266
click at [518, 188] on textarea "Sometimes, helping an individual can really benefit not just the person, but as…" at bounding box center [497, 191] width 244 height 266
click at [518, 192] on textarea "Sometimes, helping an individual can really benefit not just the person, but as…" at bounding box center [497, 191] width 244 height 266
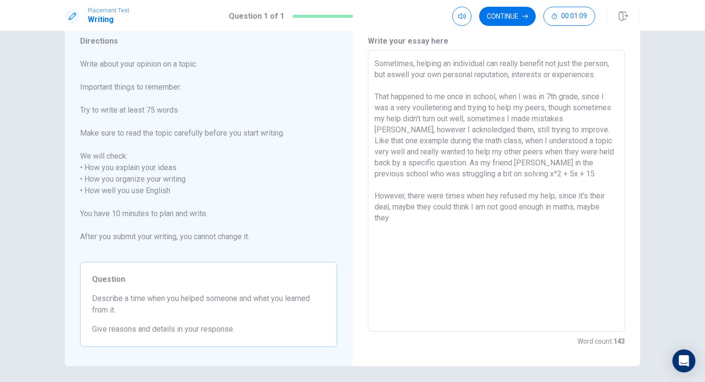
click at [518, 192] on textarea "Sometimes, helping an individual can really benefit not just the person, but as…" at bounding box center [497, 191] width 244 height 266
click at [520, 179] on textarea "Sometimes, helping an individual can really benefit not just the person, but as…" at bounding box center [497, 191] width 244 height 266
click at [520, 176] on textarea "Sometimes, helping an individual can really benefit not just the person, but as…" at bounding box center [497, 191] width 244 height 266
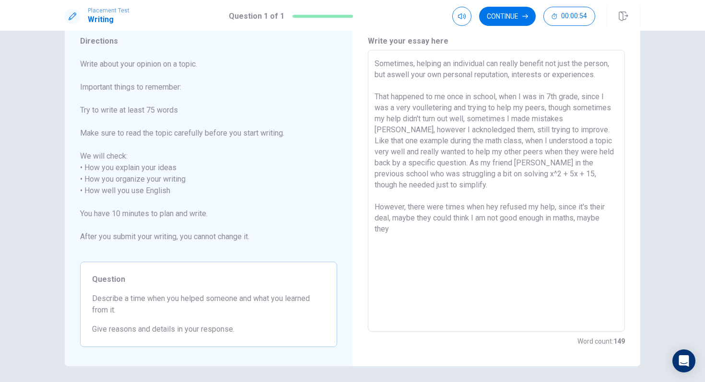
click at [507, 226] on textarea "Sometimes, helping an individual can really benefit not just the person, but as…" at bounding box center [497, 191] width 244 height 266
click at [559, 272] on textarea "Sometimes, helping an individual can really benefit not just the person, but as…" at bounding box center [497, 191] width 244 height 266
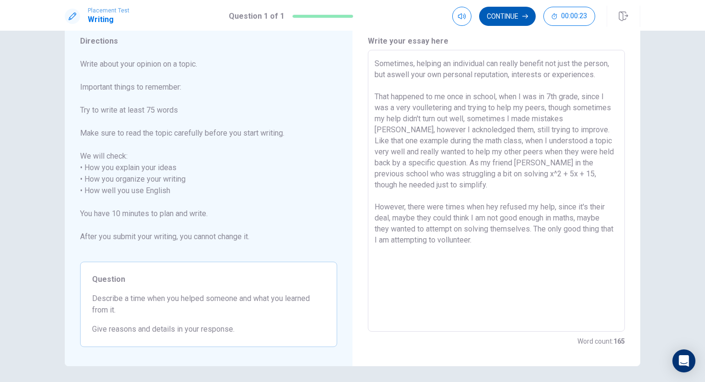
click at [516, 23] on button "Continue" at bounding box center [507, 16] width 57 height 19
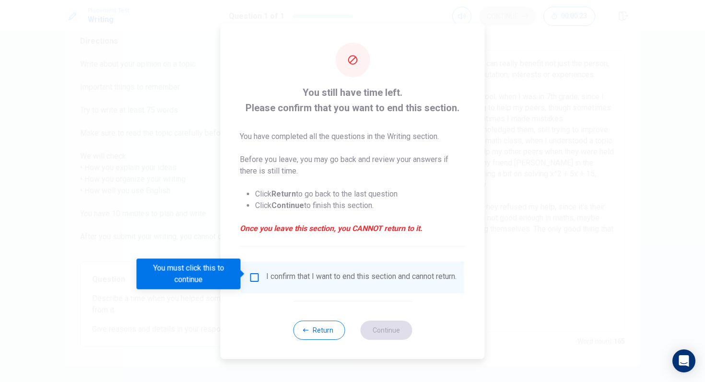
click at [244, 269] on div "You must click this to continue" at bounding box center [192, 274] width 111 height 31
click at [253, 274] on input "You must click this to continue" at bounding box center [255, 278] width 12 height 12
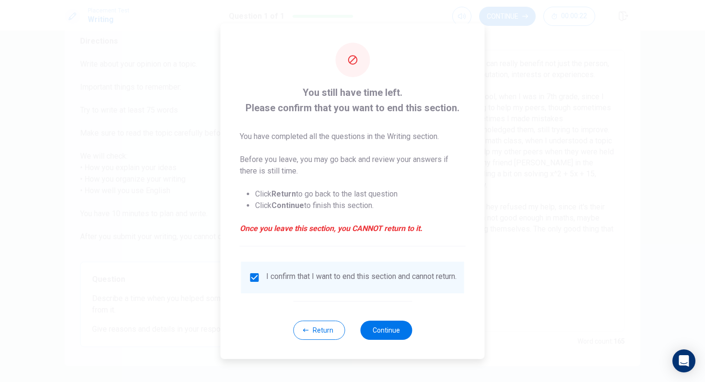
click at [397, 320] on div "Return Continue" at bounding box center [352, 330] width 119 height 58
click at [400, 320] on div "Return Continue" at bounding box center [352, 330] width 119 height 58
click at [400, 320] on button "Continue" at bounding box center [386, 330] width 52 height 19
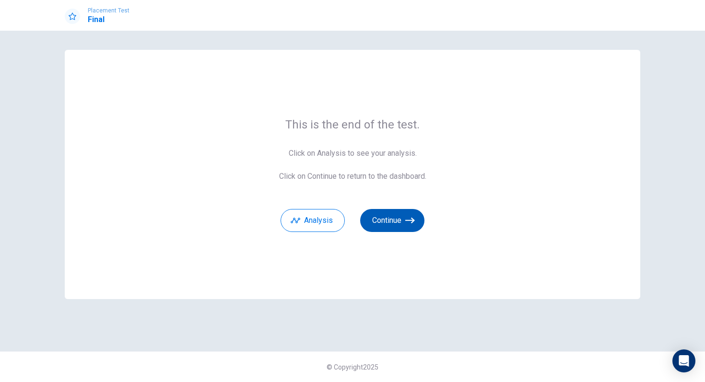
click at [396, 231] on button "Continue" at bounding box center [392, 220] width 64 height 23
